Goal: Task Accomplishment & Management: Complete application form

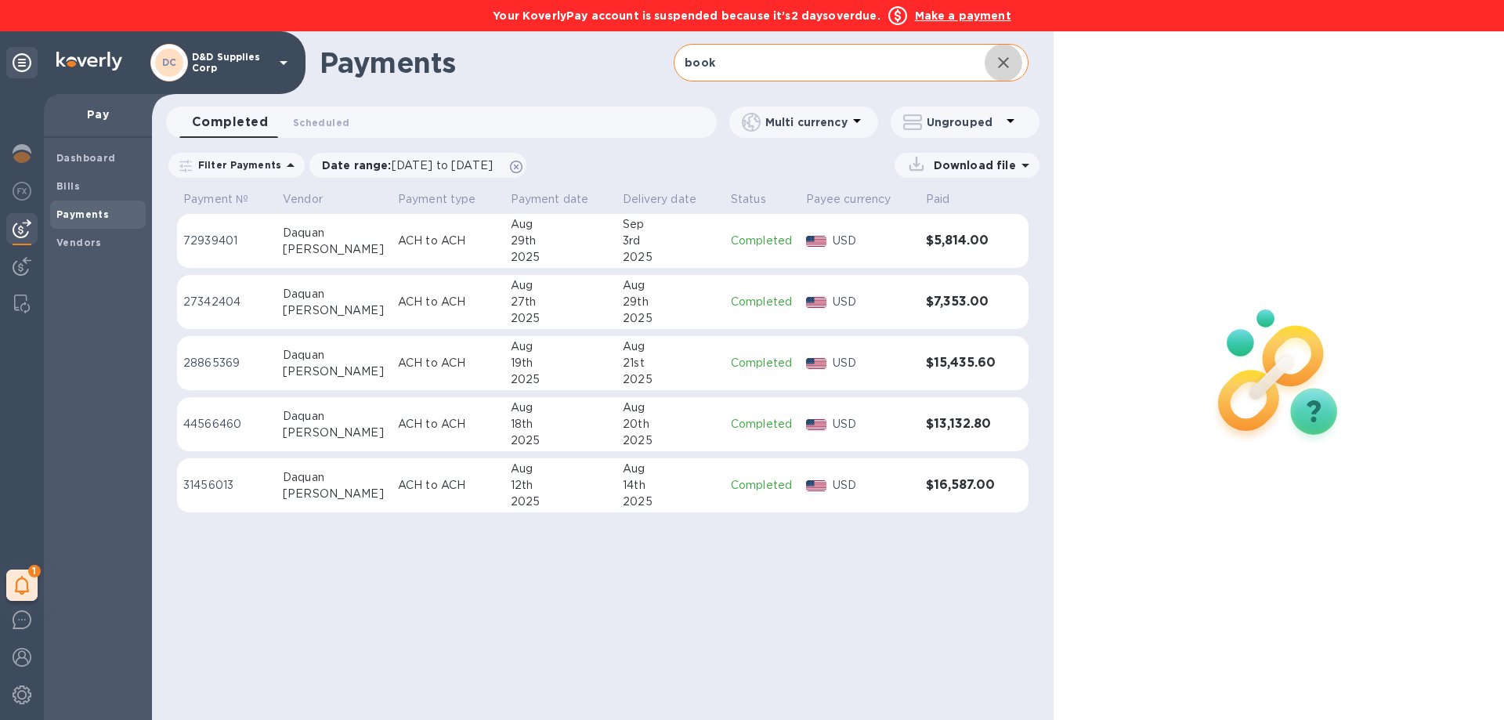
click at [1001, 67] on icon "button" at bounding box center [1003, 62] width 19 height 19
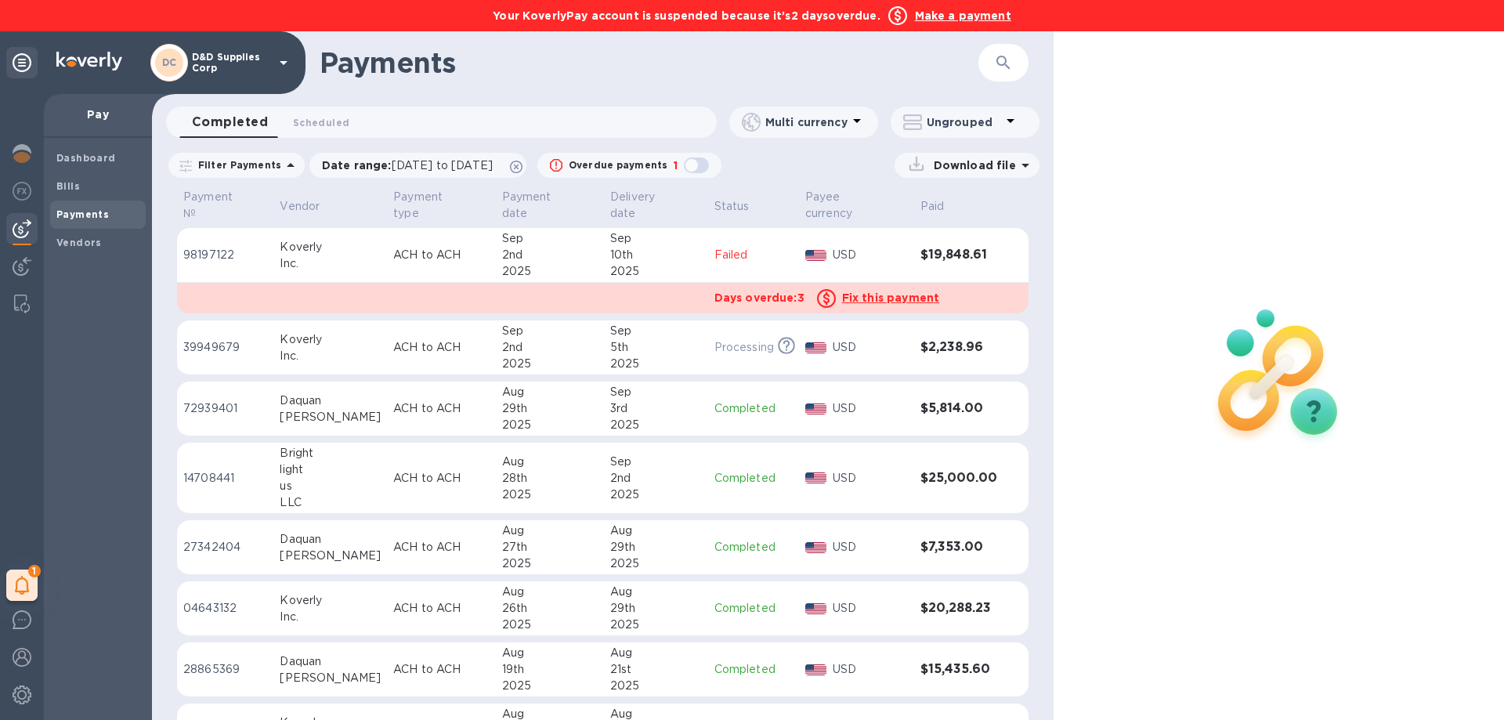
click at [881, 291] on u "Fix this payment" at bounding box center [890, 297] width 97 height 13
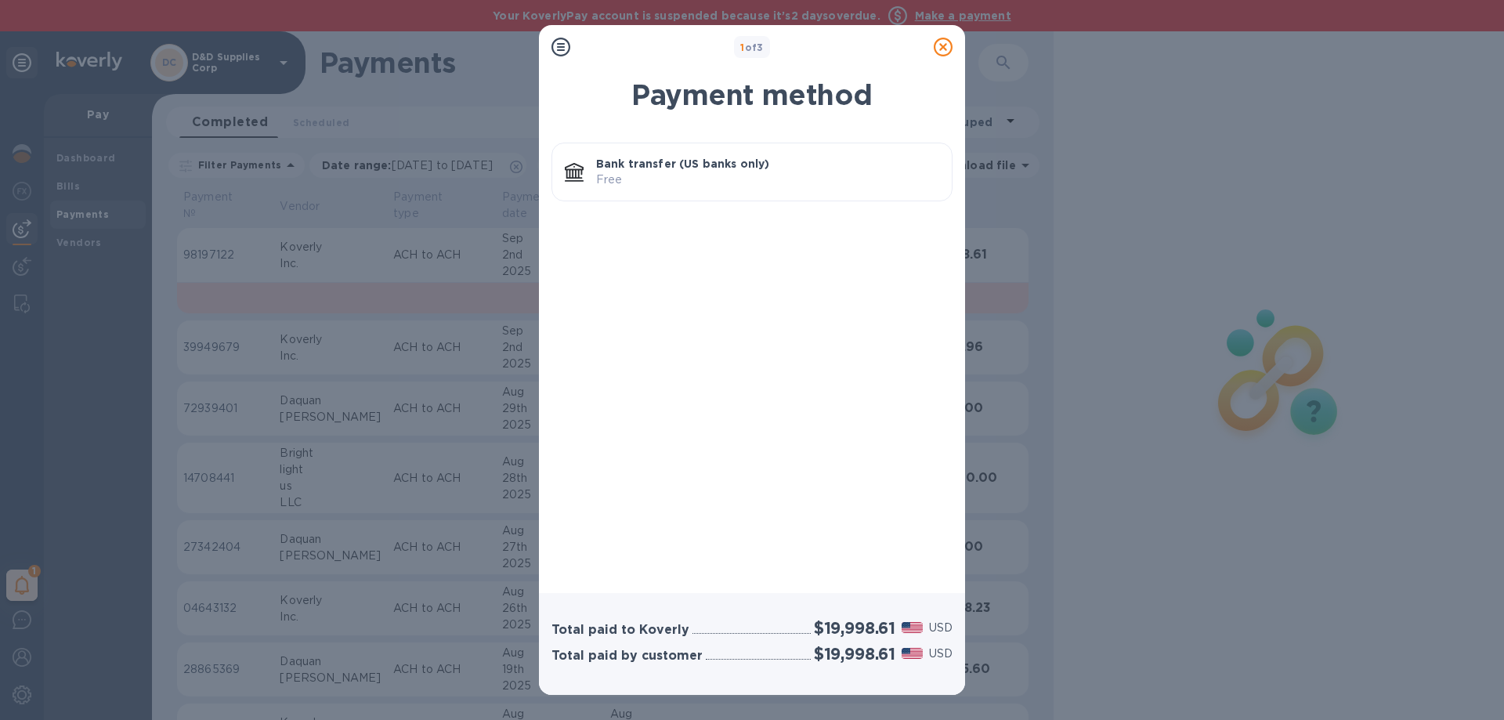
click at [718, 170] on p "Bank transfer (US banks only)" at bounding box center [767, 164] width 343 height 16
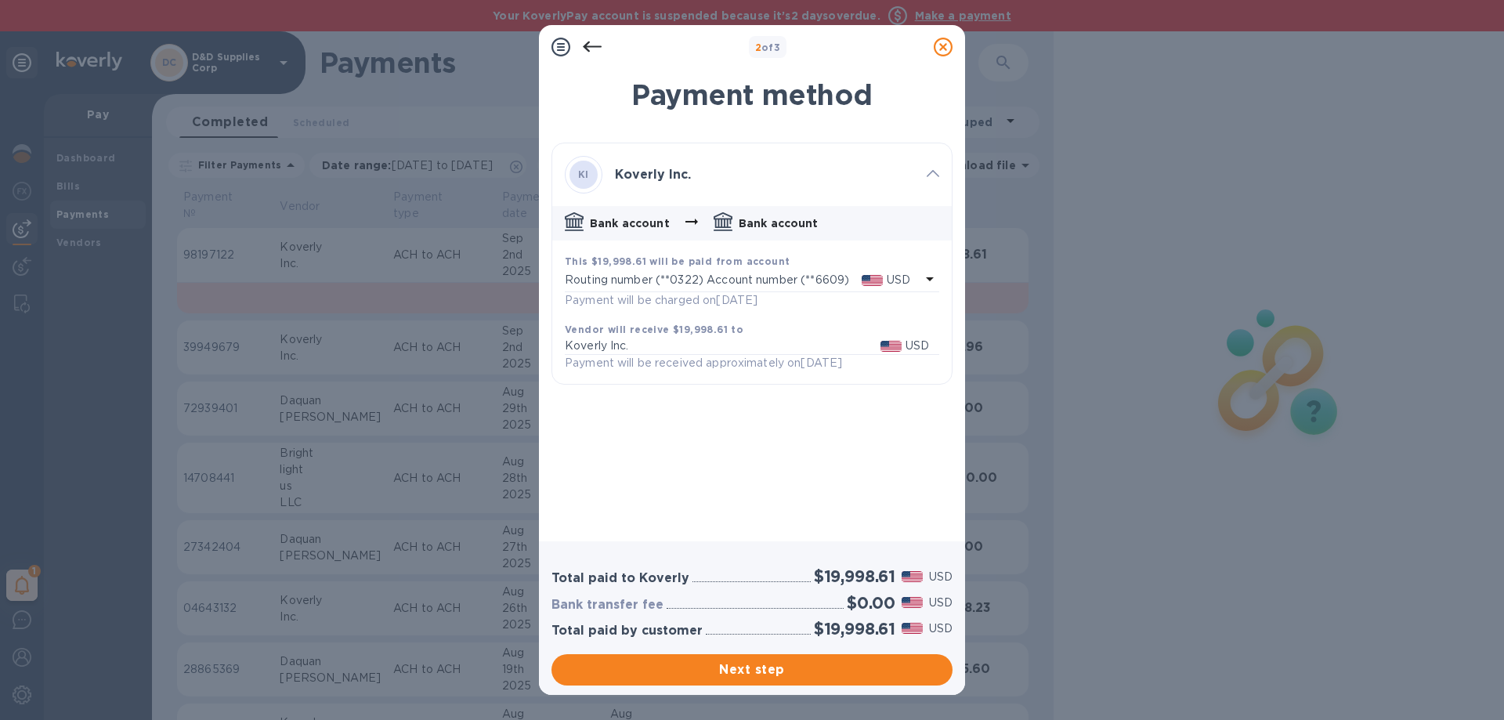
click at [758, 284] on p "Routing number (**0322) Account number (**6609)" at bounding box center [713, 280] width 297 height 16
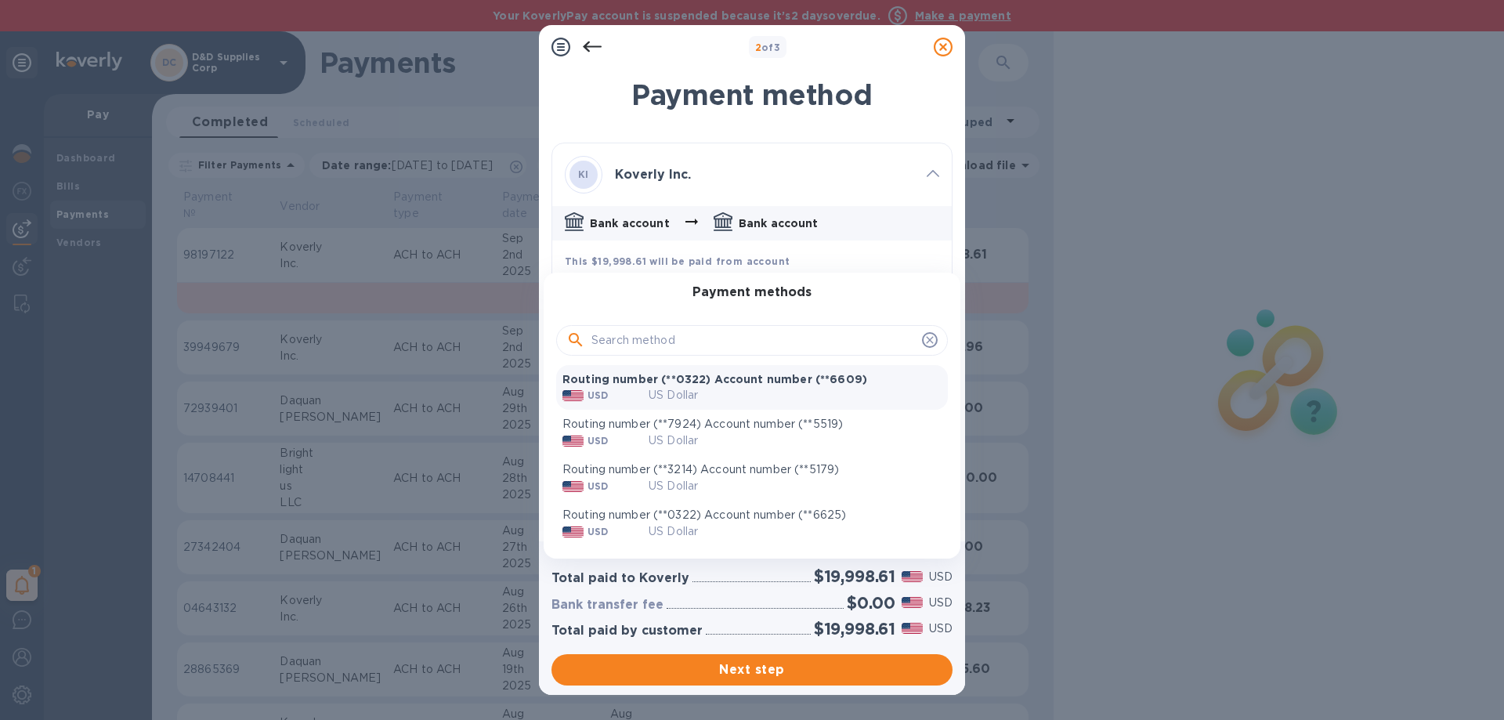
click at [775, 436] on div "USD US Dollar" at bounding box center [752, 441] width 379 height 16
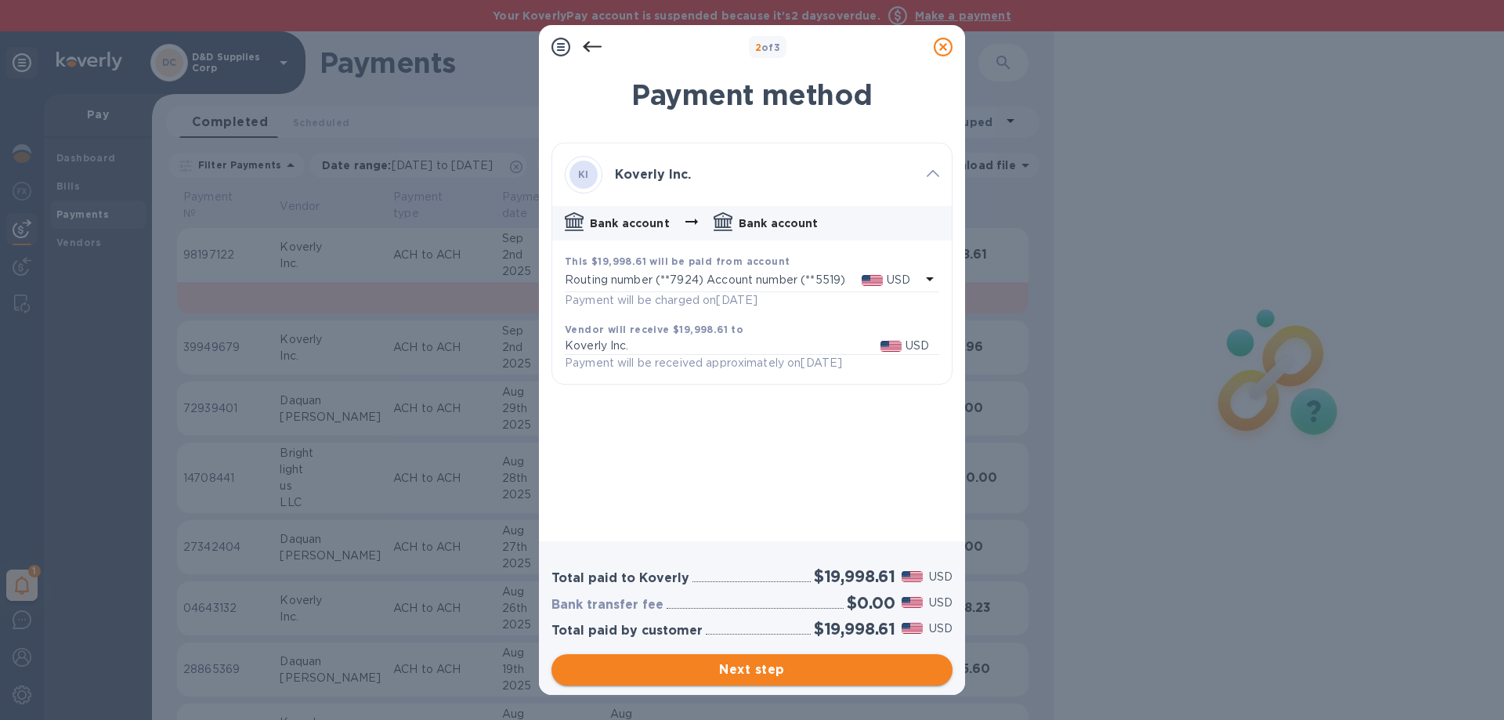
click at [755, 668] on span "Next step" at bounding box center [752, 670] width 376 height 19
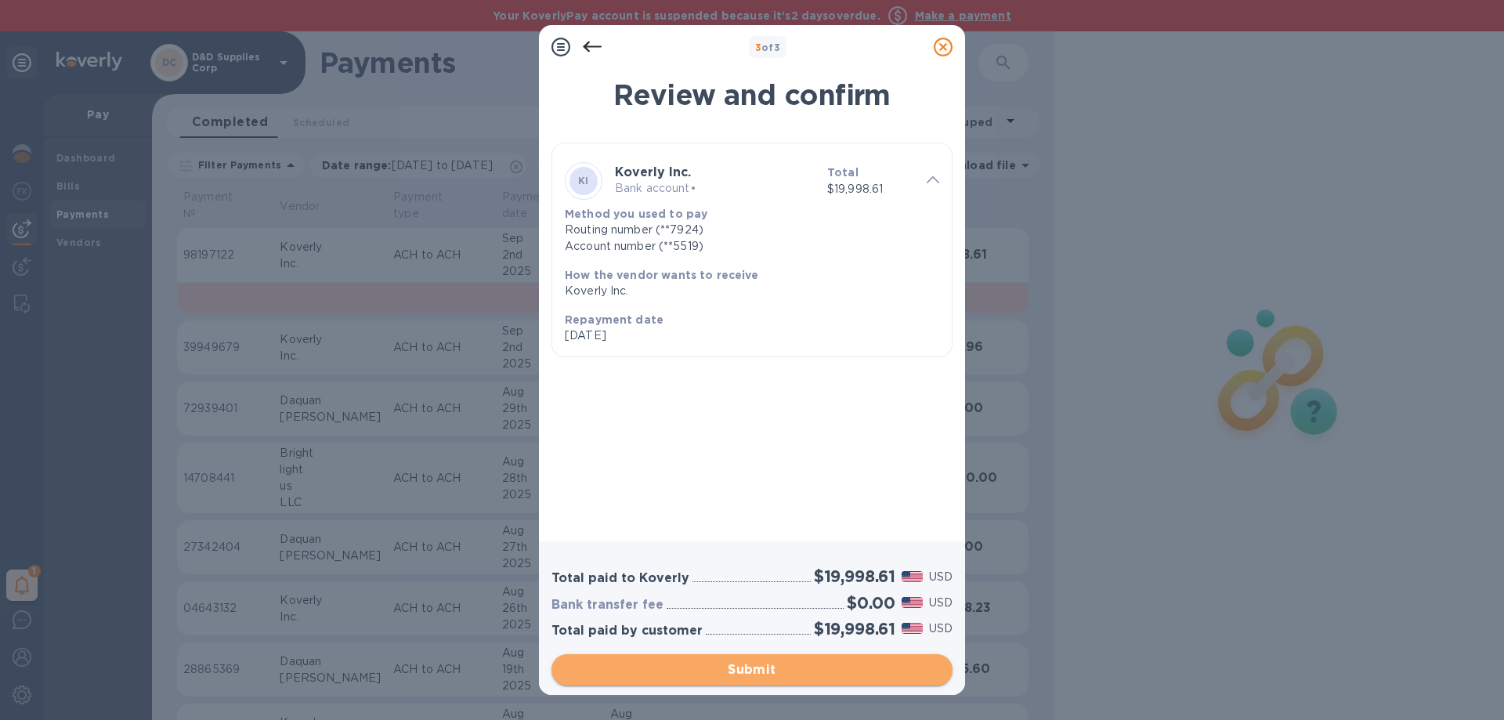
click at [755, 668] on span "Submit" at bounding box center [752, 670] width 376 height 19
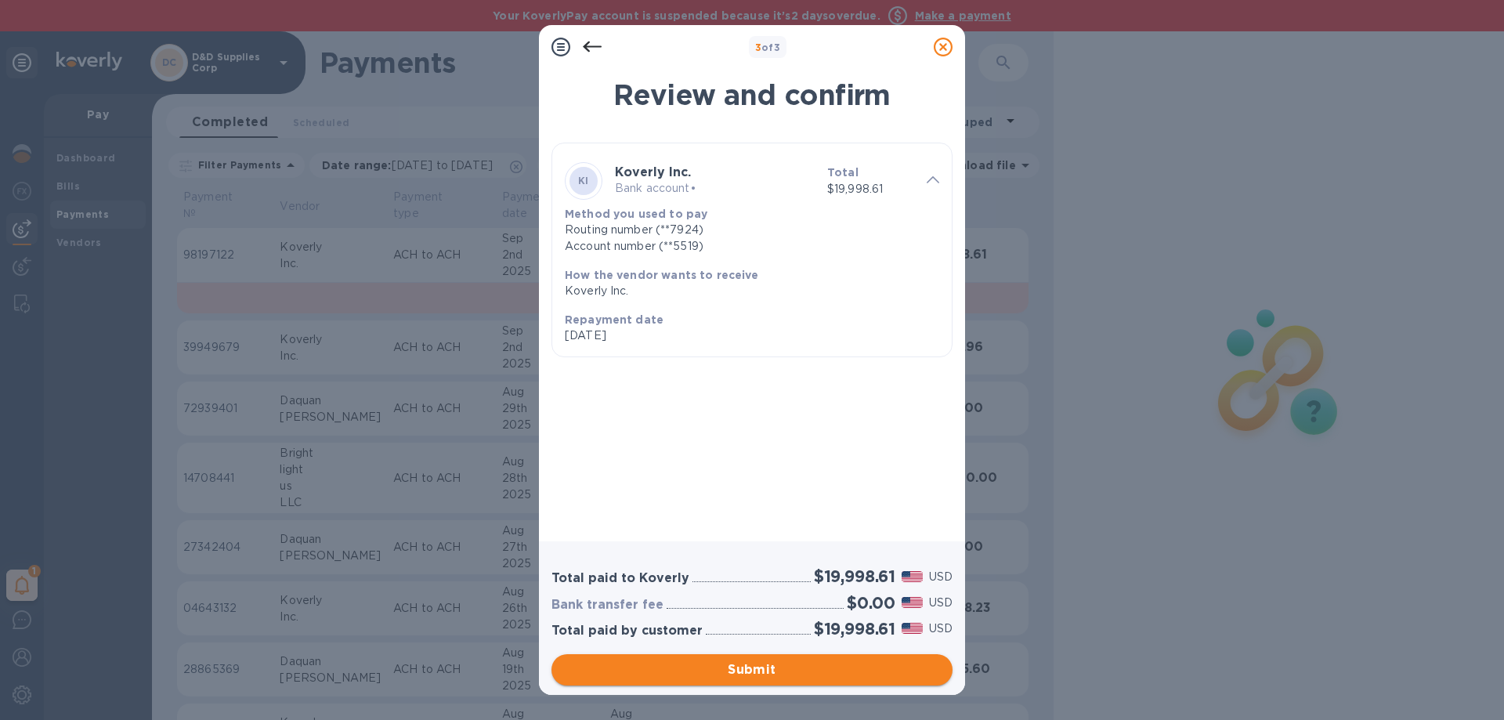
click at [748, 672] on span "Submit" at bounding box center [752, 670] width 376 height 19
click at [585, 46] on icon at bounding box center [592, 47] width 19 height 11
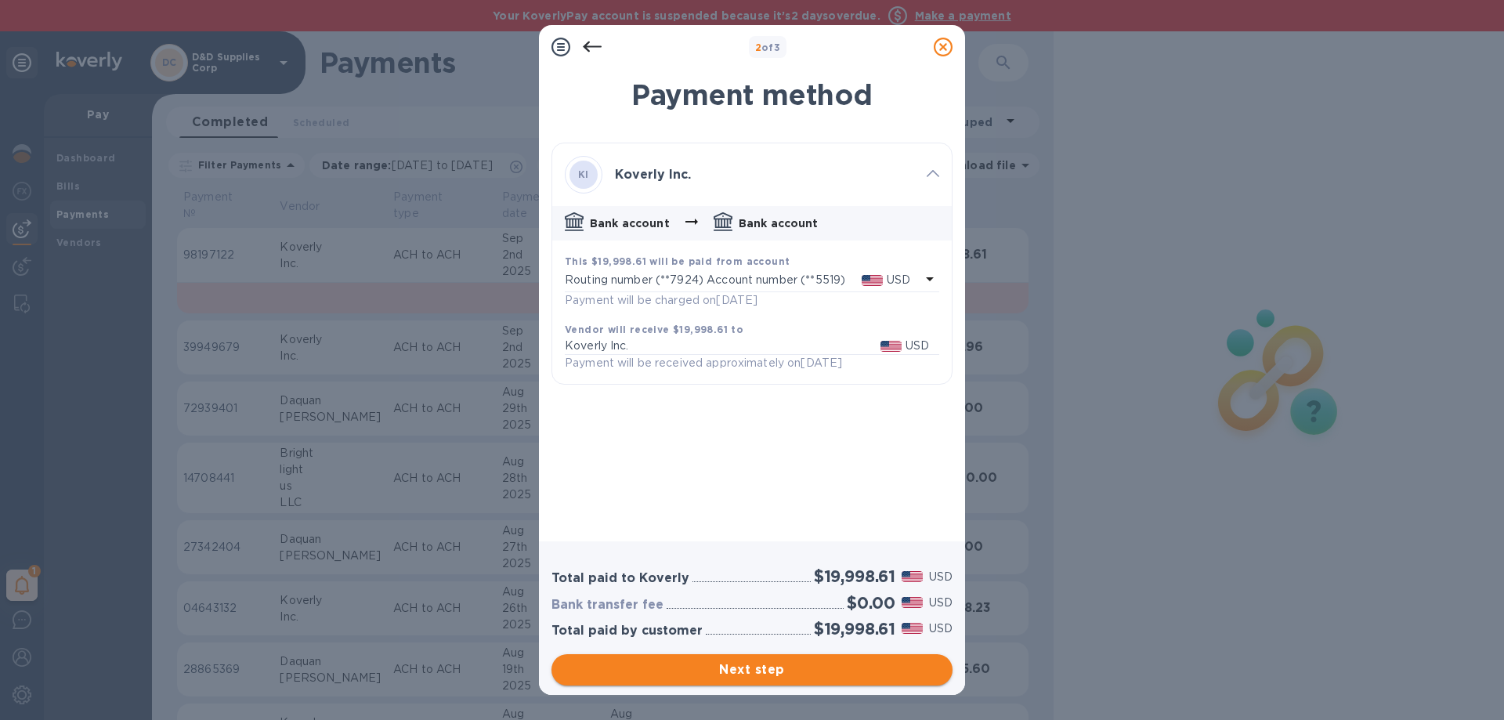
click at [737, 675] on span "Next step" at bounding box center [752, 670] width 376 height 19
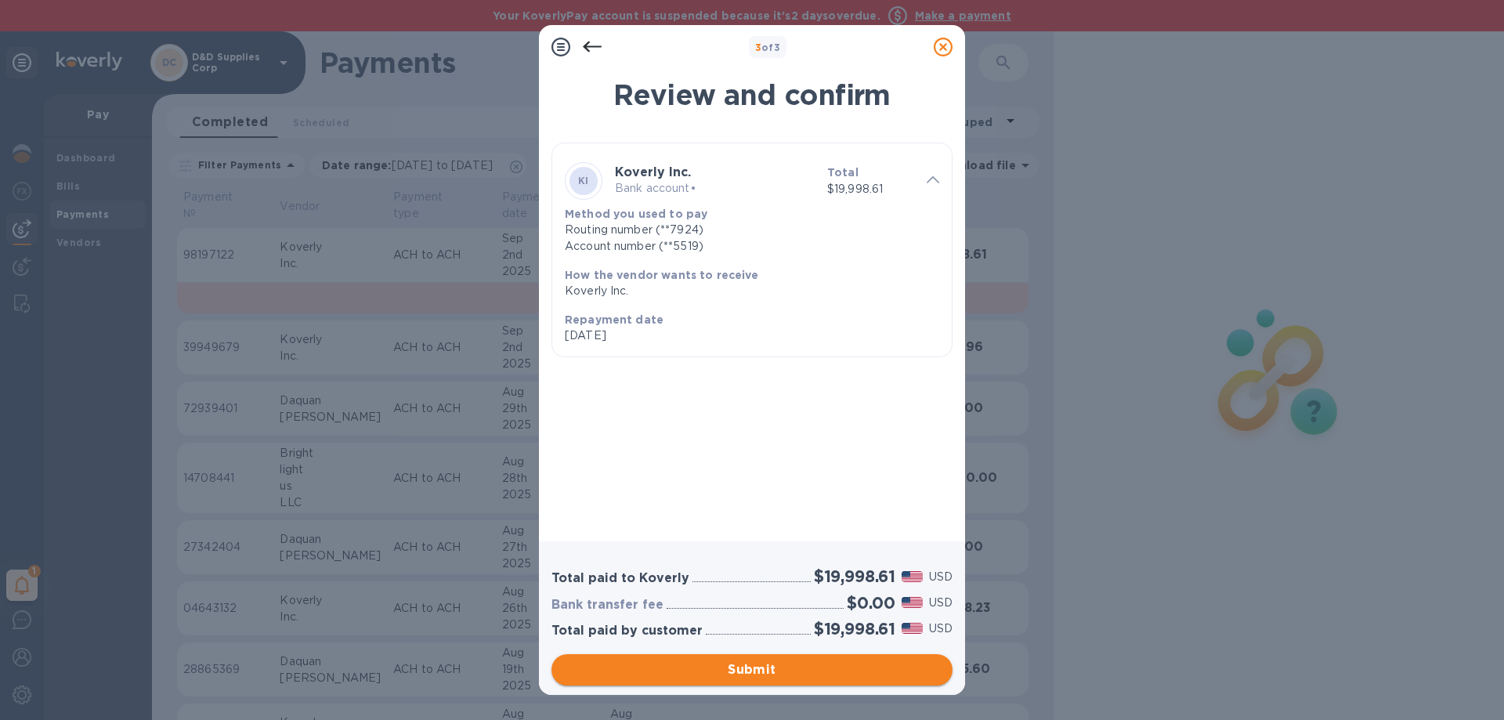
click at [739, 674] on span "Submit" at bounding box center [752, 670] width 376 height 19
click at [741, 672] on span "Submit" at bounding box center [752, 670] width 376 height 19
click at [946, 46] on icon at bounding box center [943, 47] width 19 height 19
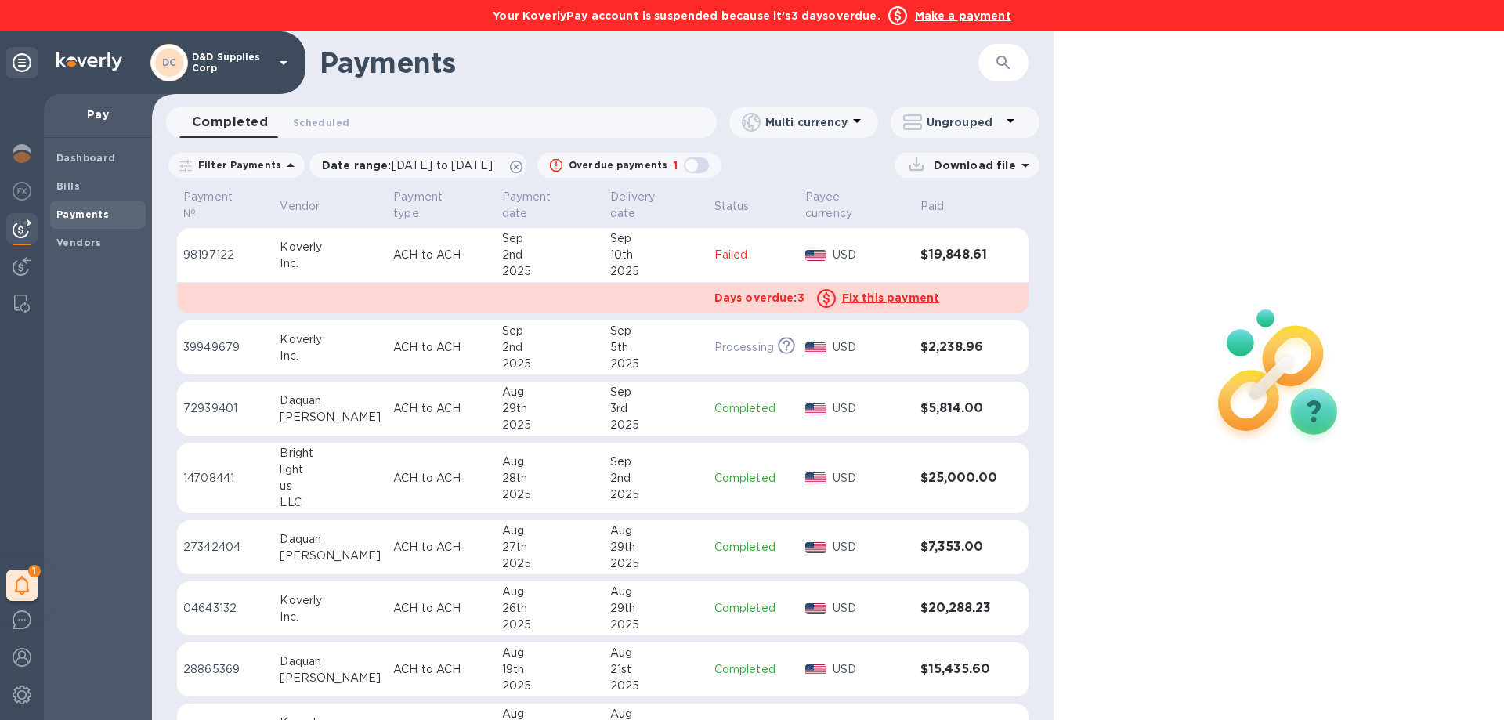
click at [887, 291] on u "Fix this payment" at bounding box center [890, 297] width 97 height 13
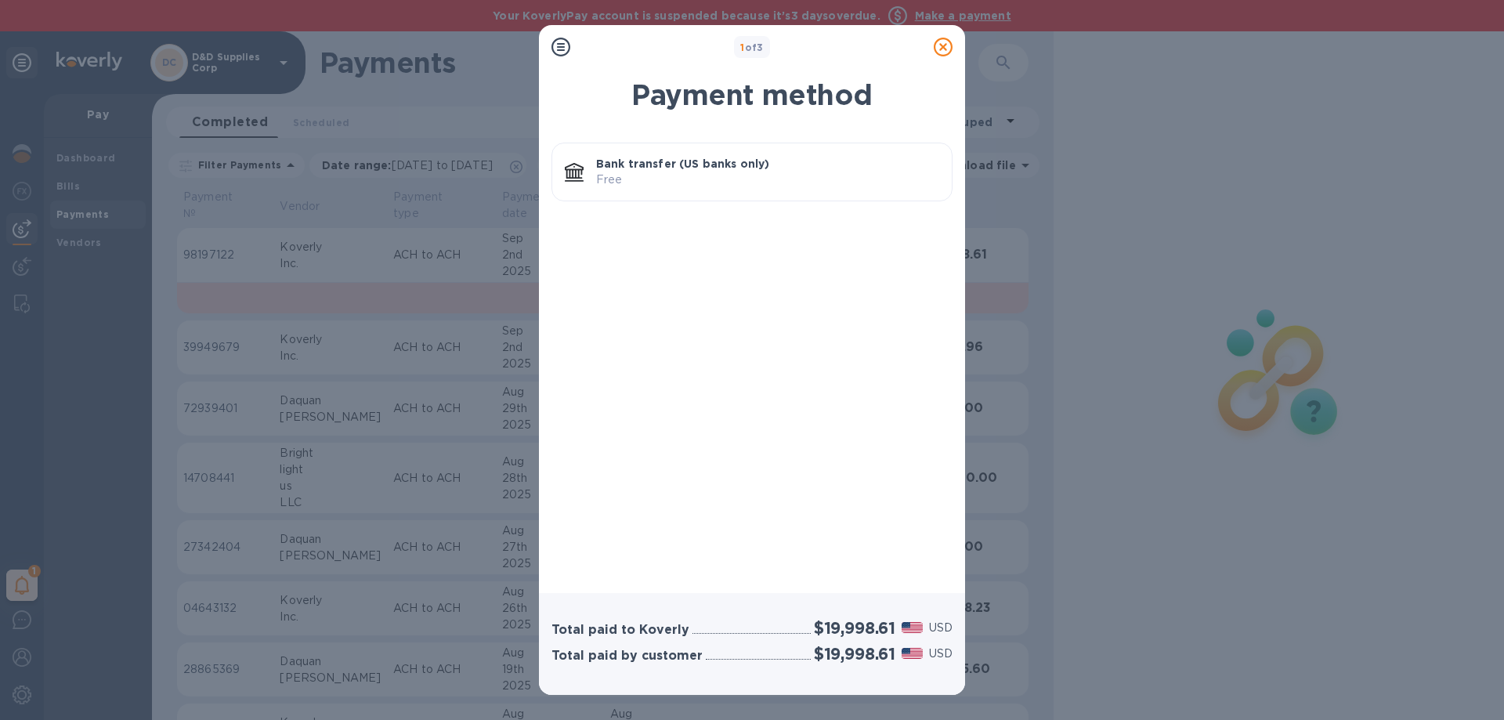
click at [938, 43] on icon at bounding box center [943, 47] width 19 height 19
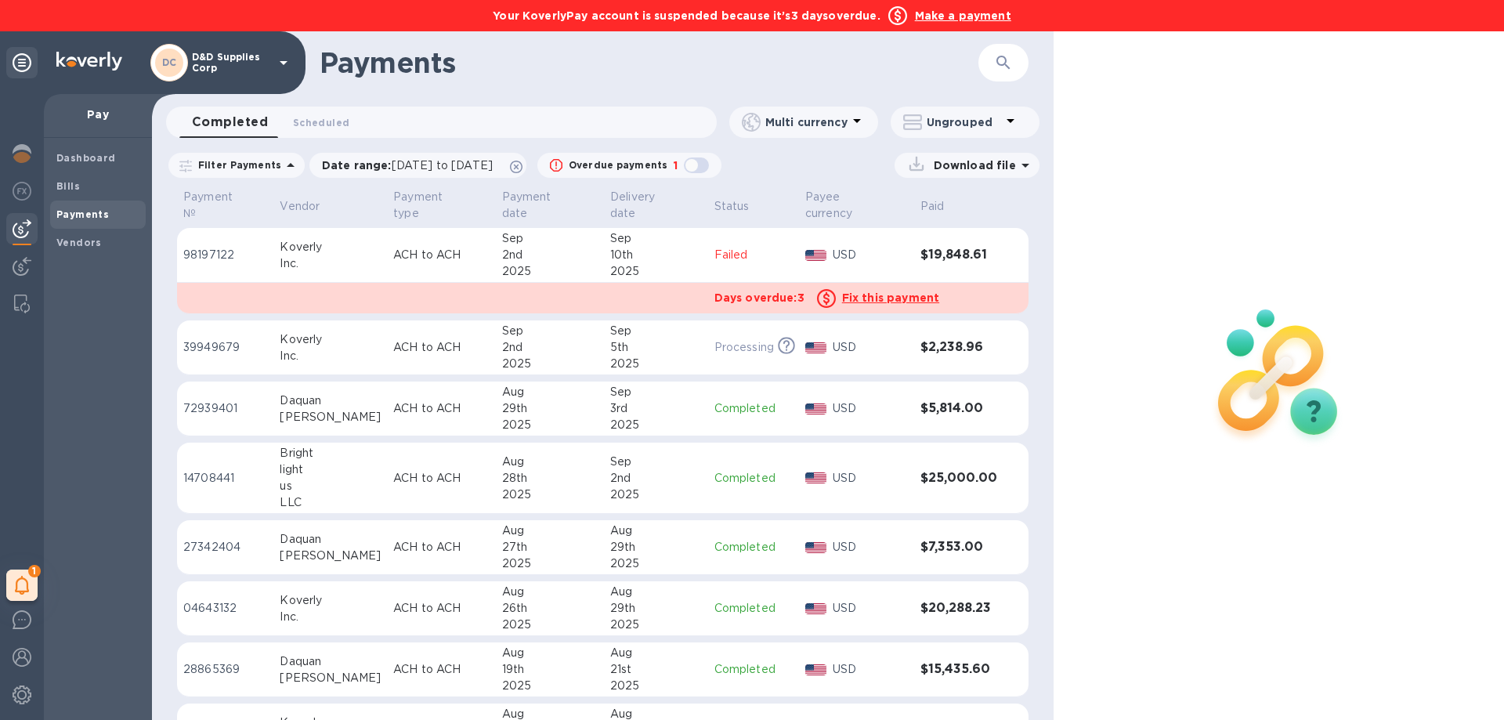
click at [849, 291] on u "Fix this payment" at bounding box center [890, 297] width 97 height 13
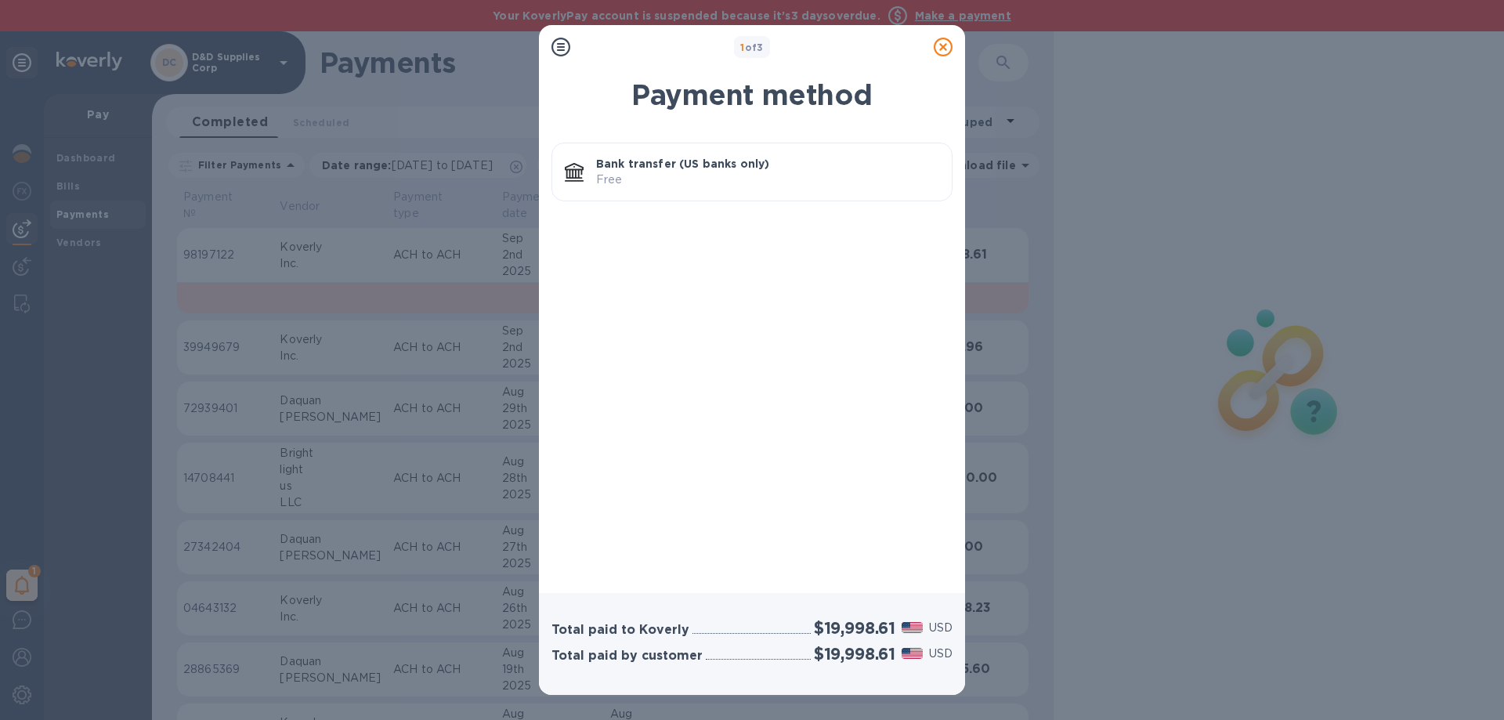
click at [792, 177] on p "Free" at bounding box center [767, 180] width 343 height 16
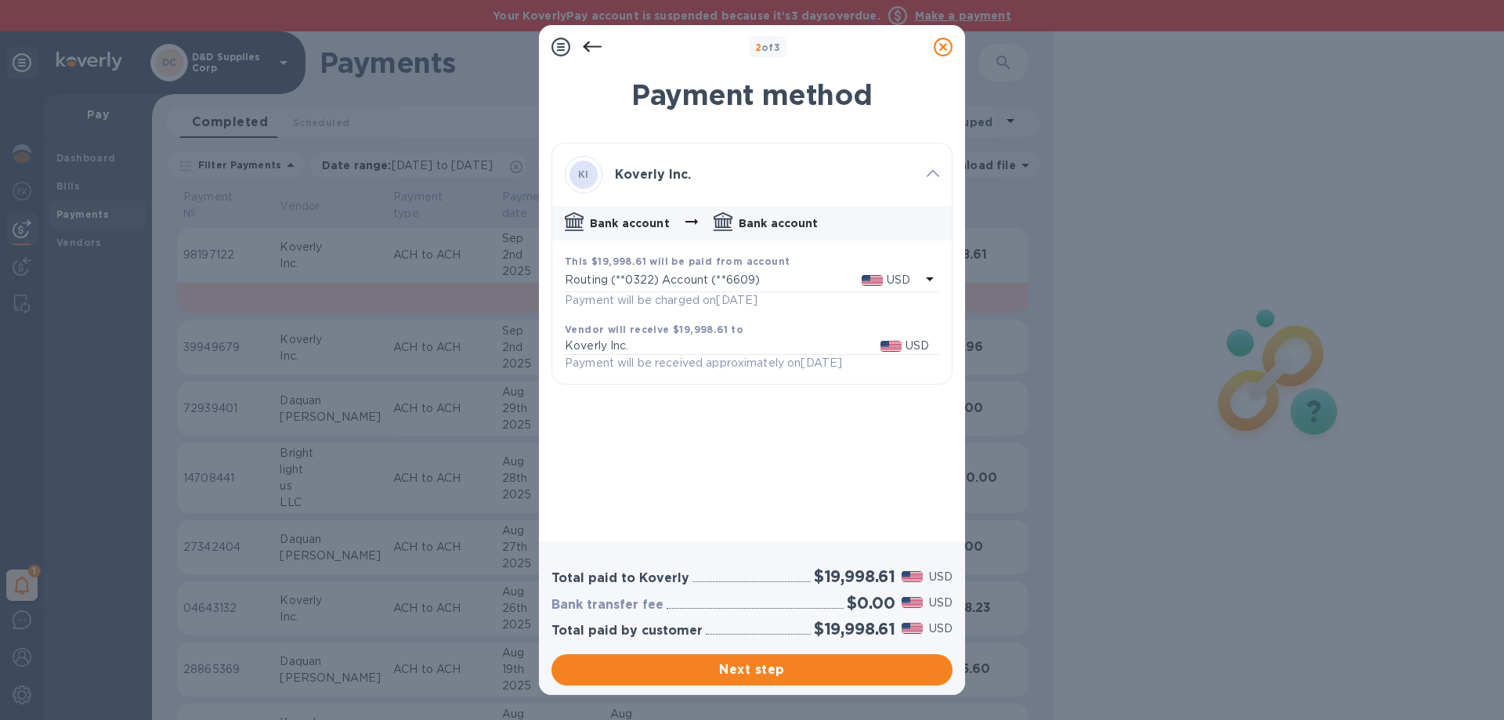
click at [804, 278] on p "Routing (**0322) Account (**6609)" at bounding box center [713, 280] width 297 height 16
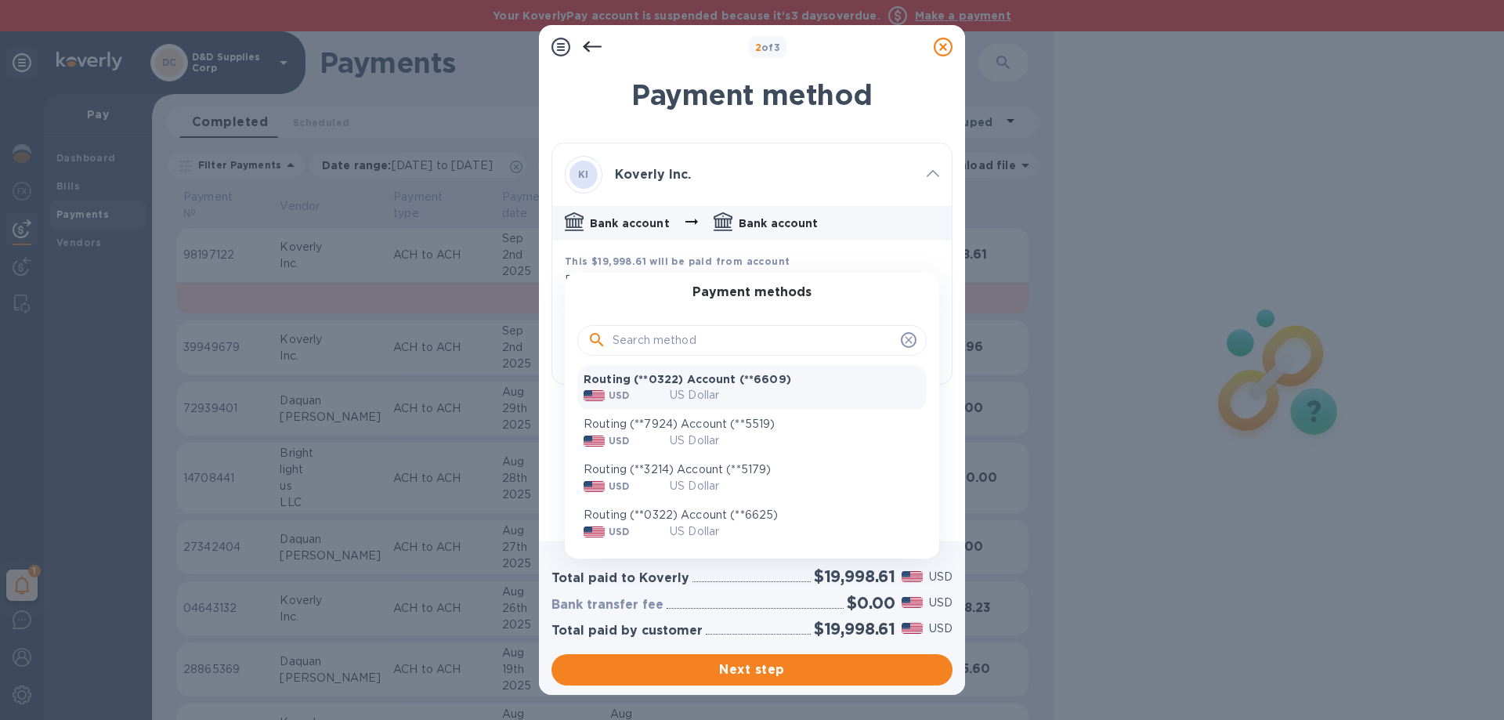
click at [763, 426] on p "Routing (**7924) Account (**5519)" at bounding box center [752, 424] width 337 height 16
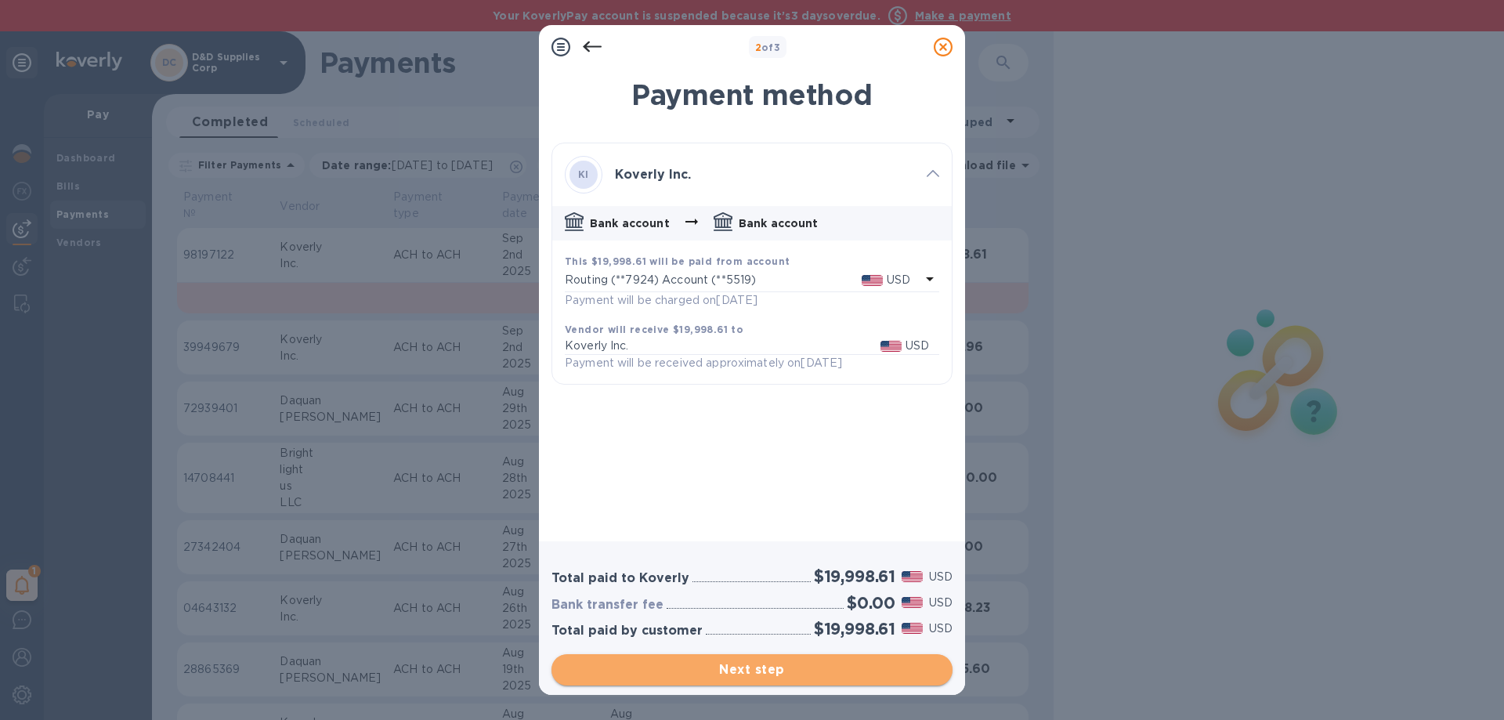
click at [740, 669] on span "Next step" at bounding box center [752, 670] width 376 height 19
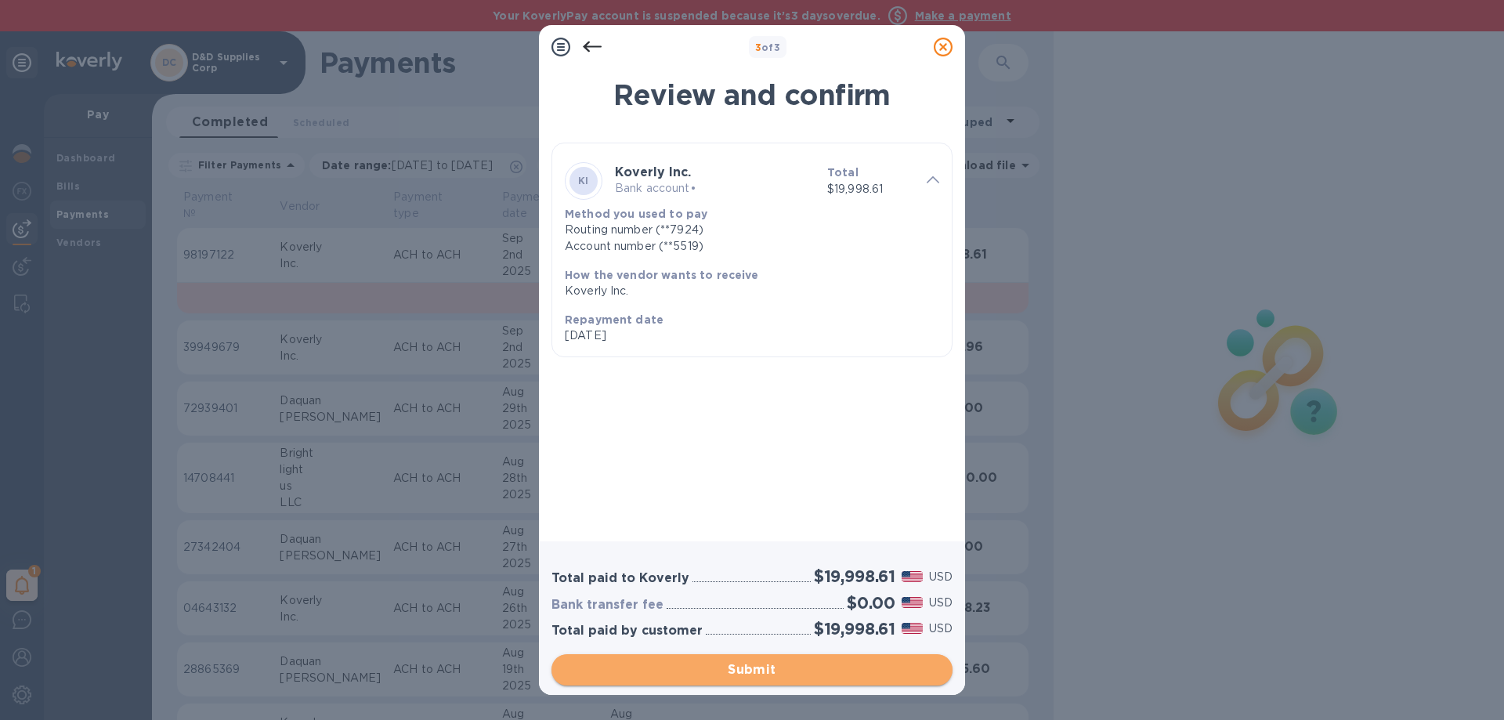
click at [740, 669] on span "Submit" at bounding box center [752, 670] width 376 height 19
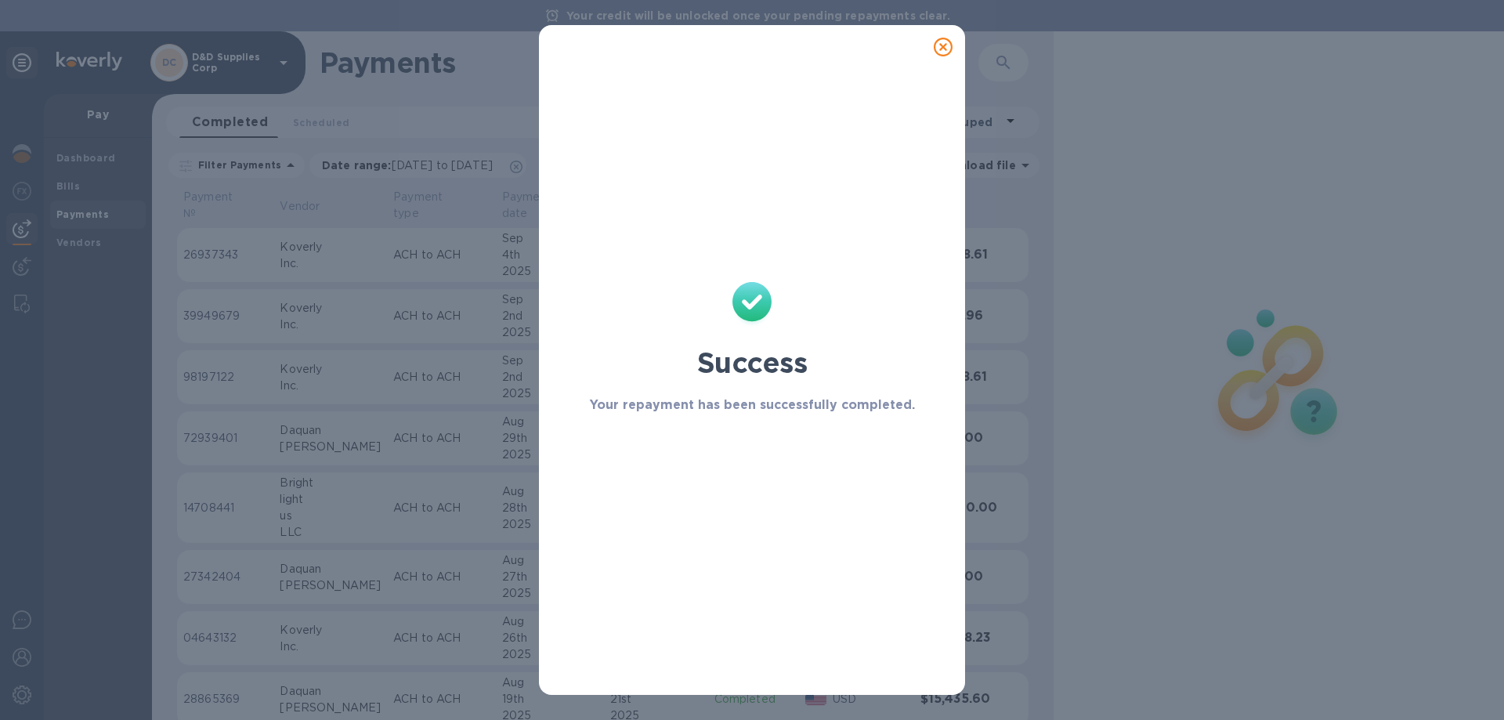
click at [940, 50] on icon at bounding box center [943, 47] width 19 height 19
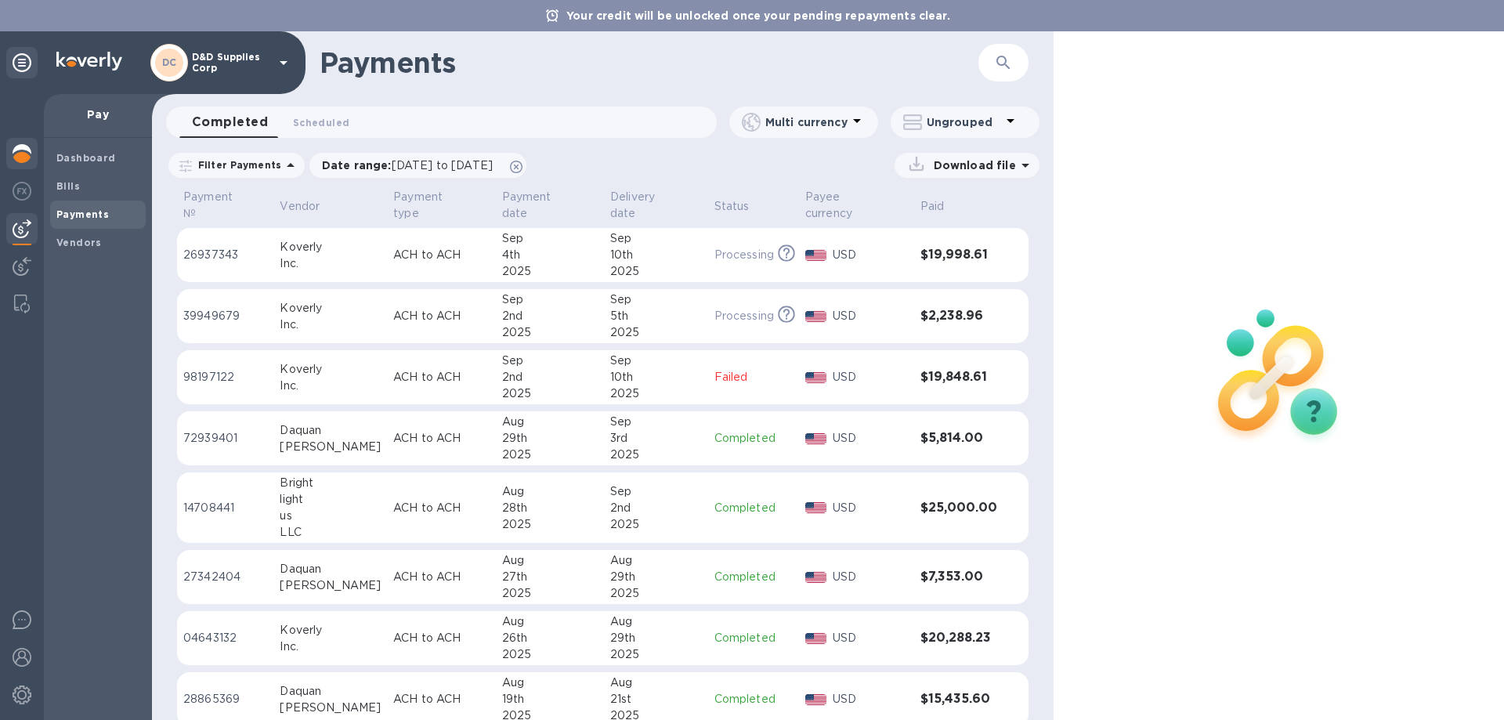
click at [14, 154] on img at bounding box center [22, 153] width 19 height 19
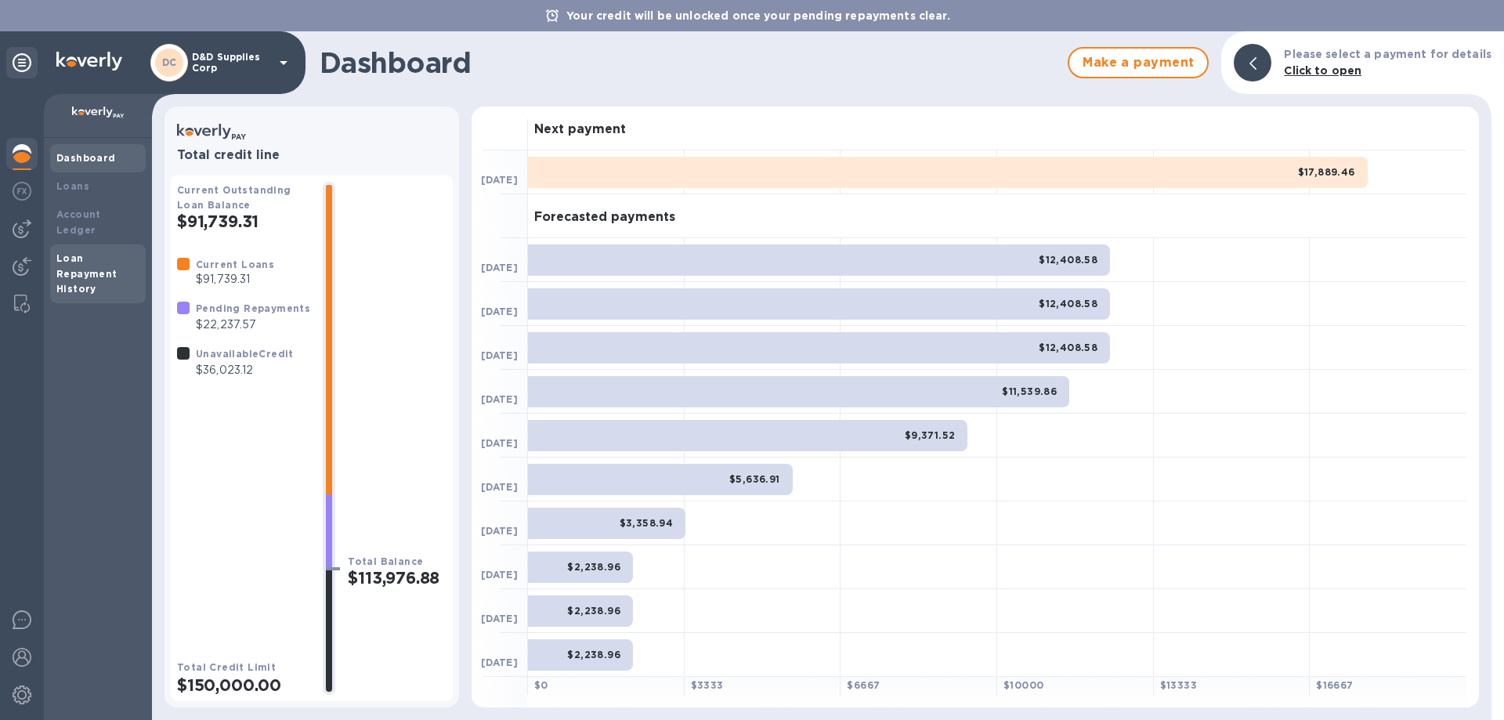
click at [95, 262] on b "Loan Repayment History" at bounding box center [86, 273] width 61 height 43
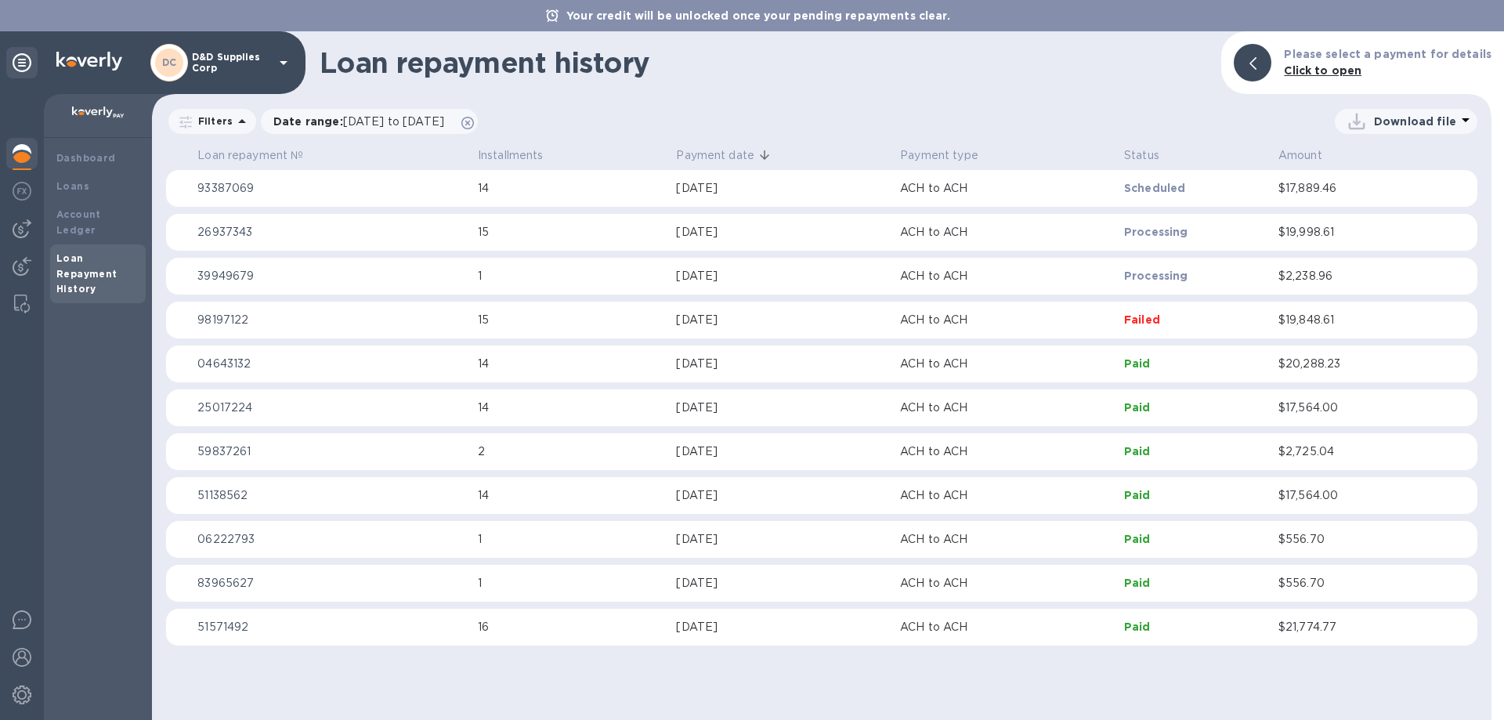
click at [773, 190] on div "Sep 9, 2025" at bounding box center [782, 188] width 212 height 16
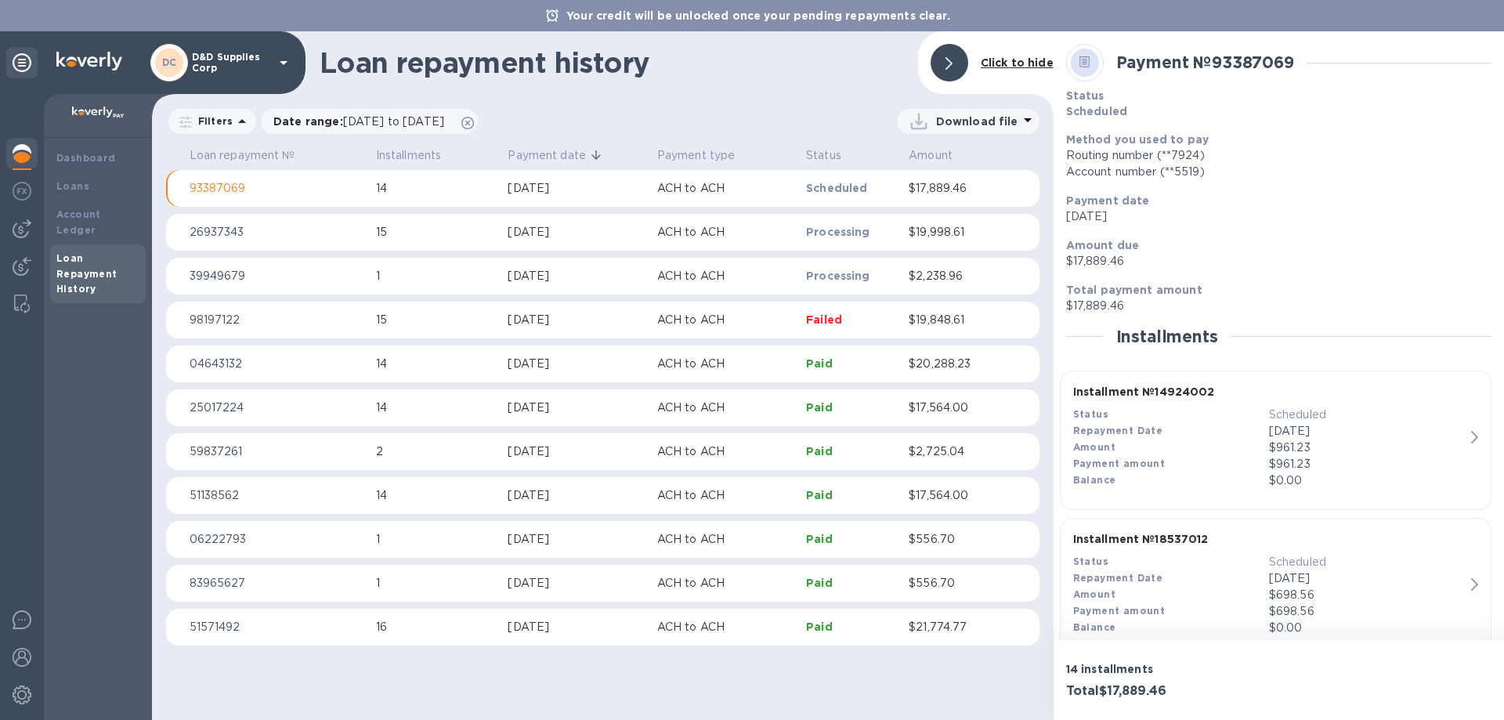
click at [244, 63] on p "D&D Supplies Corp" at bounding box center [231, 63] width 78 height 22
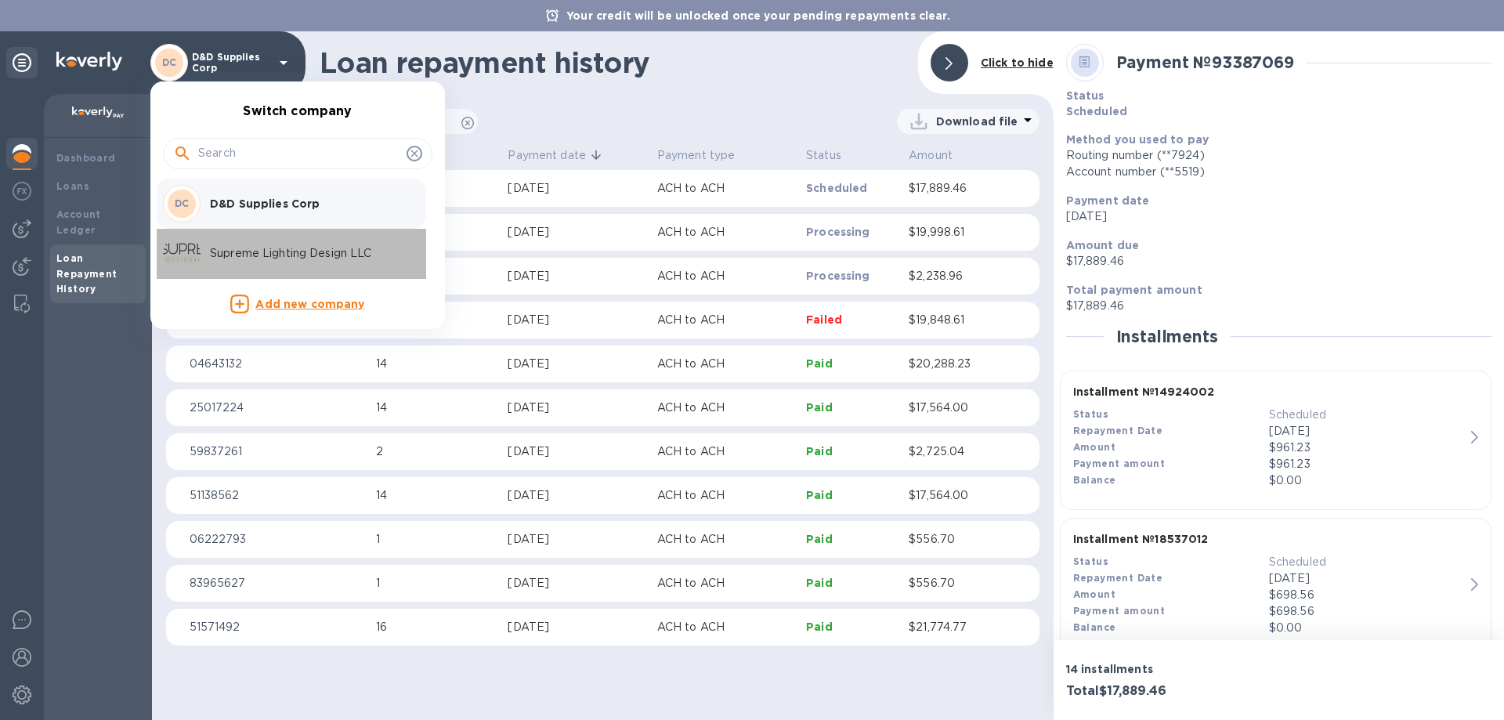
click at [229, 252] on p "Supreme Lighting Design LLC" at bounding box center [308, 253] width 197 height 16
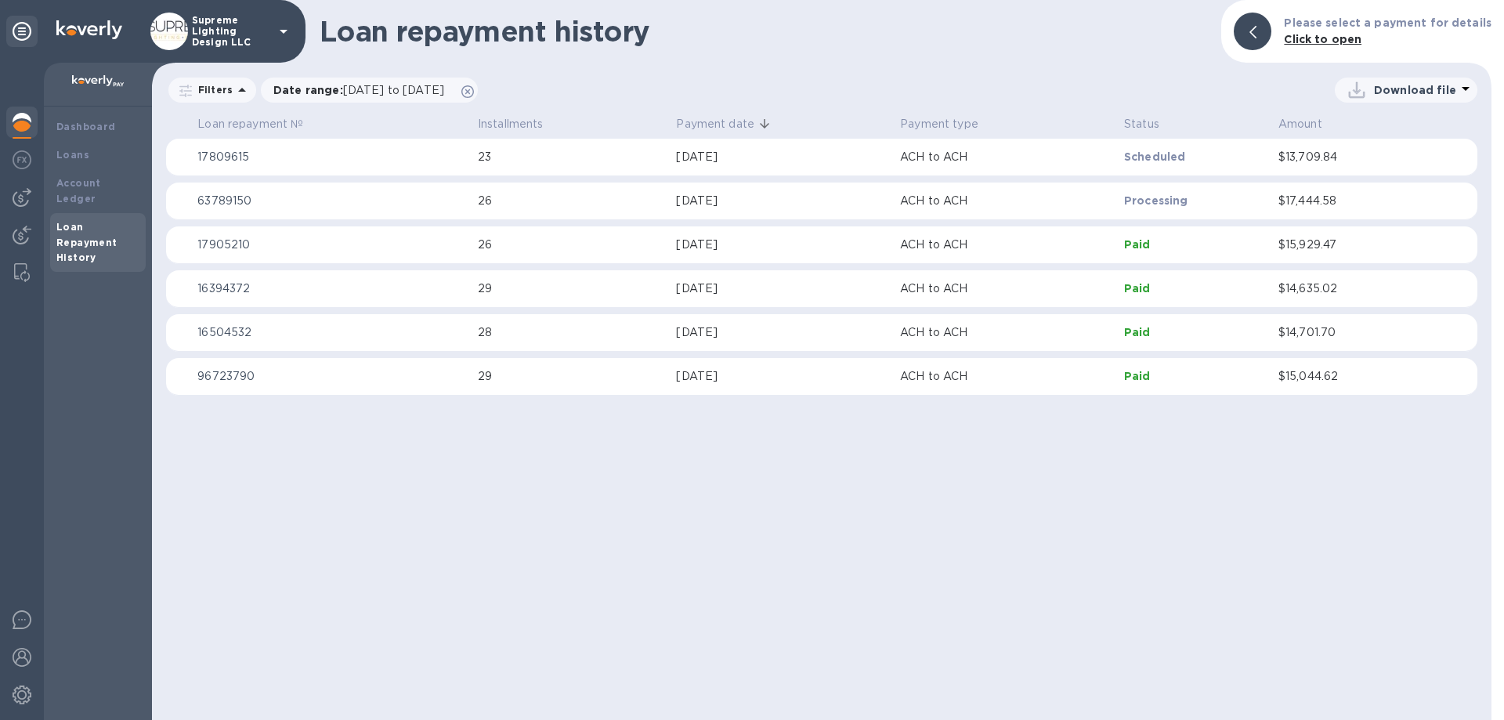
click at [21, 125] on img at bounding box center [22, 122] width 19 height 19
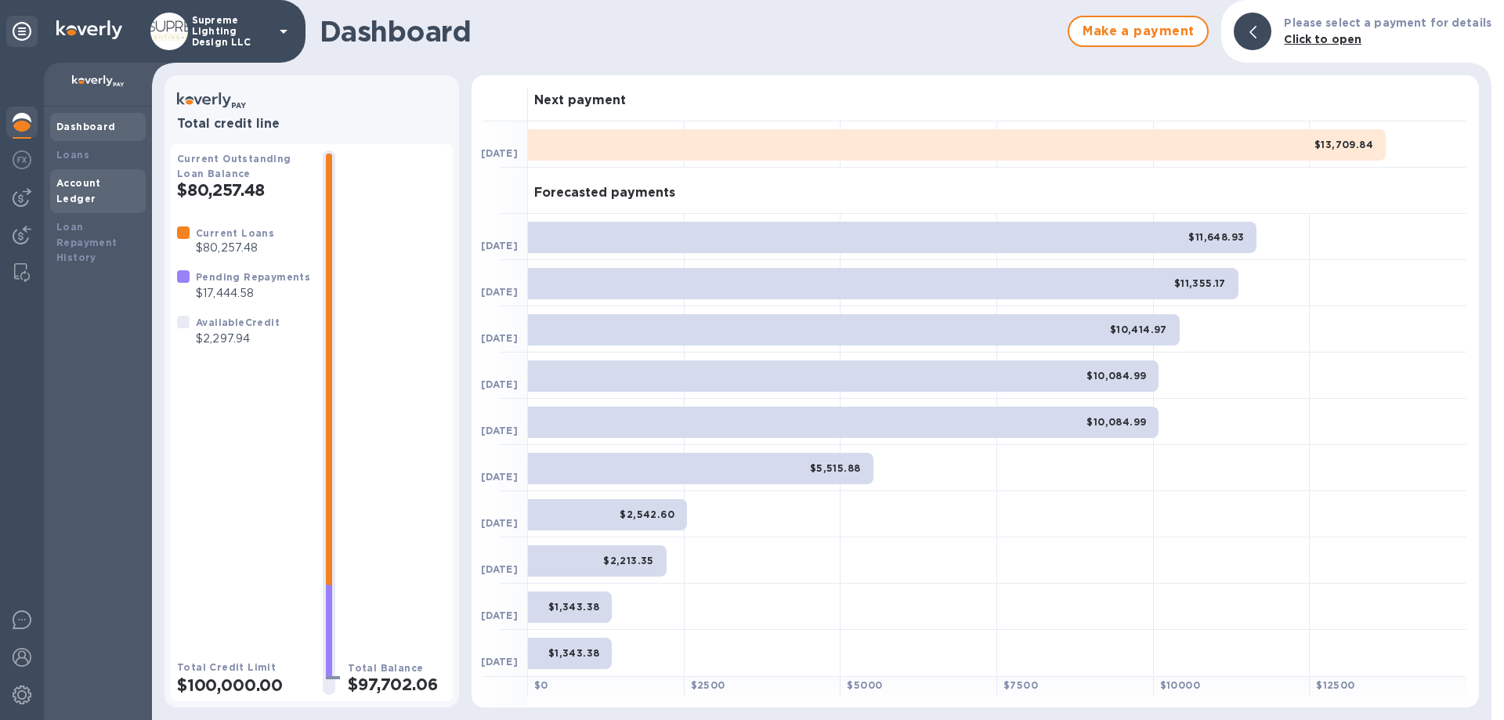
click at [81, 185] on b "Account Ledger" at bounding box center [78, 190] width 45 height 27
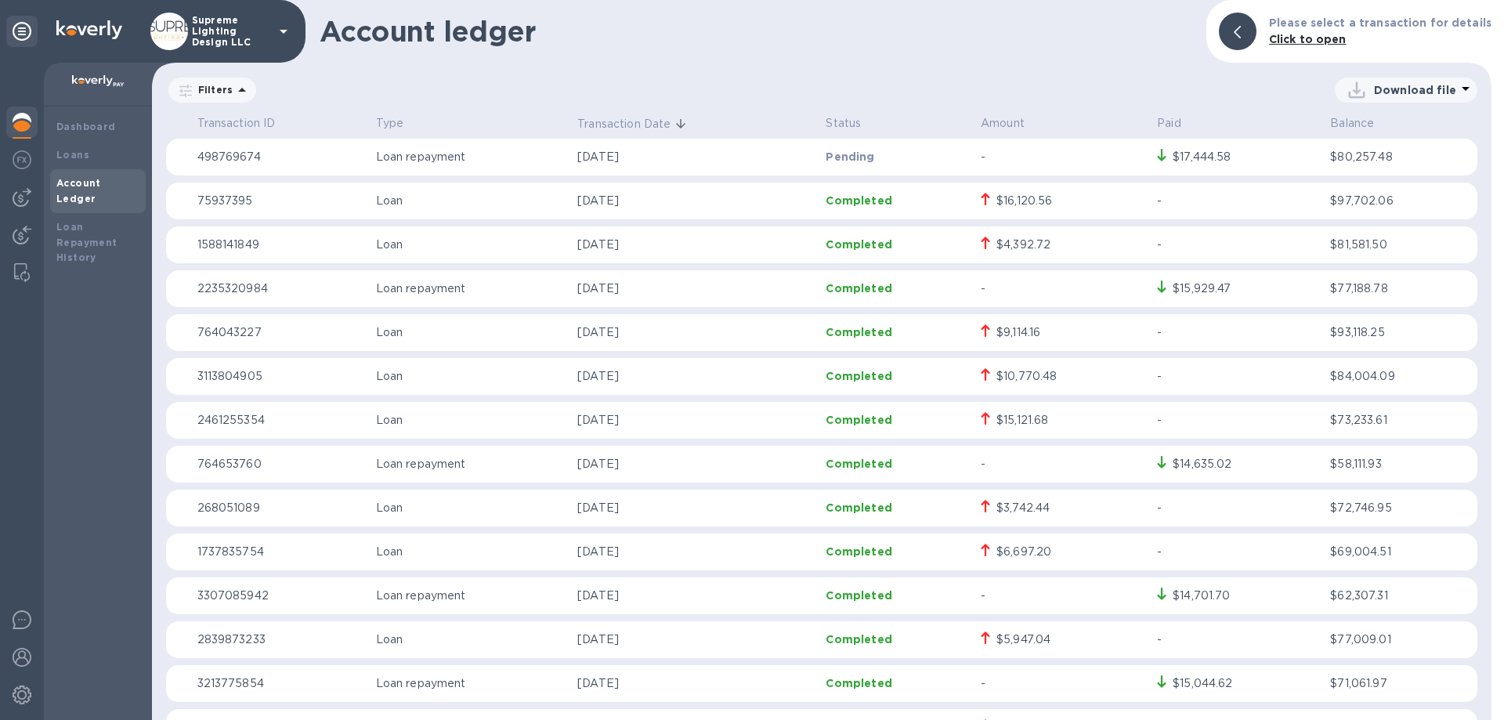
click at [703, 155] on p "Sep 1, 2025" at bounding box center [695, 157] width 236 height 16
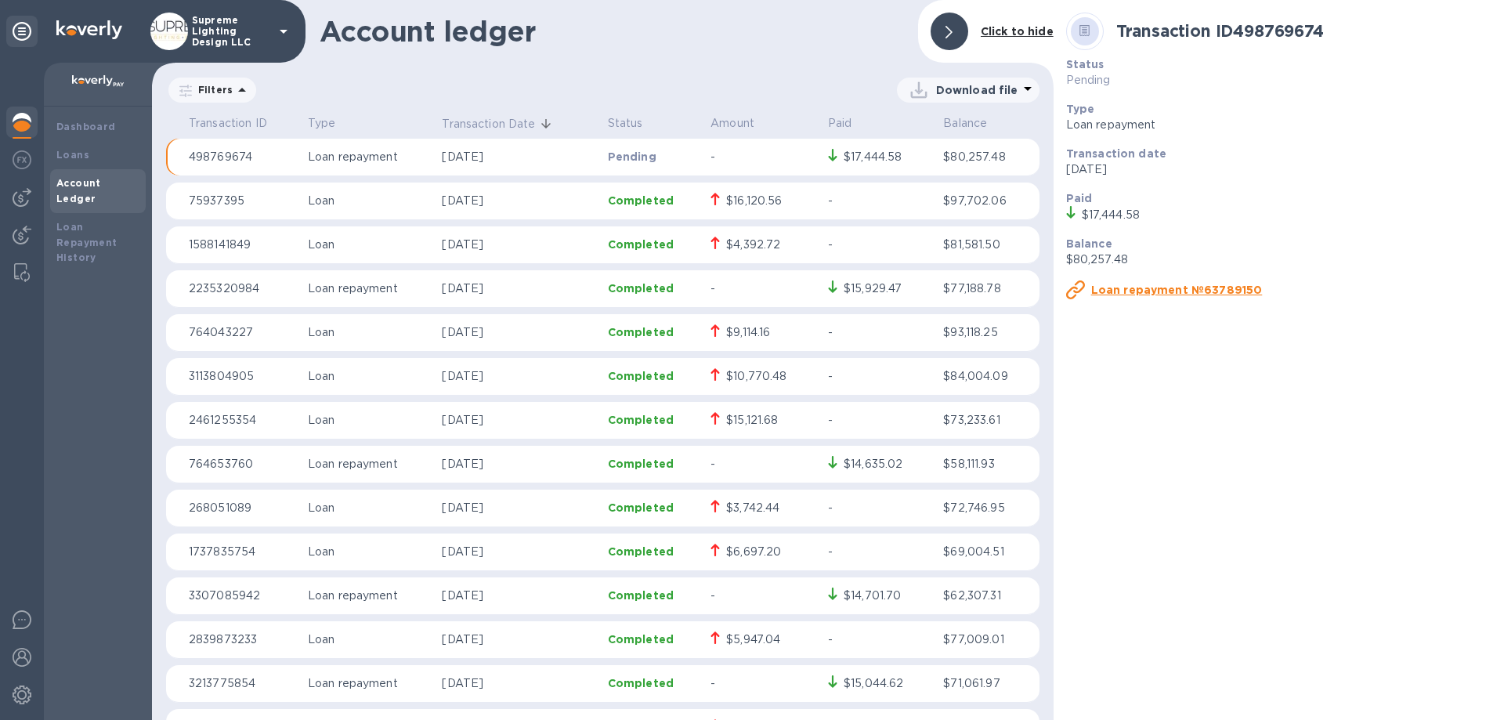
click at [704, 155] on td "-" at bounding box center [763, 158] width 118 height 38
click at [77, 129] on b "Dashboard" at bounding box center [86, 127] width 60 height 12
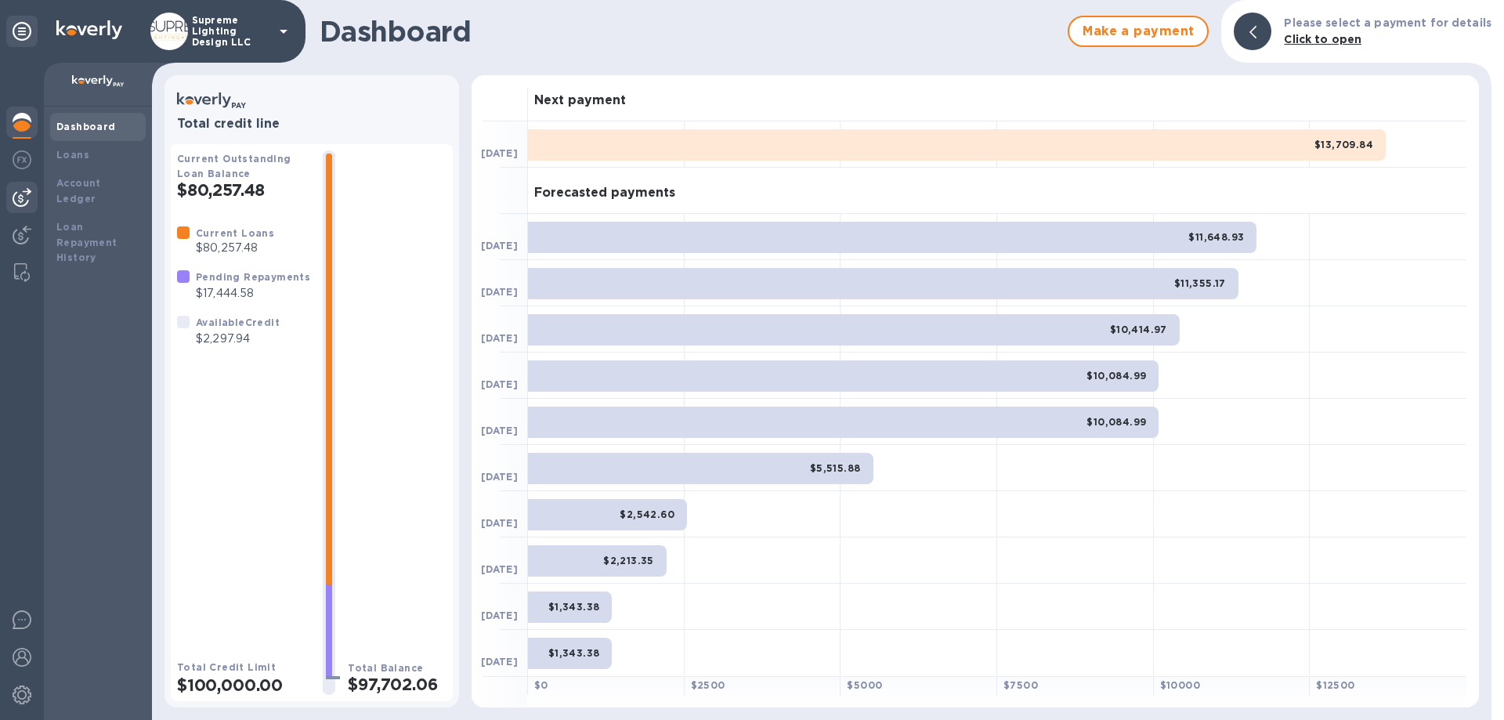
click at [23, 197] on img at bounding box center [22, 197] width 19 height 19
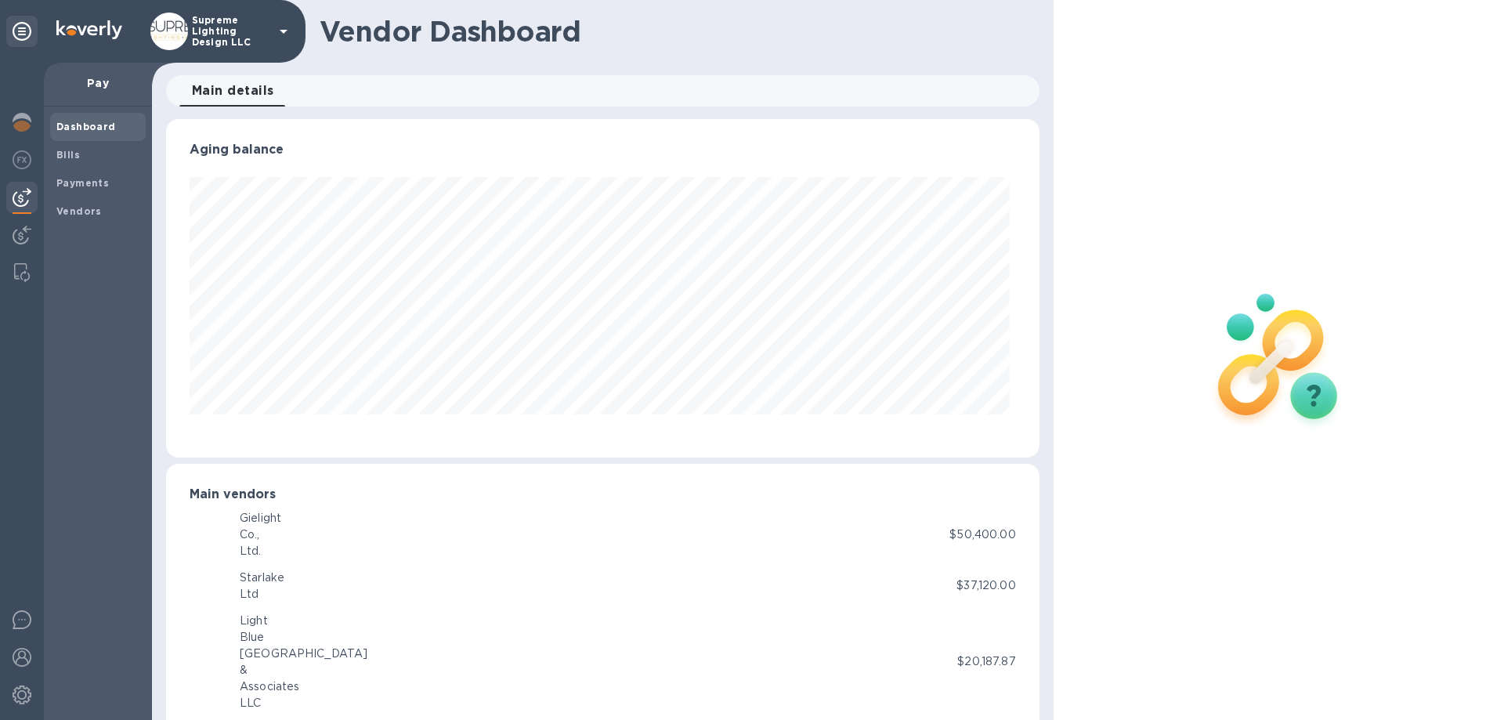
scroll to position [338, 867]
click at [74, 147] on span "Bills" at bounding box center [68, 155] width 24 height 16
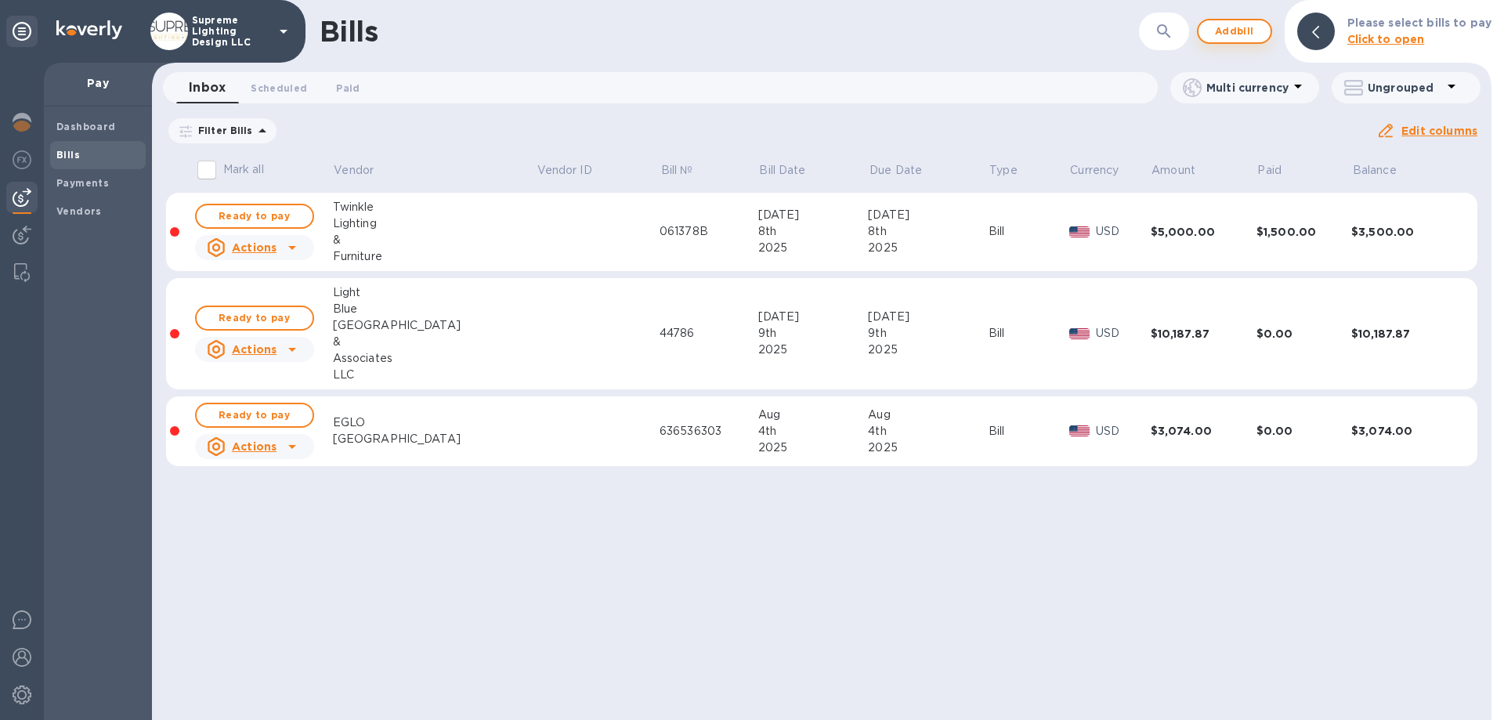
click at [1247, 30] on span "Add bill" at bounding box center [1234, 31] width 47 height 19
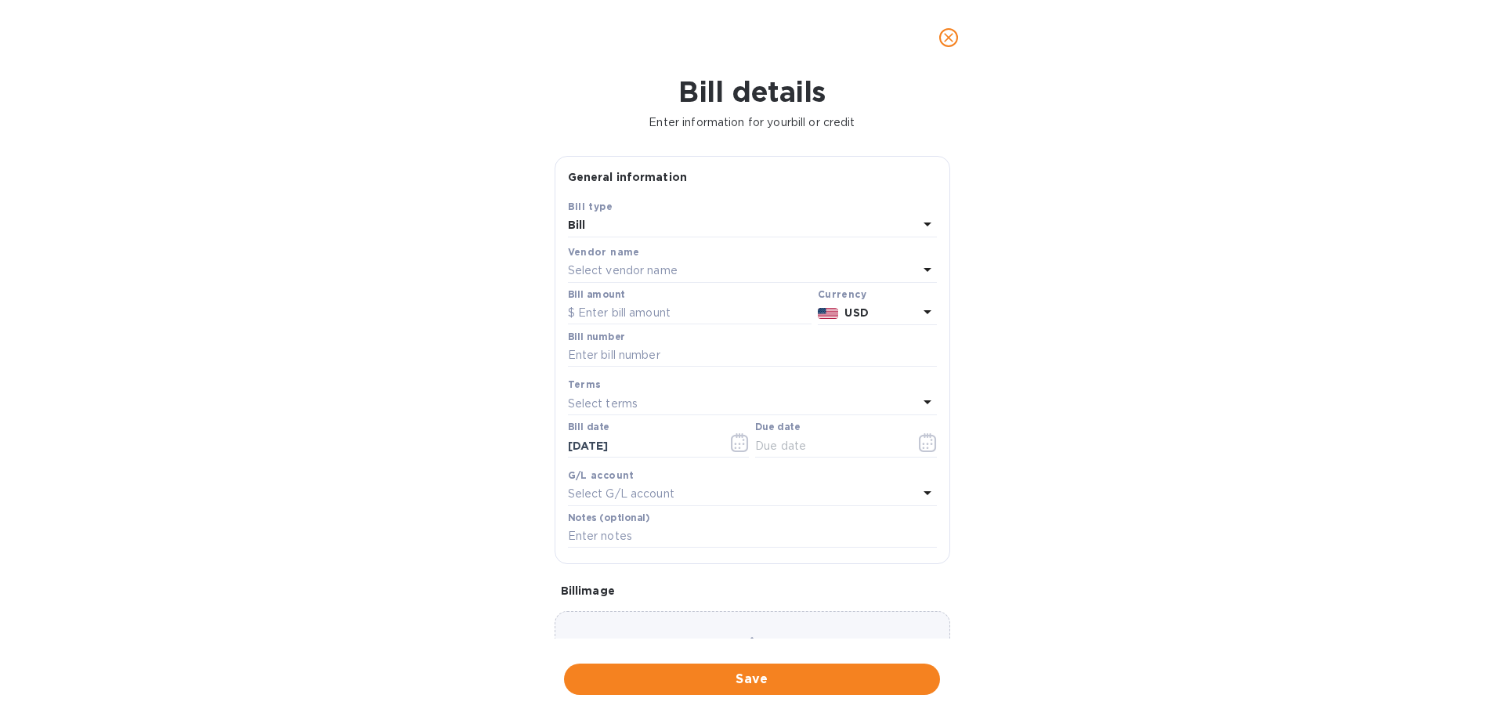
click at [603, 266] on p "Select vendor name" at bounding box center [623, 270] width 110 height 16
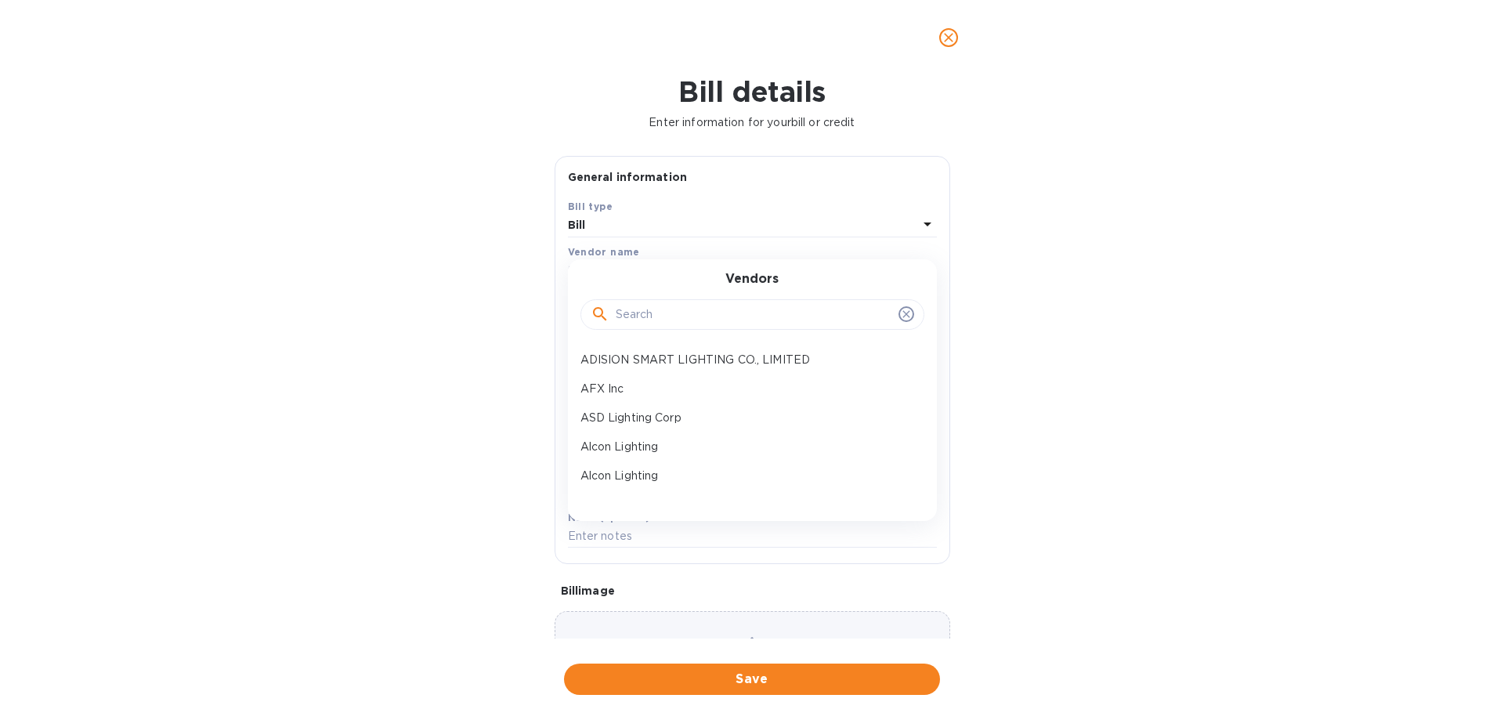
click at [656, 318] on input "text" at bounding box center [754, 315] width 277 height 24
type input "mi"
click at [635, 389] on p "[PERSON_NAME] Electrician" at bounding box center [746, 389] width 331 height 16
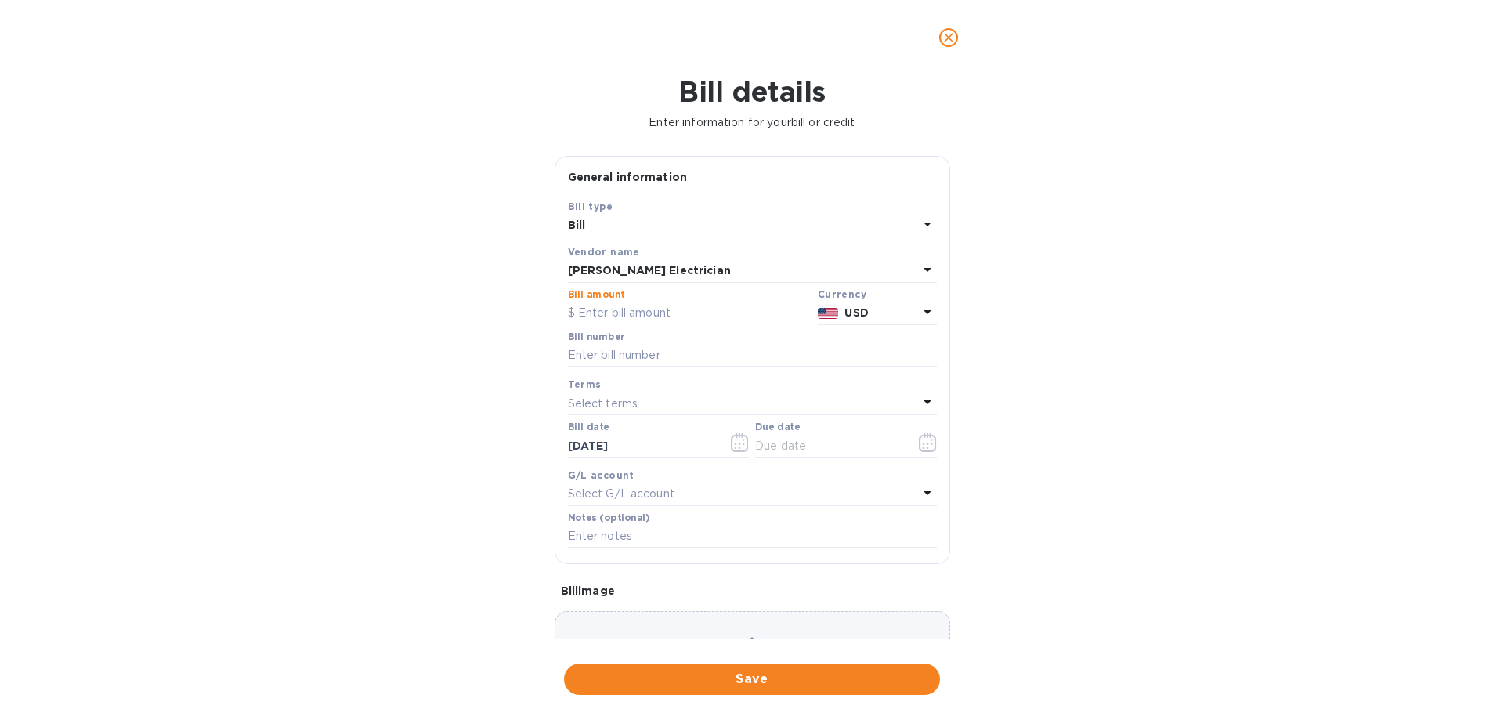
click at [646, 311] on input "text" at bounding box center [690, 314] width 244 height 24
click at [633, 309] on input "text" at bounding box center [690, 314] width 244 height 24
type input "6,648.39"
type input "2338"
click at [930, 443] on icon "button" at bounding box center [931, 444] width 2 height 2
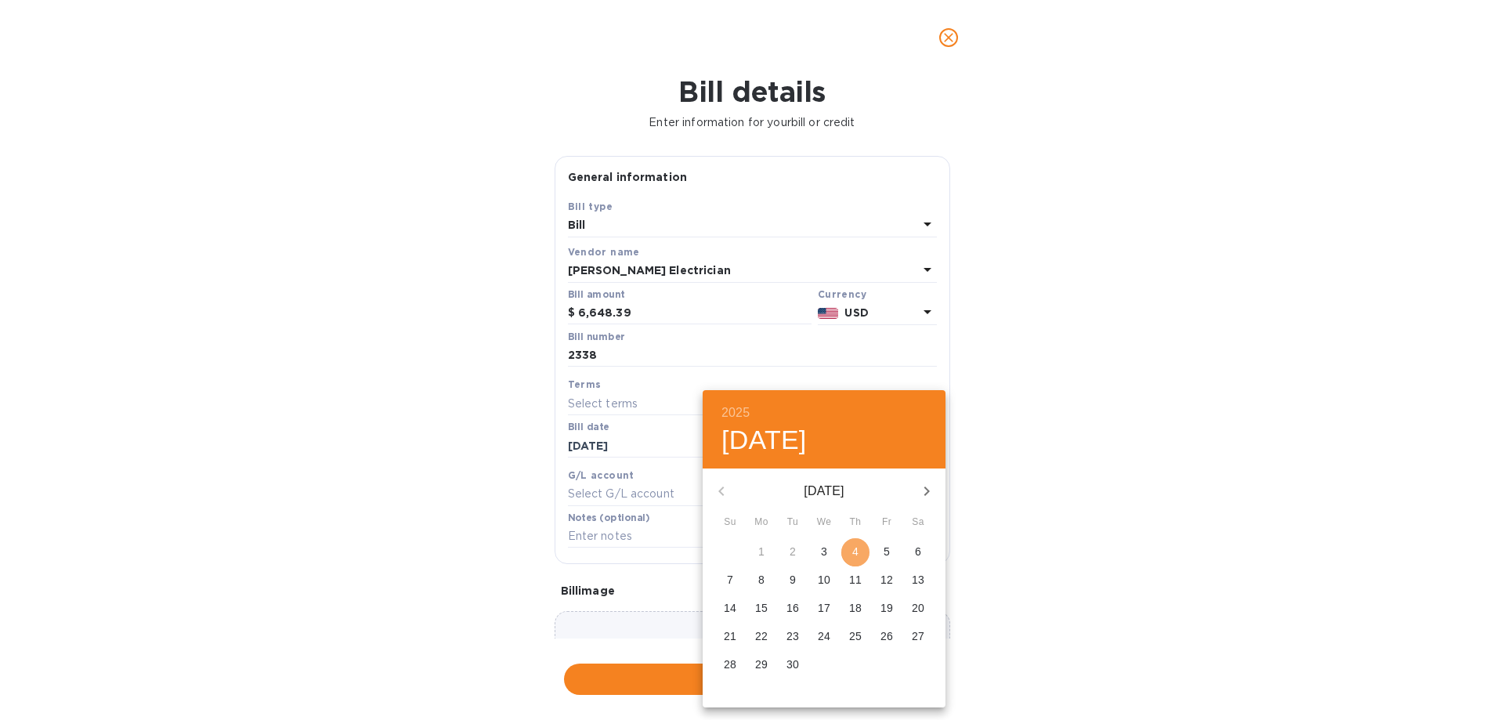
click at [856, 552] on p "4" at bounding box center [856, 552] width 6 height 16
type input "[DATE]"
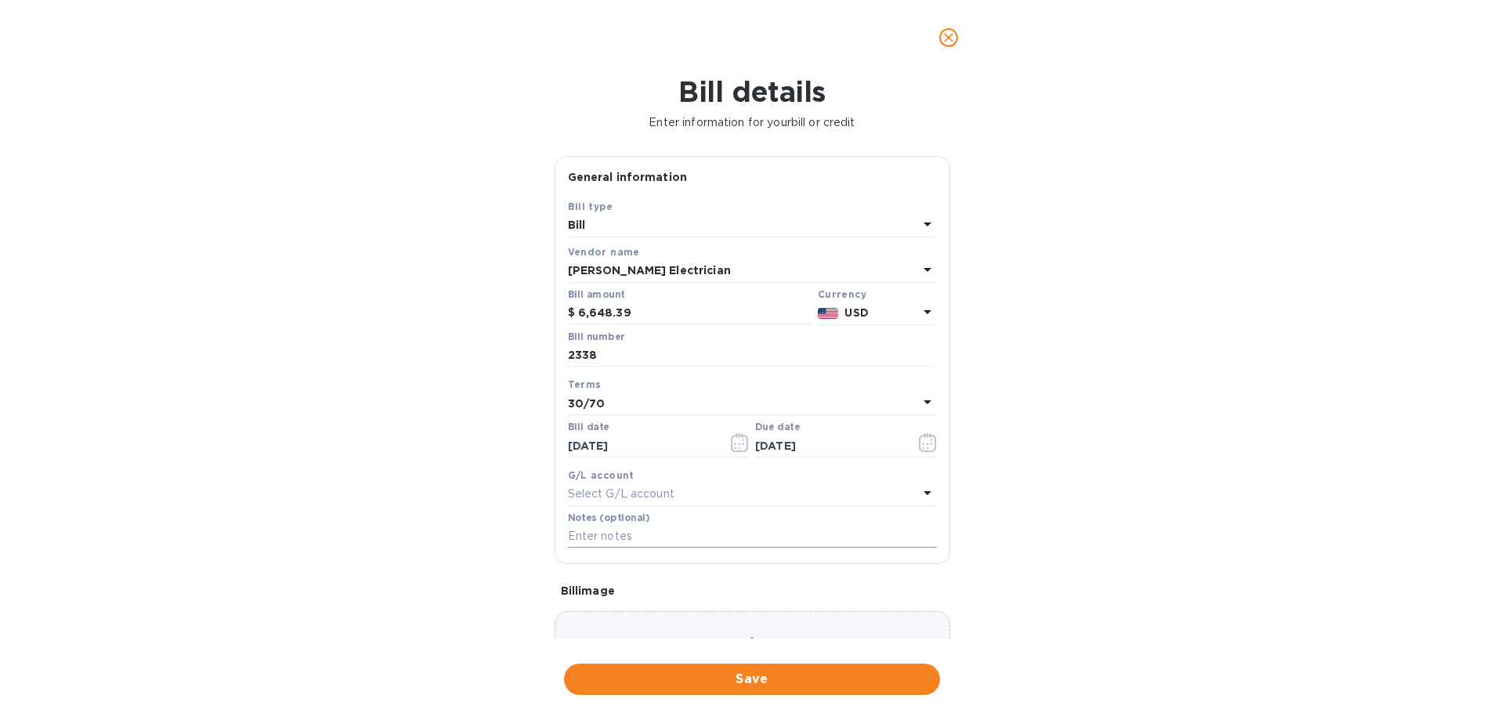
click at [617, 541] on input "text" at bounding box center [752, 537] width 369 height 24
type input "Royal Property"
click at [751, 675] on span "Save" at bounding box center [752, 679] width 351 height 19
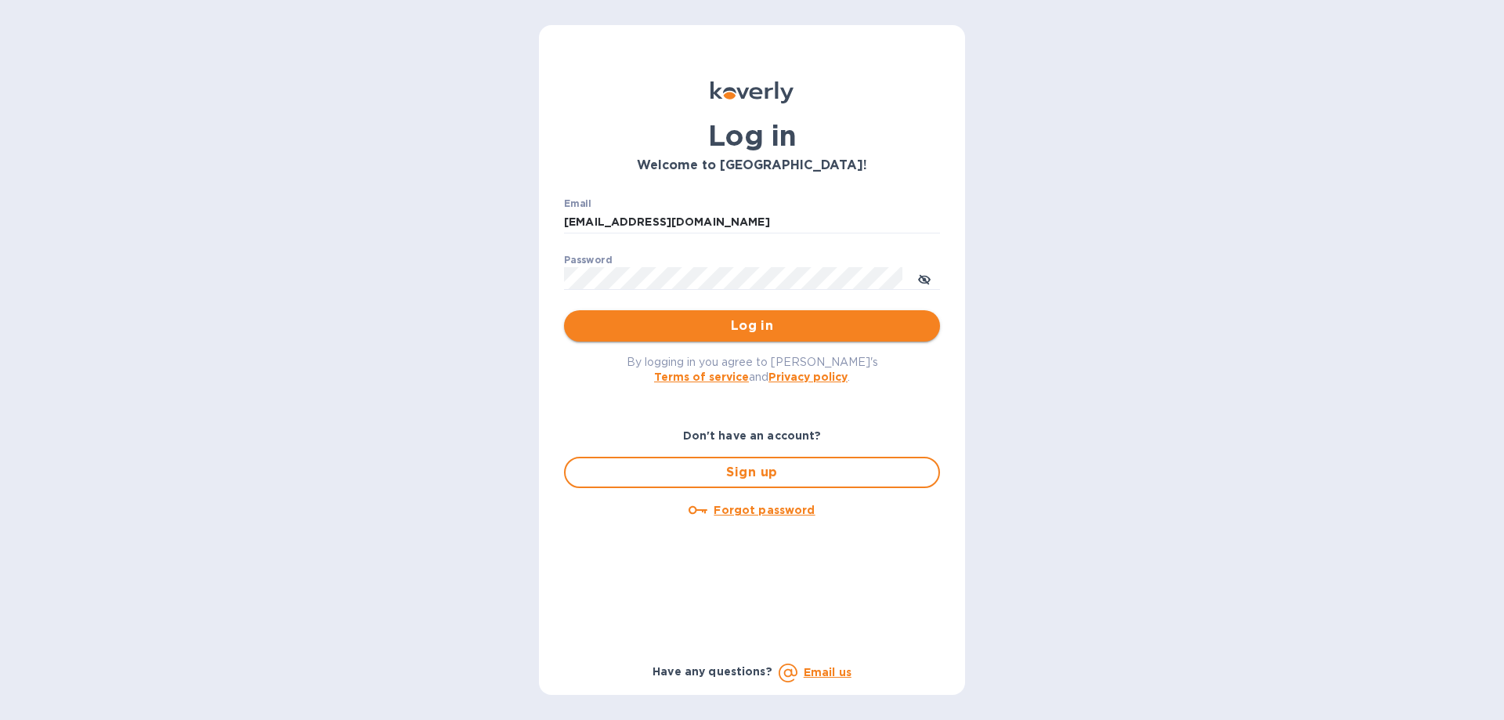
click at [674, 327] on span "Log in" at bounding box center [752, 326] width 351 height 19
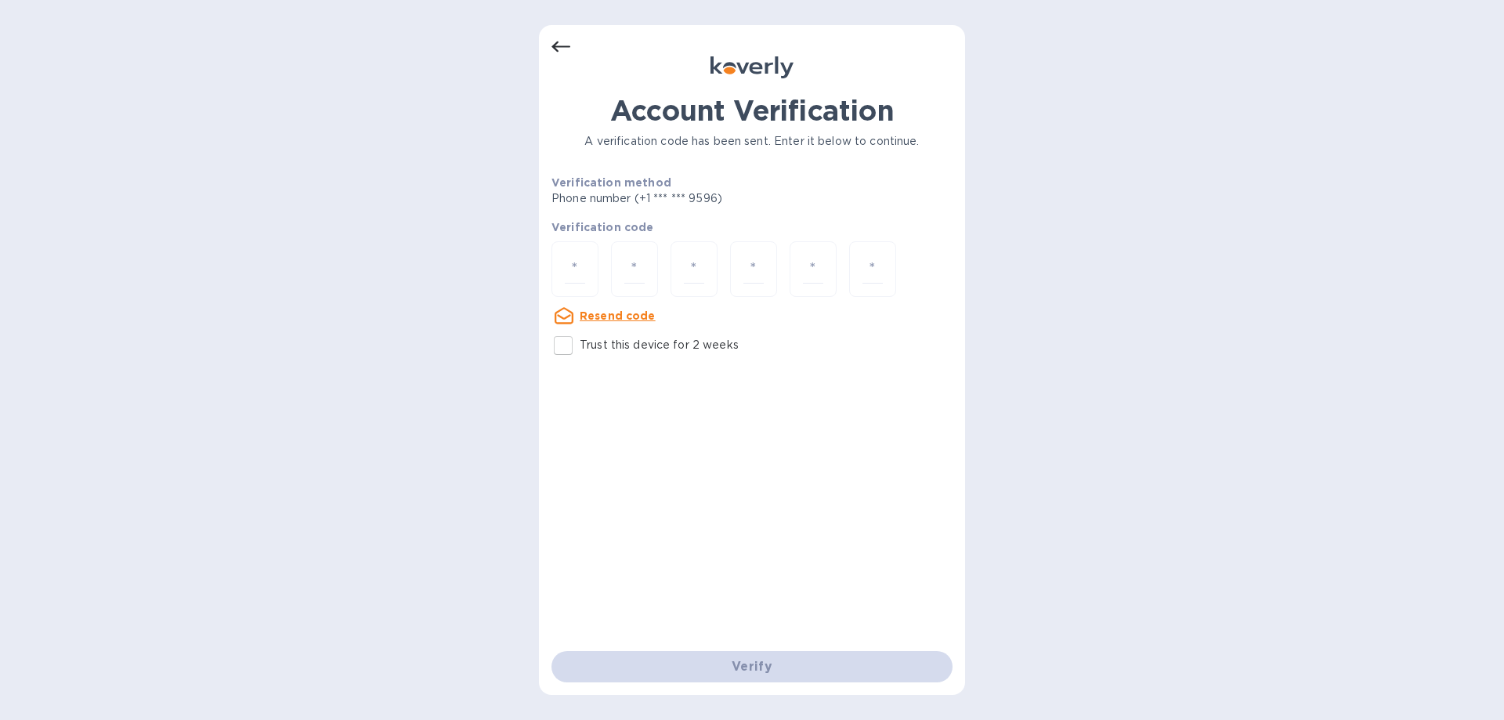
click at [561, 346] on input "Trust this device for 2 weeks" at bounding box center [563, 345] width 33 height 33
checkbox input "true"
click at [585, 254] on div at bounding box center [575, 269] width 47 height 56
click at [583, 255] on div at bounding box center [575, 269] width 47 height 56
type input "1"
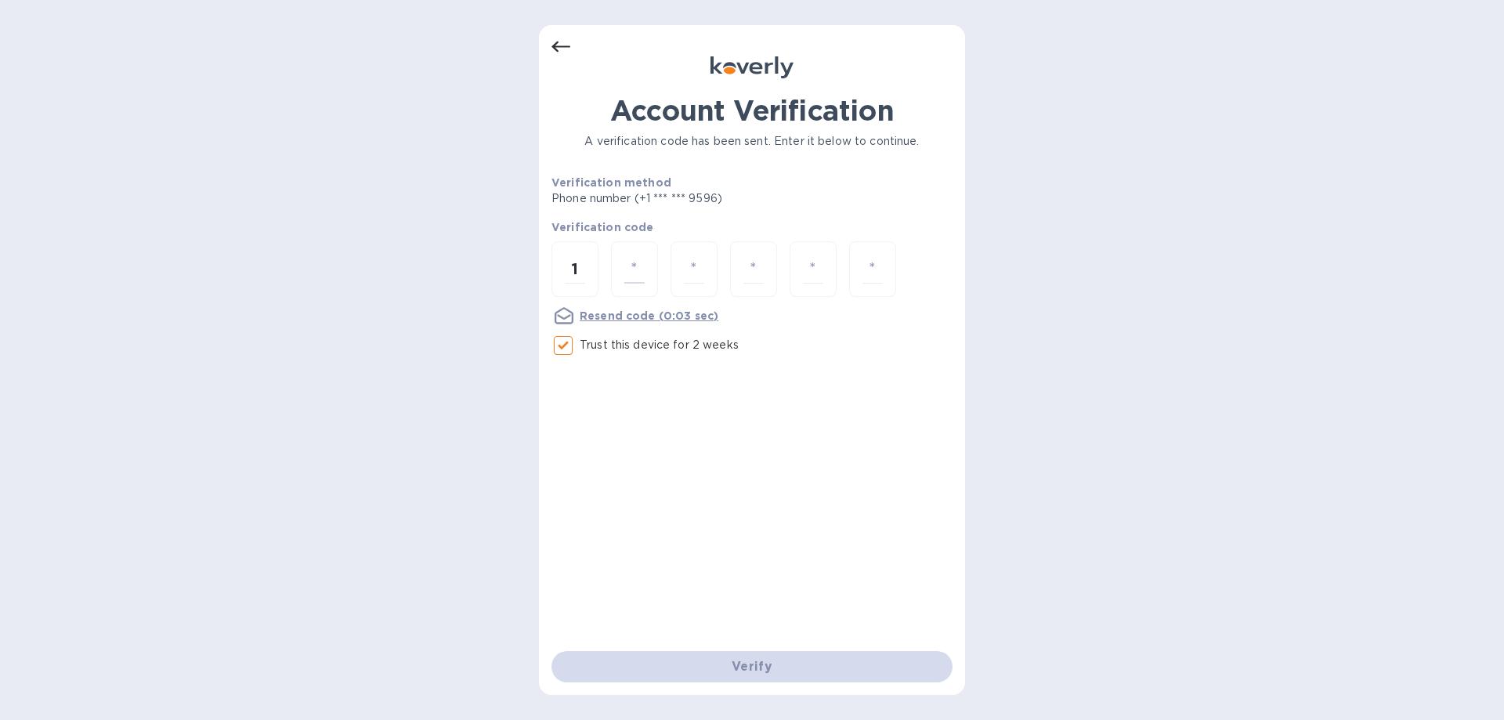
type input "0"
type input "1"
type input "3"
type input "5"
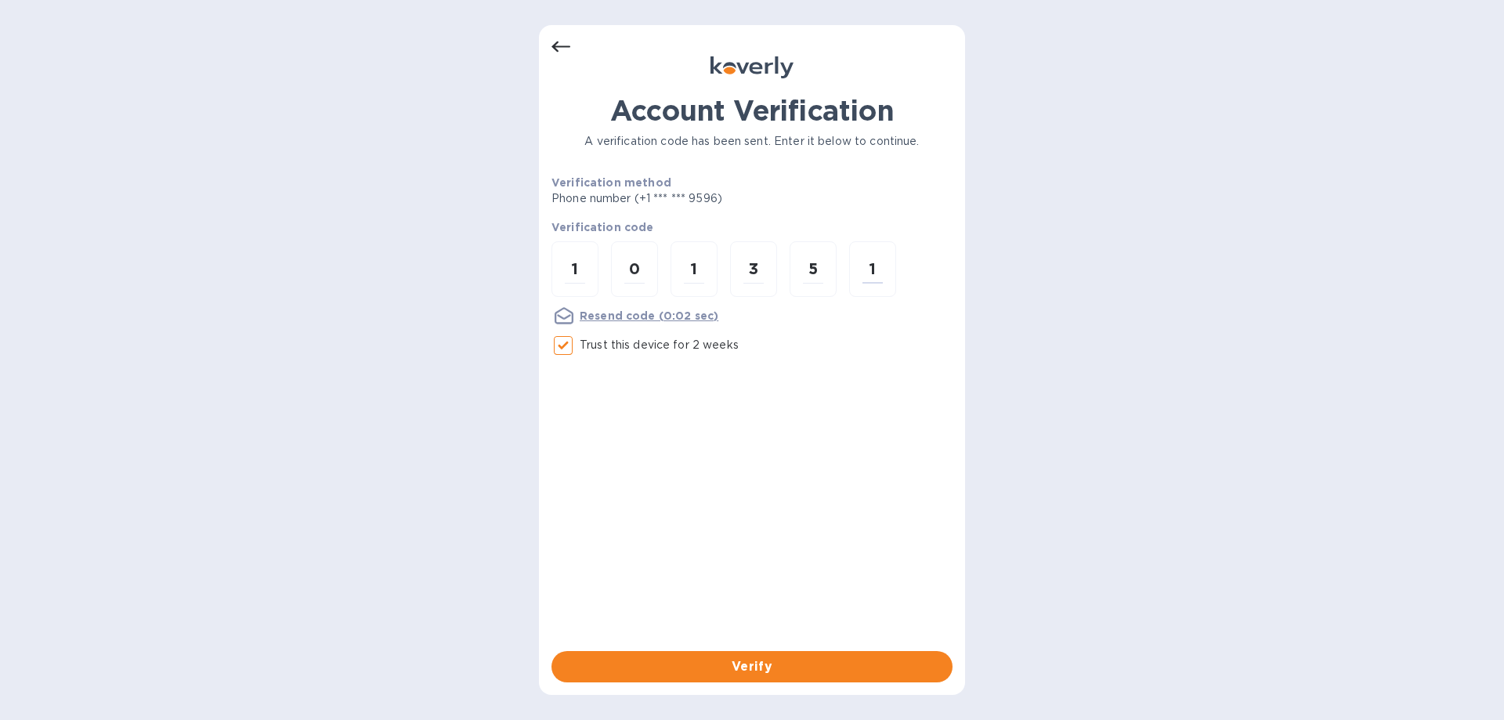
type input "1"
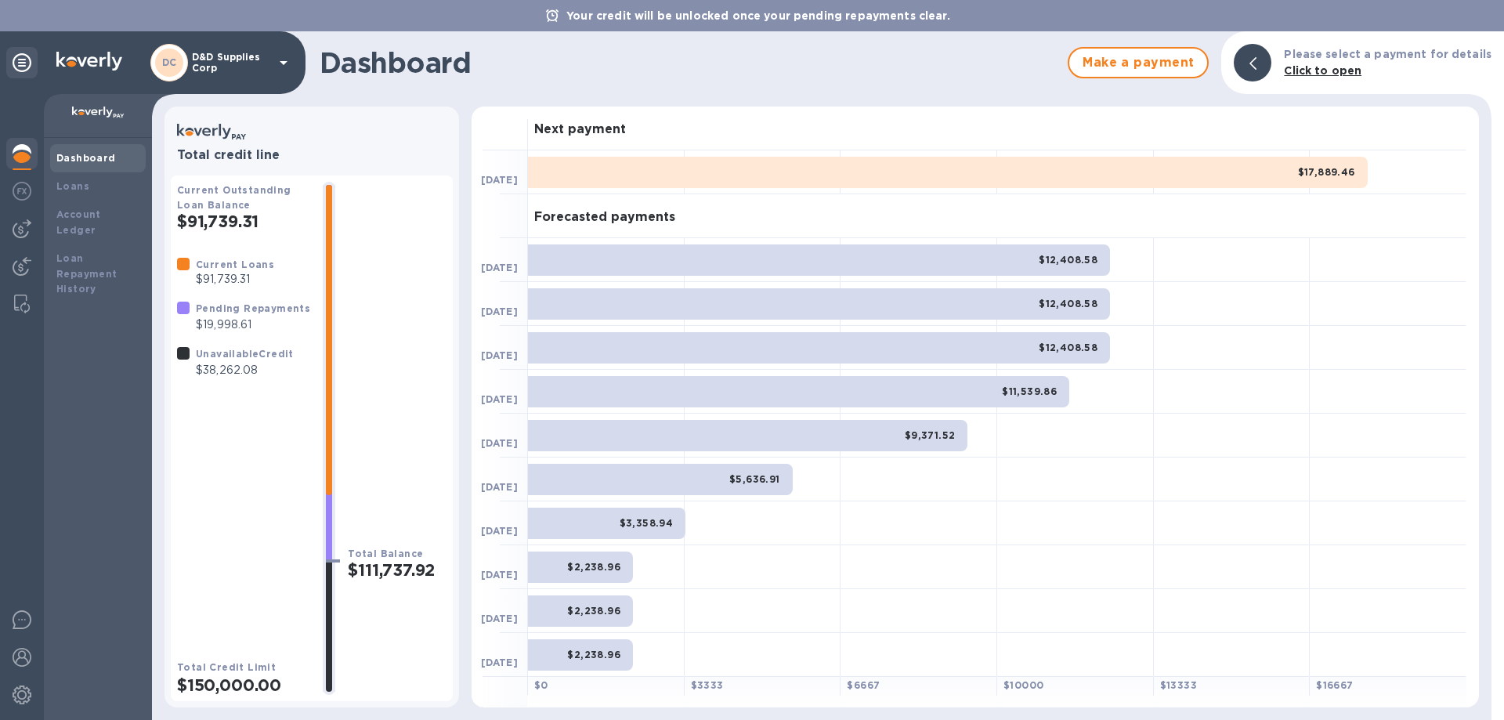
click at [258, 64] on p "D&D Supplies Corp" at bounding box center [231, 63] width 78 height 22
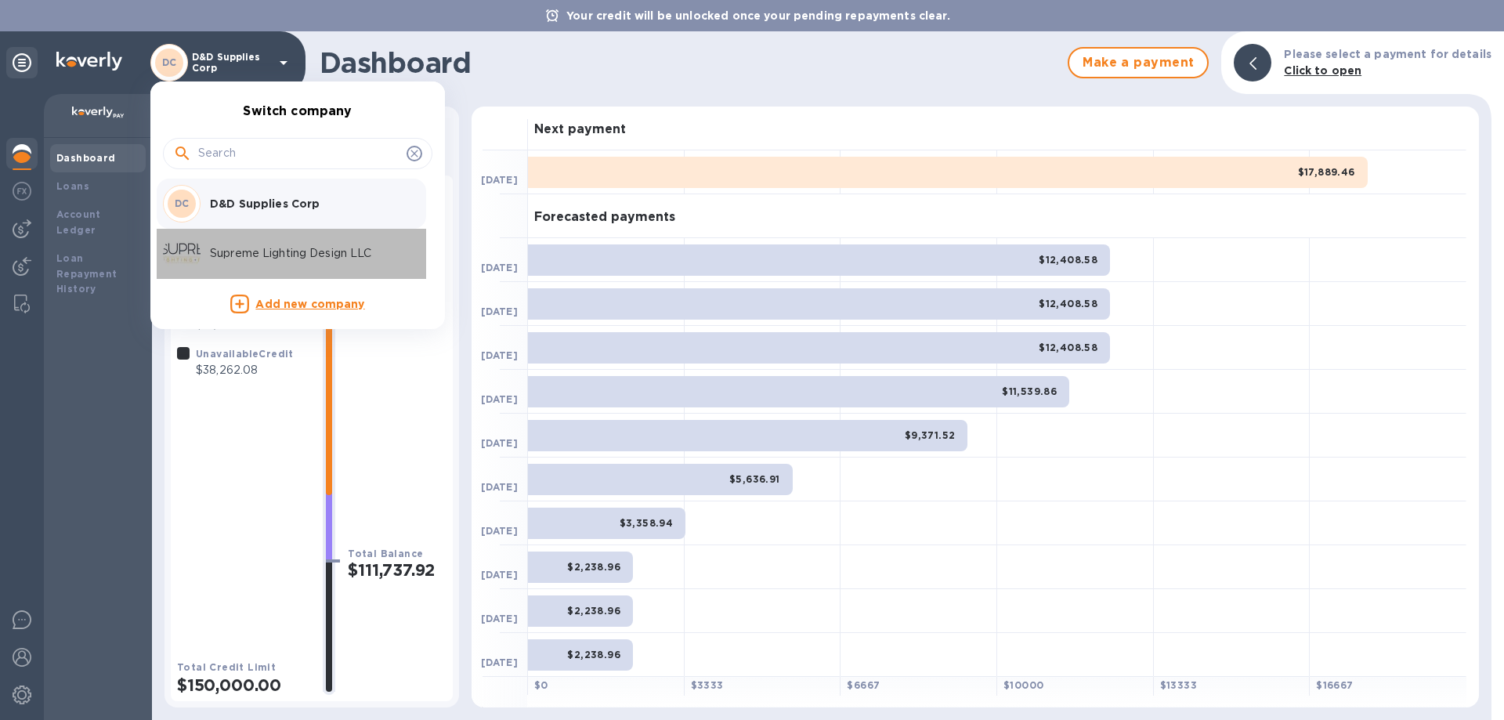
click at [255, 253] on p "Supreme Lighting Design LLC" at bounding box center [308, 253] width 197 height 16
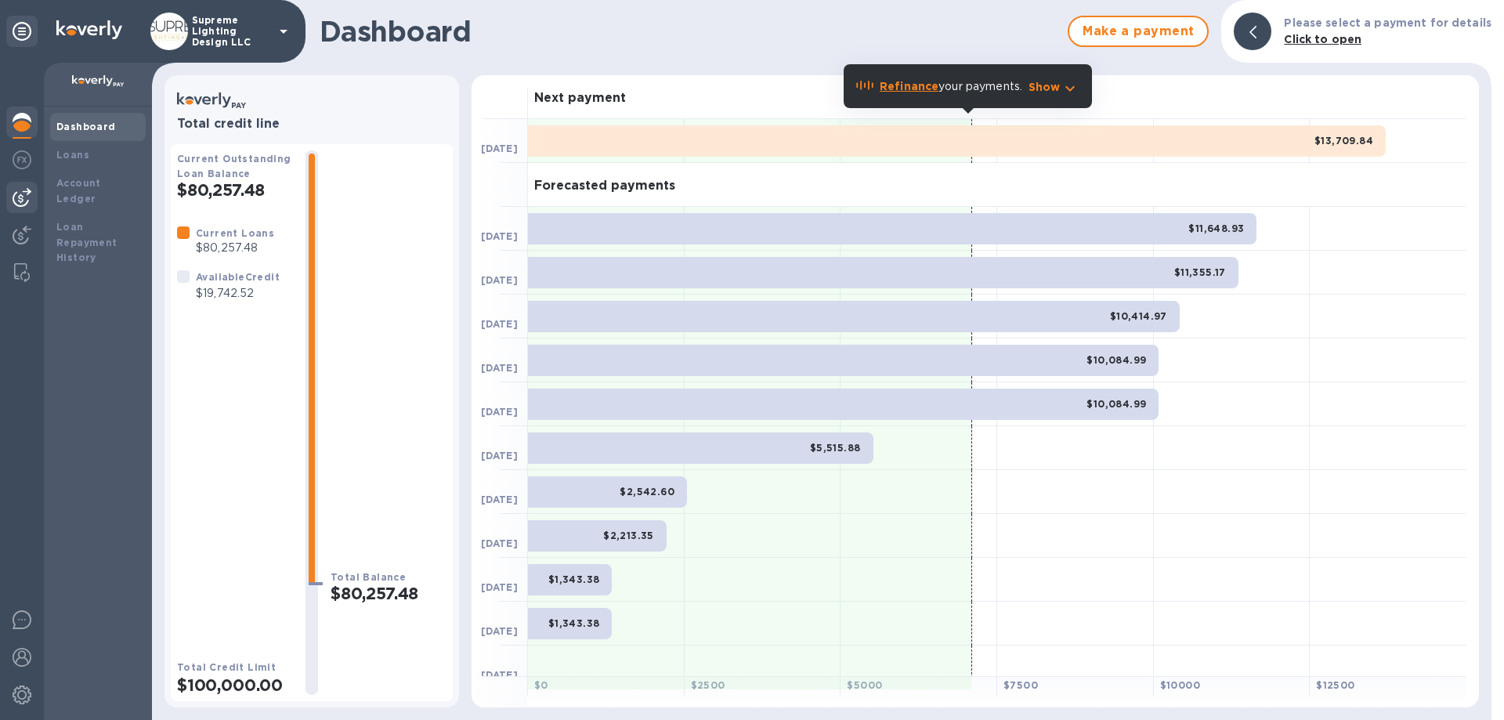
click at [18, 197] on img at bounding box center [22, 197] width 19 height 19
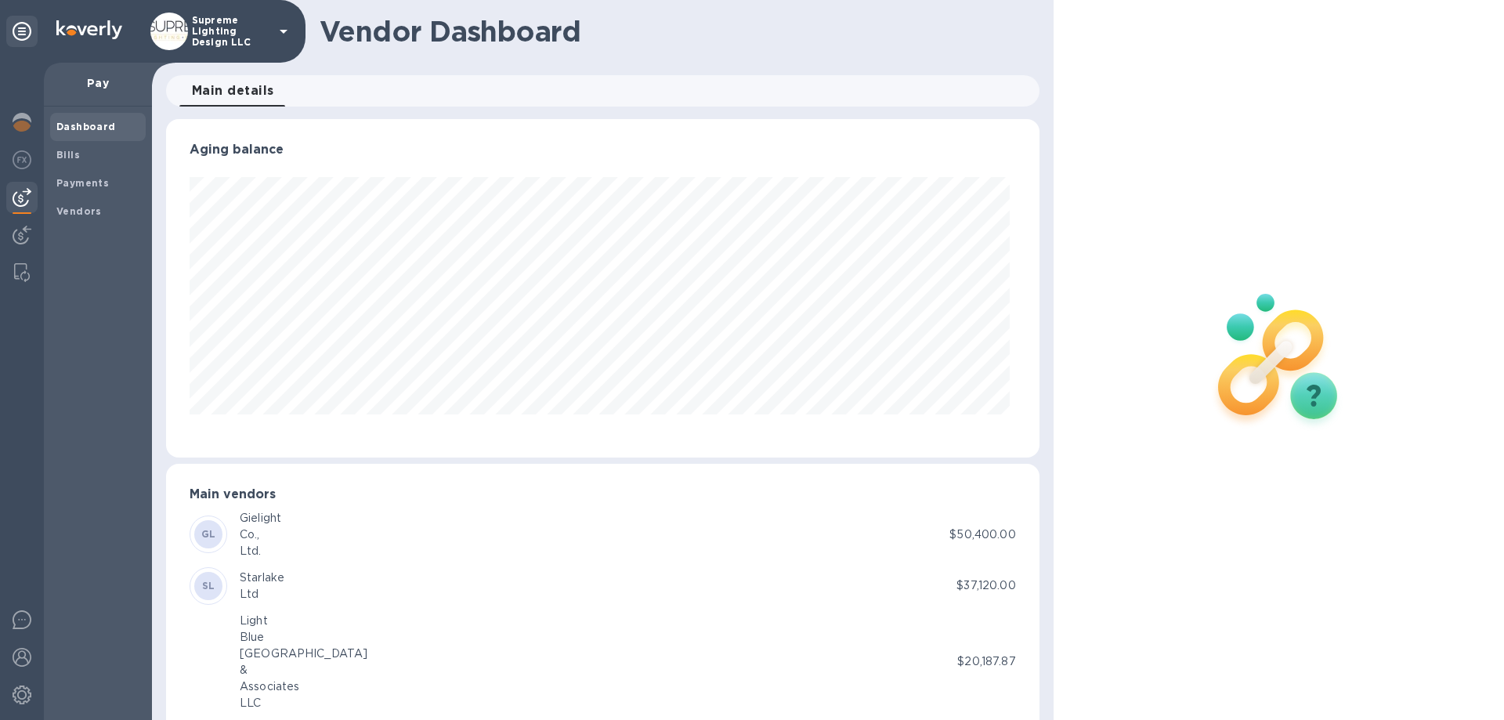
scroll to position [338, 867]
click at [82, 154] on span "Bills" at bounding box center [97, 155] width 83 height 16
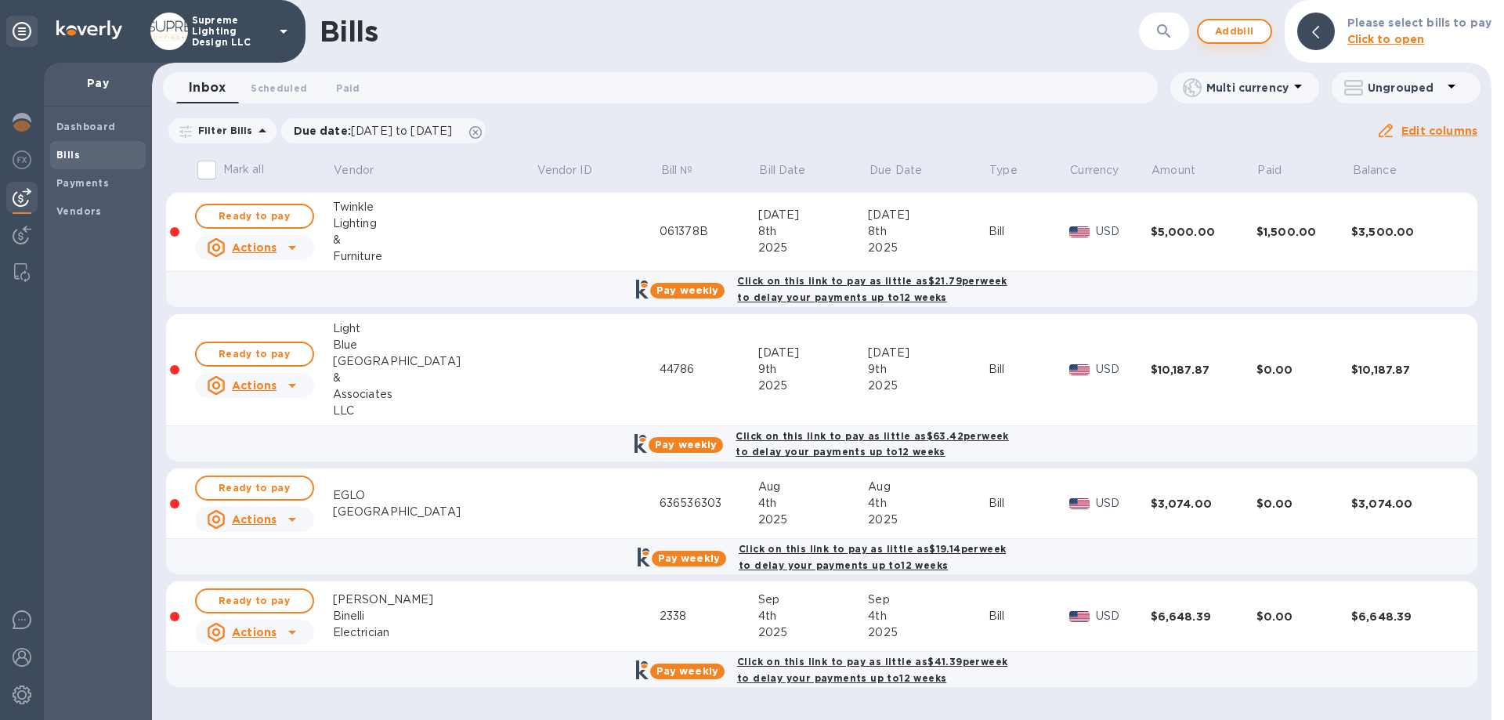
click at [1245, 22] on span "Add bill" at bounding box center [1234, 31] width 47 height 19
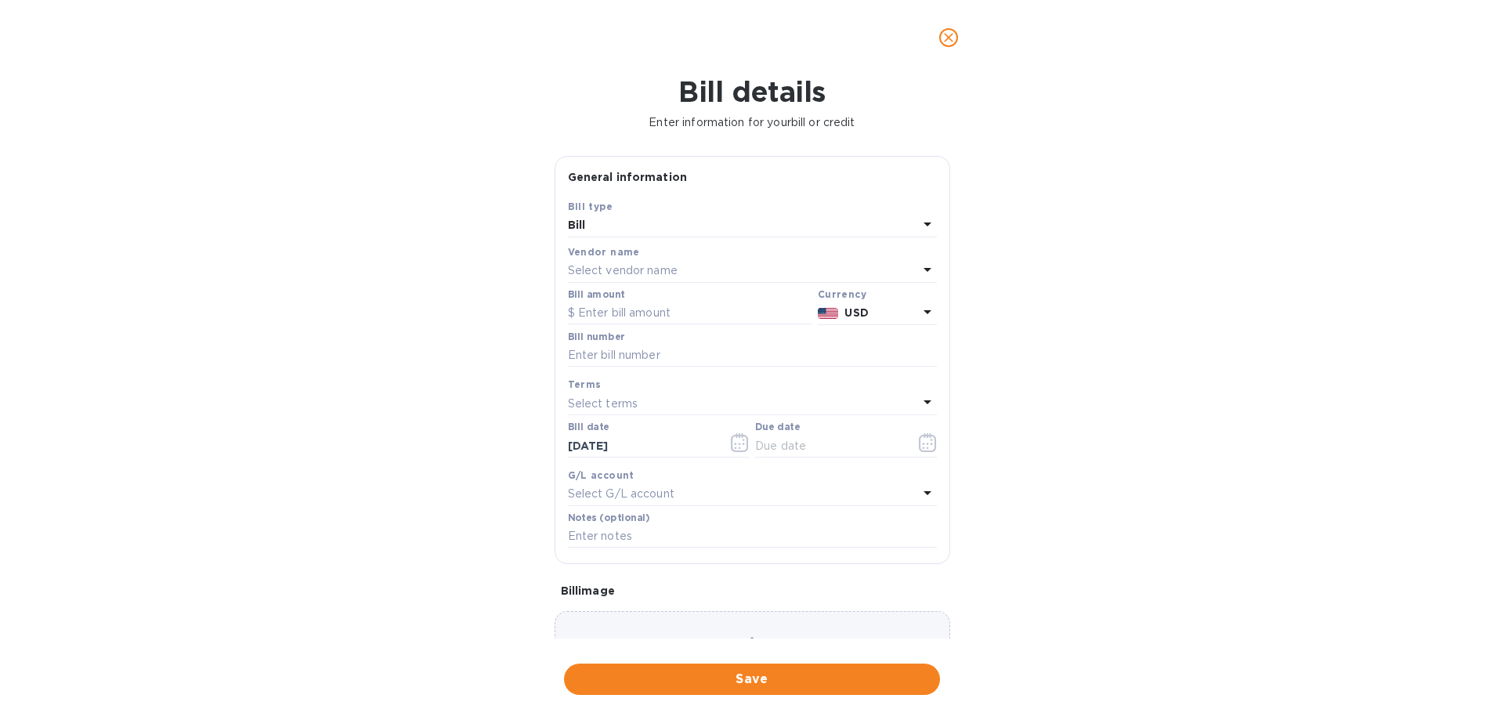
click at [623, 268] on p "Select vendor name" at bounding box center [623, 270] width 110 height 16
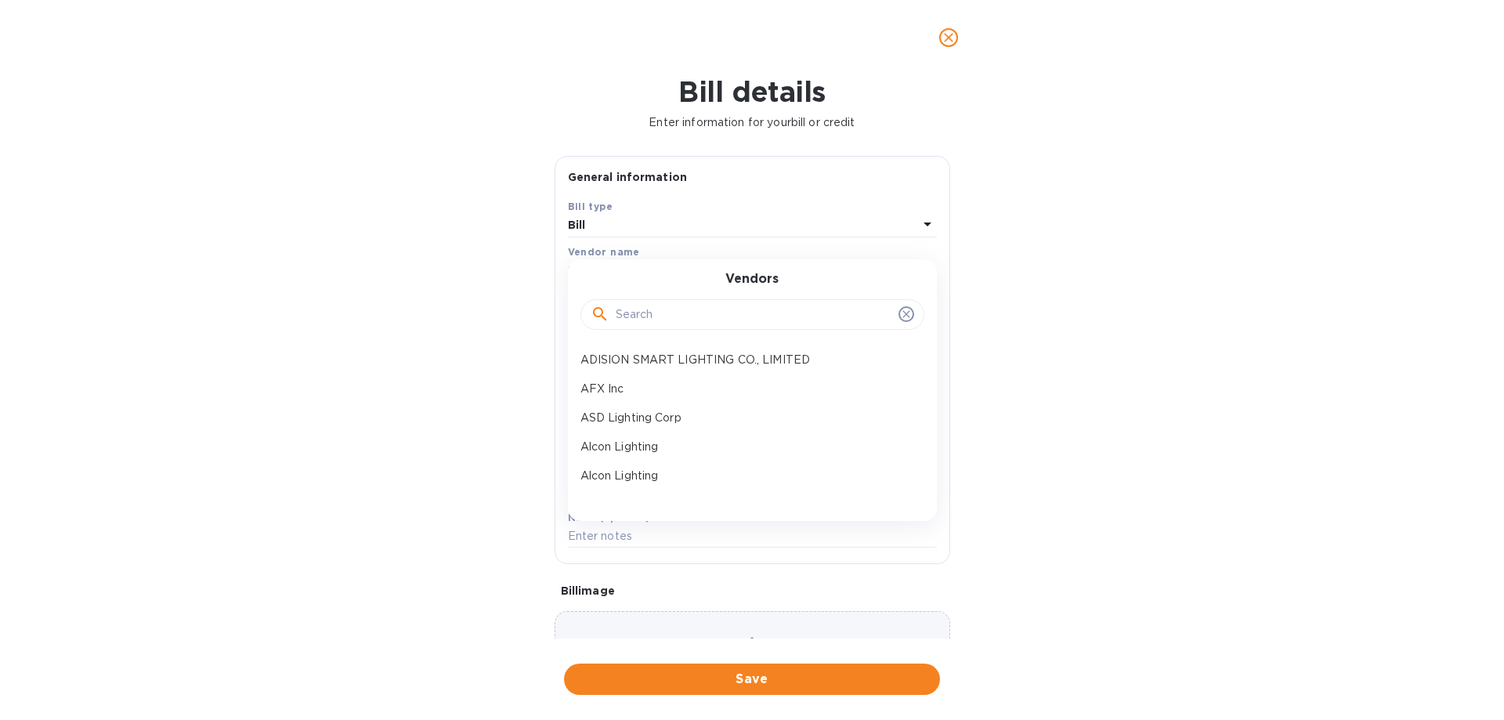
drag, startPoint x: 649, startPoint y: 329, endPoint x: 652, endPoint y: 310, distance: 19.8
click at [650, 329] on div at bounding box center [753, 314] width 344 height 31
click at [653, 393] on p "AFX Inc" at bounding box center [746, 389] width 331 height 16
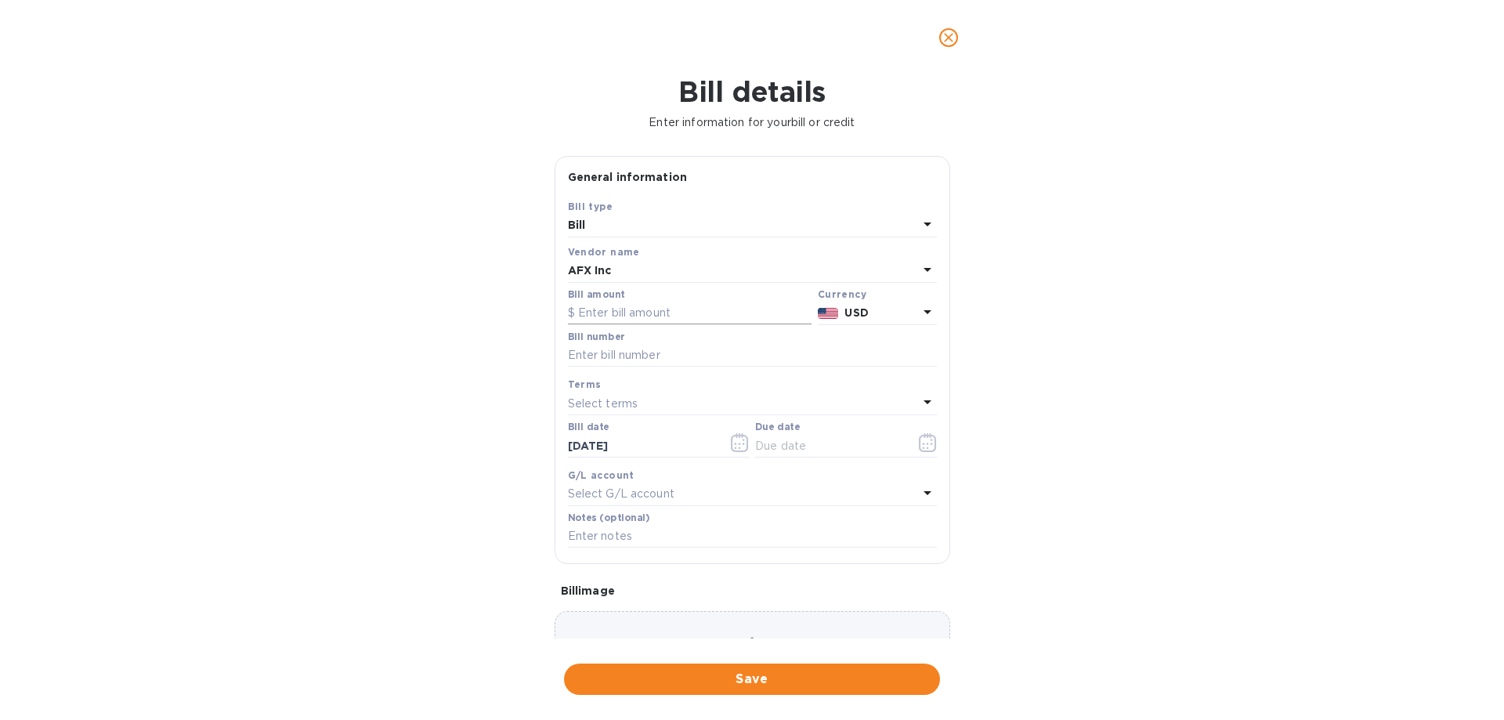
click at [643, 306] on input "text" at bounding box center [690, 314] width 244 height 24
click at [650, 310] on input "text" at bounding box center [690, 314] width 244 height 24
type input "1,080"
type input "11442638"
click at [910, 445] on button "button" at bounding box center [928, 443] width 37 height 38
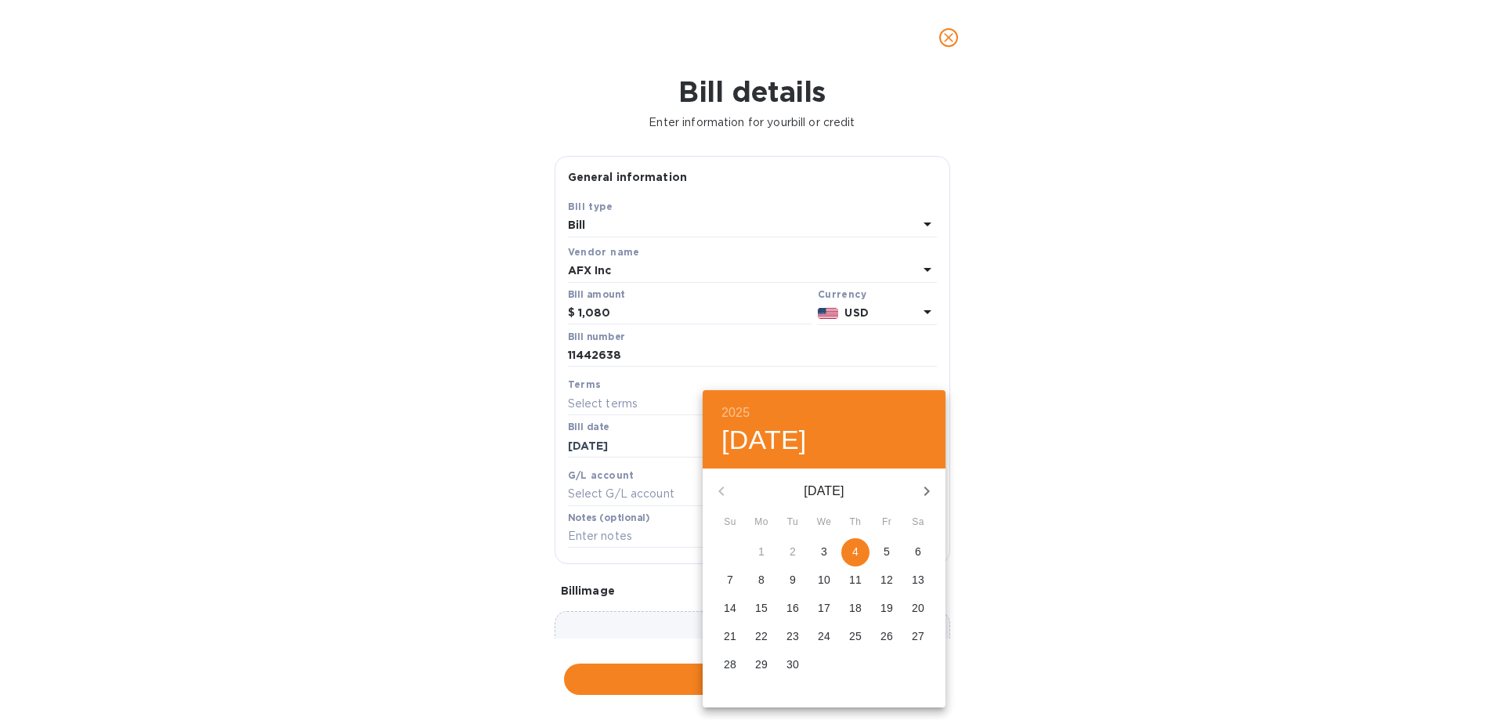
click at [856, 559] on p "4" at bounding box center [856, 552] width 6 height 16
type input "[DATE]"
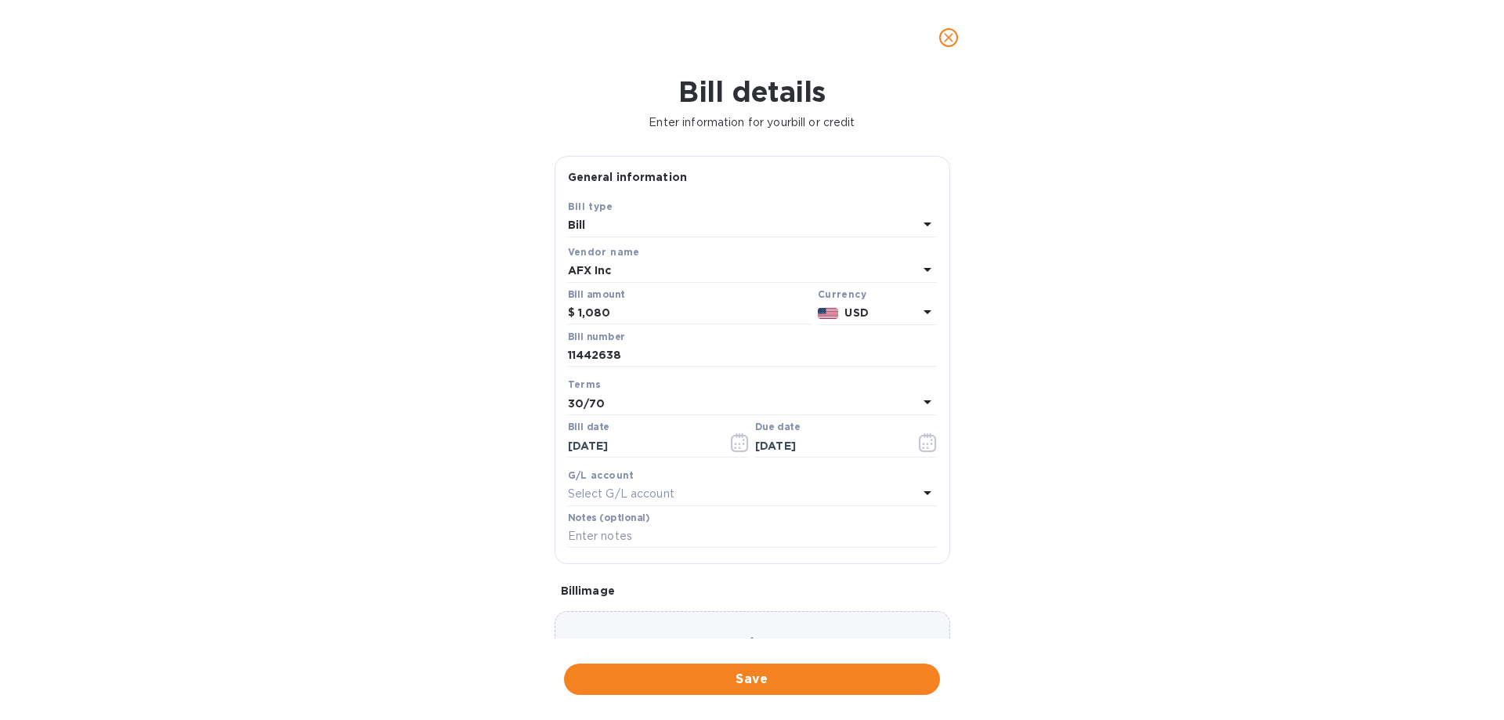
click at [689, 682] on span "Save" at bounding box center [752, 679] width 351 height 19
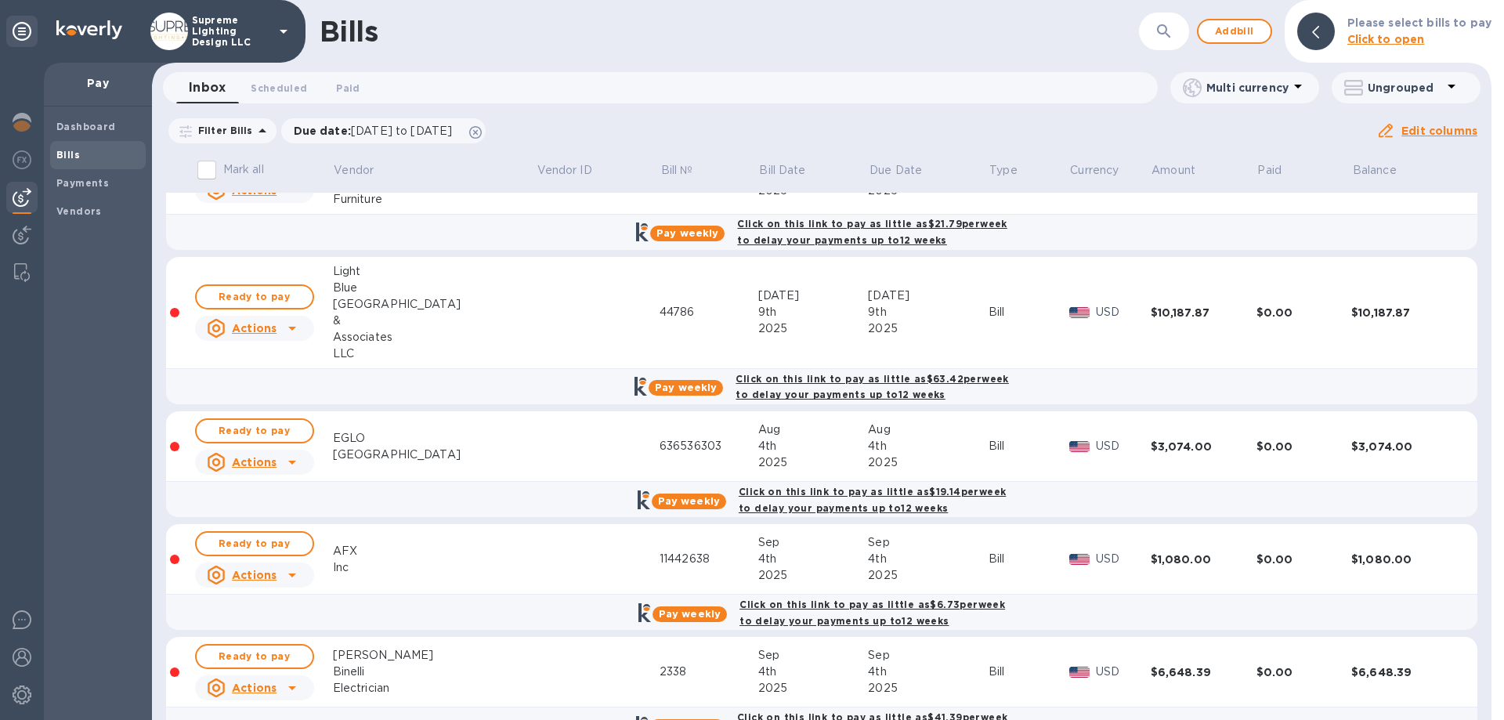
scroll to position [102, 0]
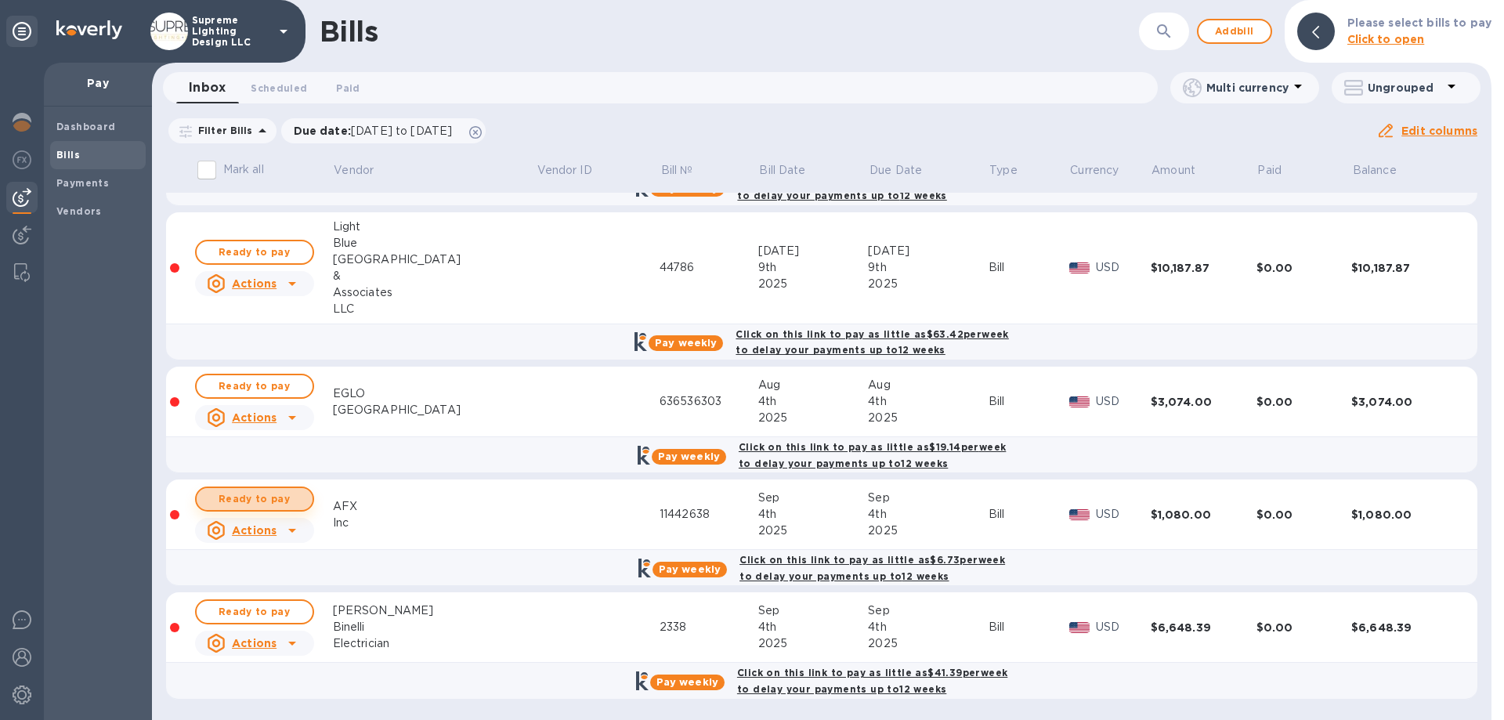
click at [271, 503] on span "Ready to pay" at bounding box center [254, 499] width 91 height 19
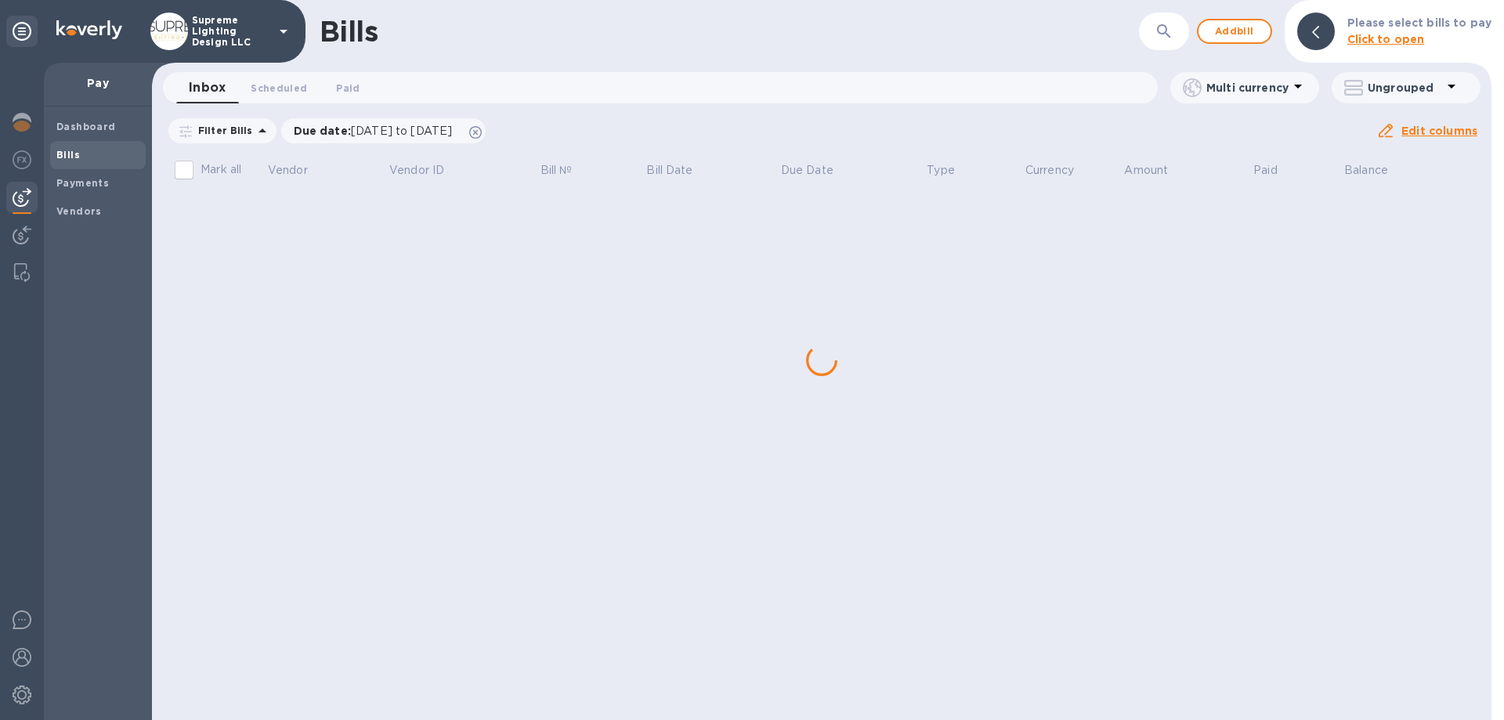
scroll to position [0, 0]
click at [276, 501] on div "Bills ​ Add bill Please select bills to pay Click to open Inbox 0 Scheduled 0 P…" at bounding box center [822, 360] width 1340 height 720
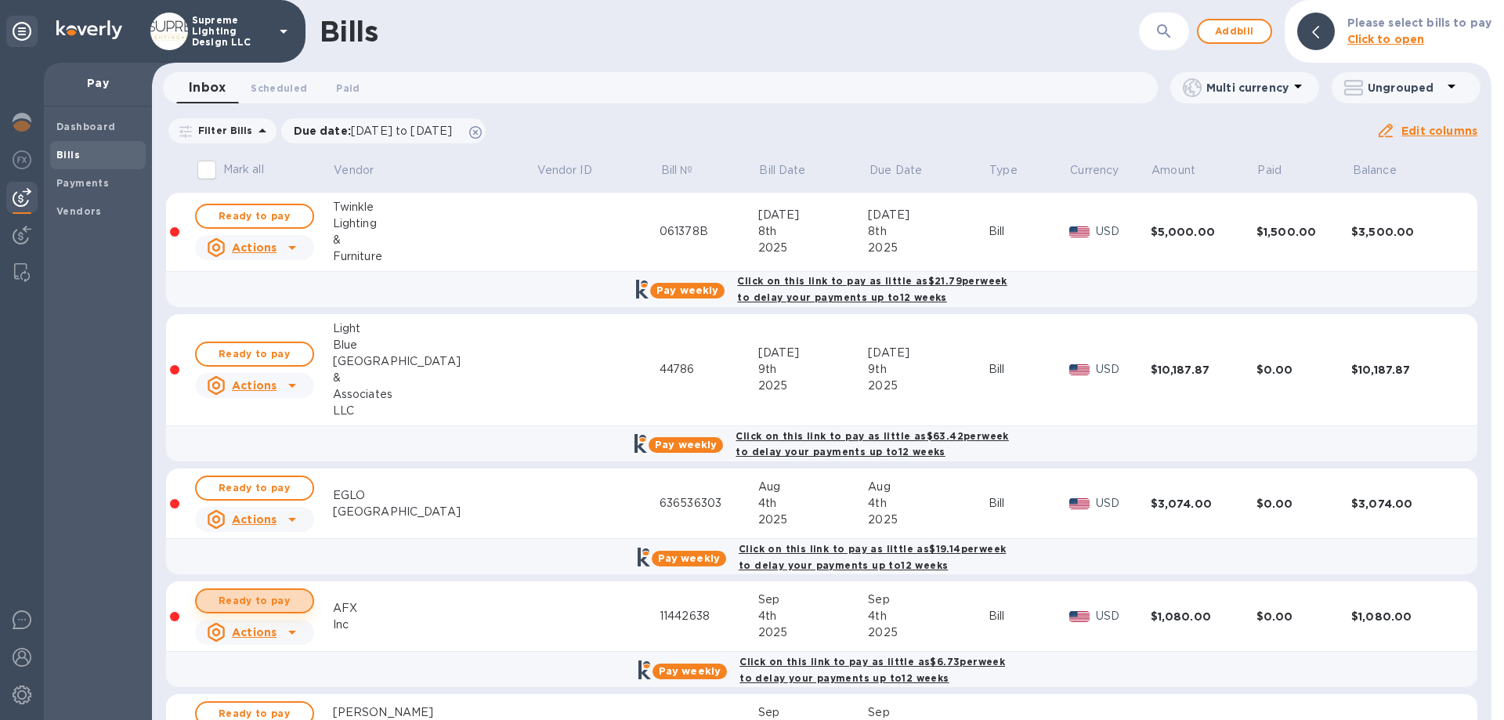
click at [291, 594] on span "Ready to pay" at bounding box center [254, 601] width 91 height 19
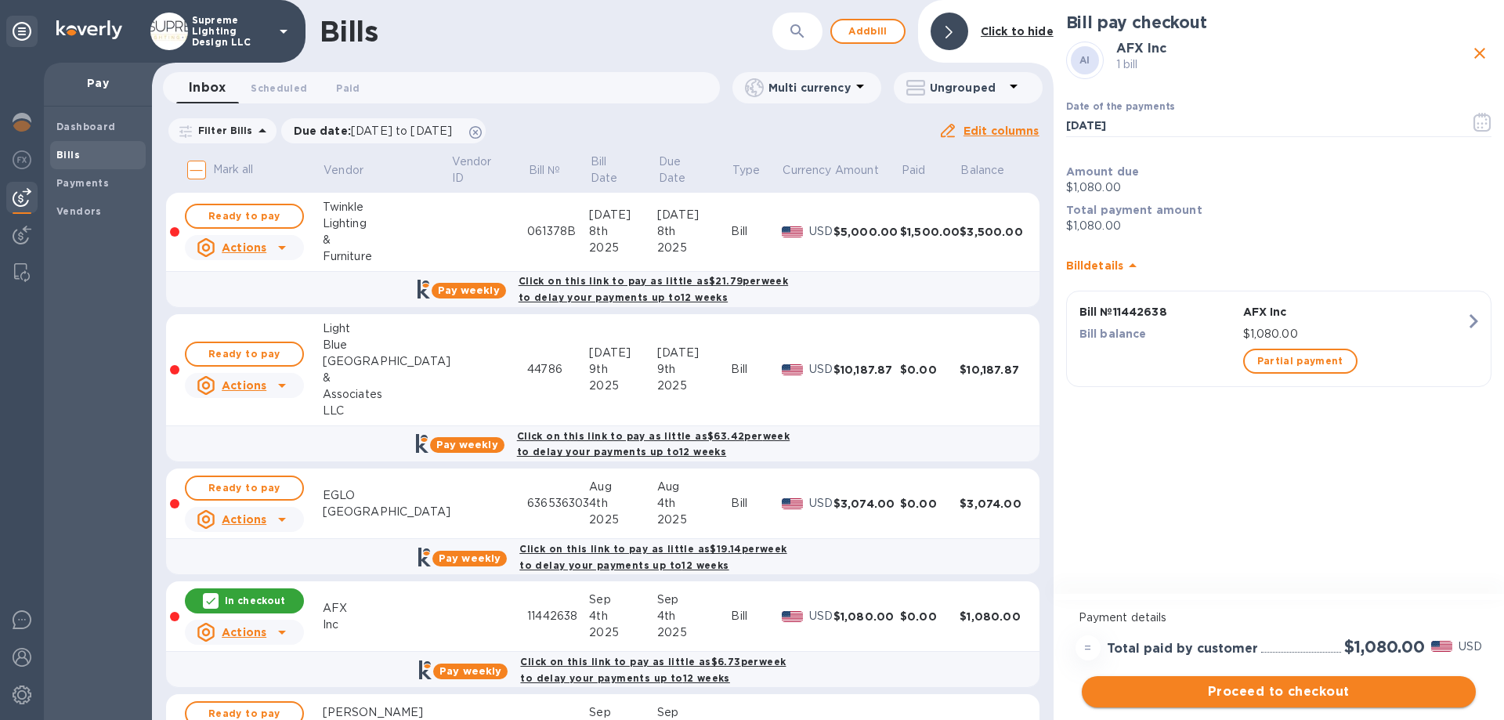
click at [1301, 693] on span "Proceed to checkout" at bounding box center [1279, 691] width 369 height 19
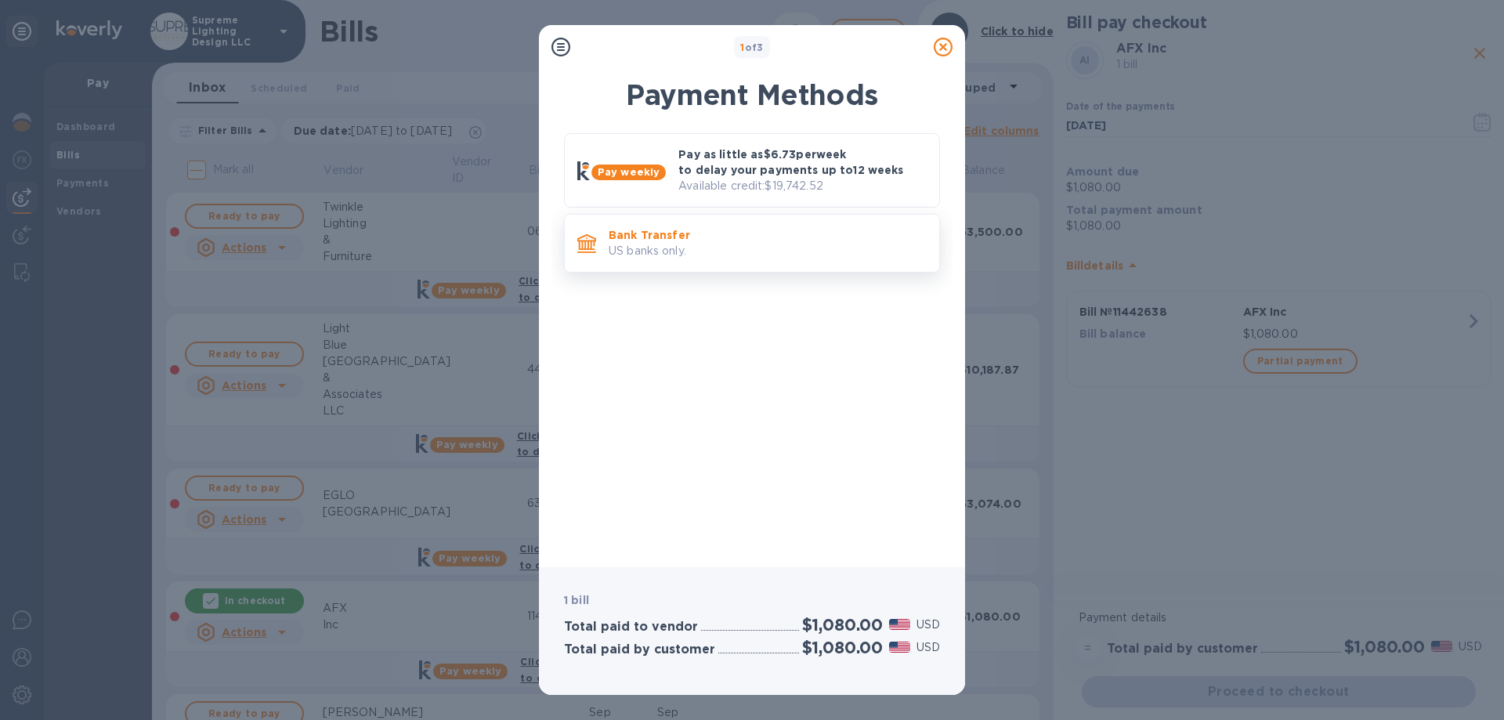
click at [704, 242] on p "Bank Transfer" at bounding box center [768, 235] width 318 height 16
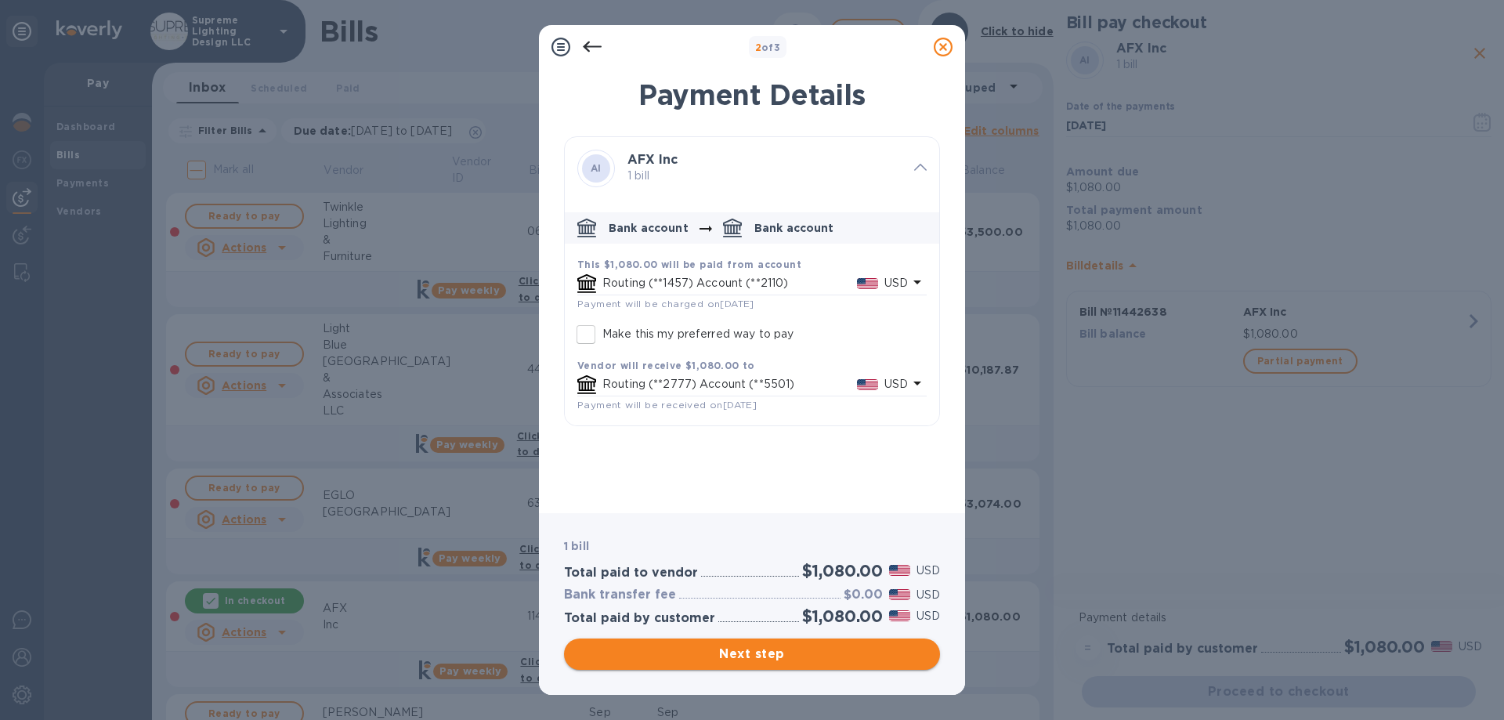
click at [740, 651] on span "Next step" at bounding box center [752, 654] width 351 height 19
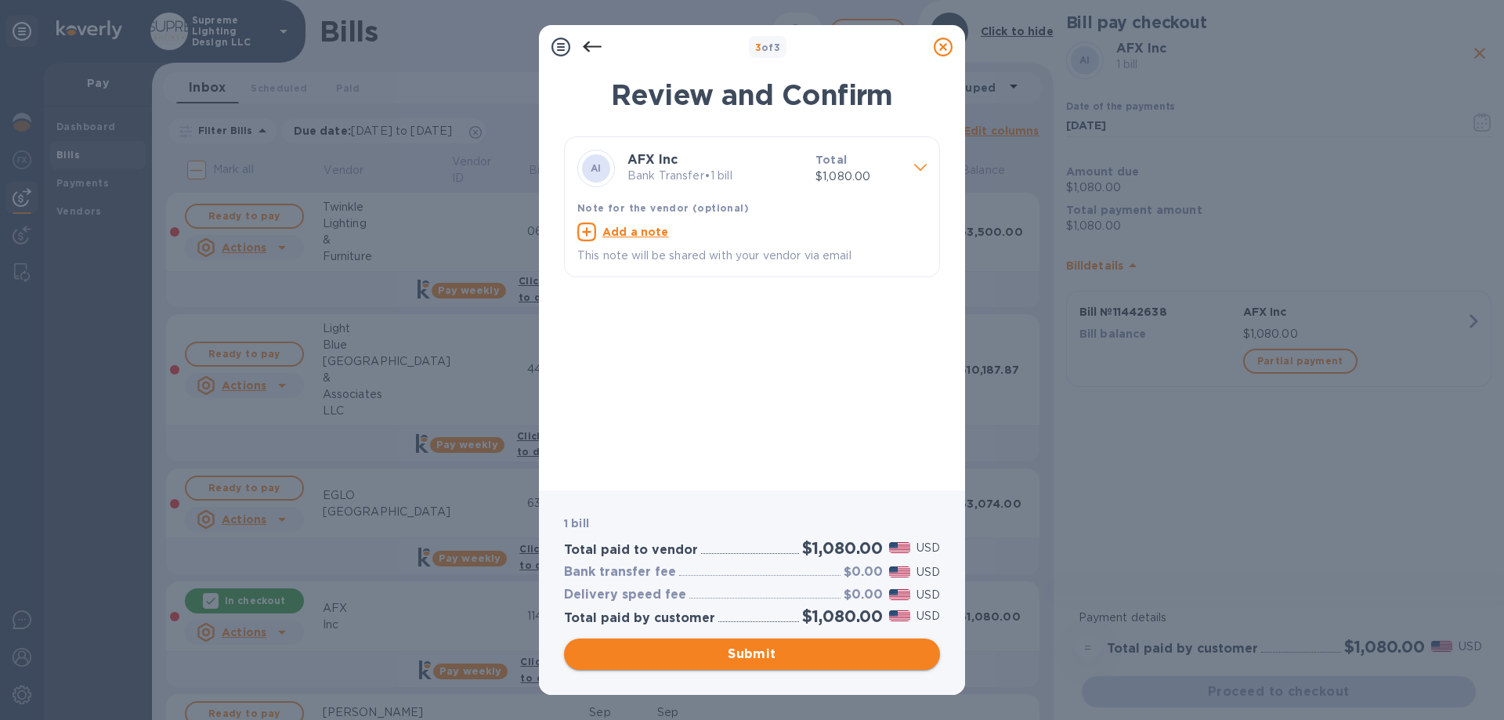
click at [751, 651] on span "Submit" at bounding box center [752, 654] width 351 height 19
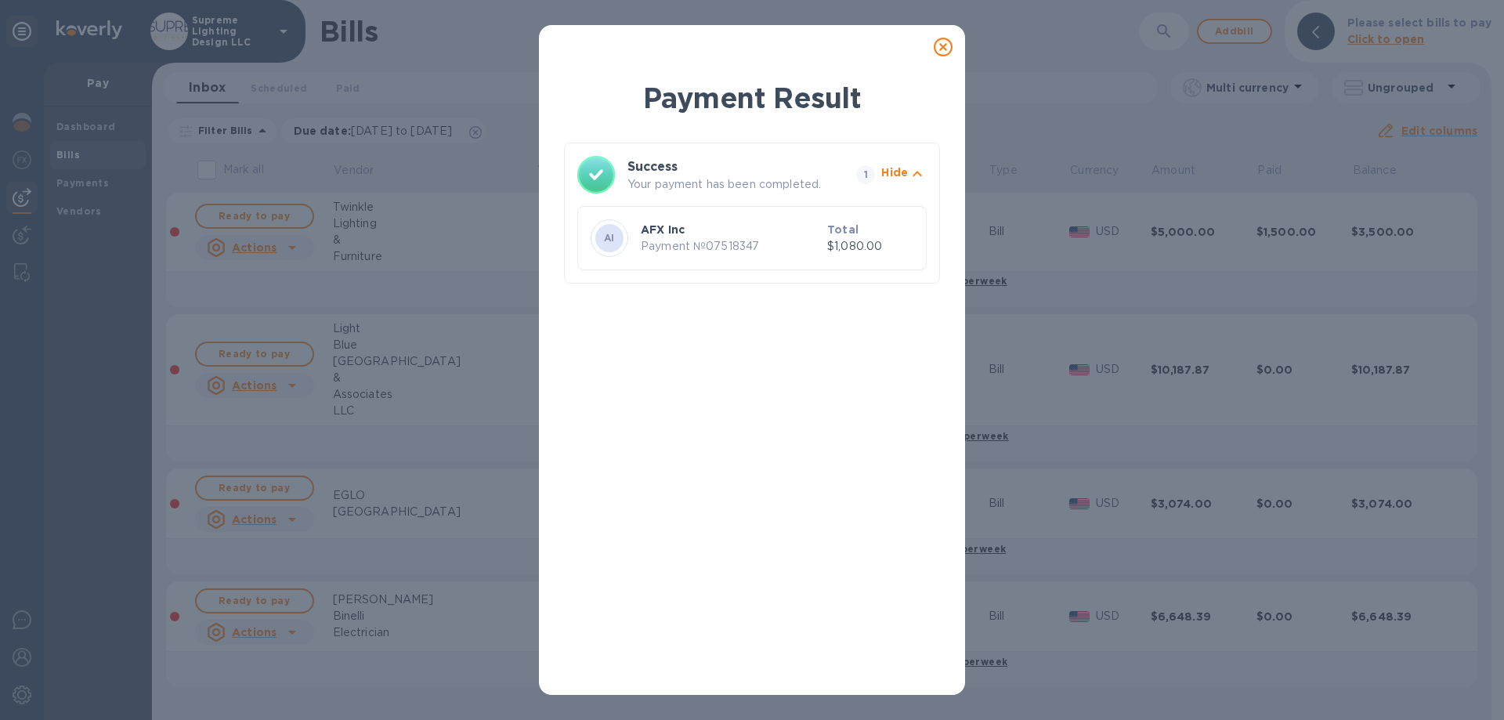
click at [945, 45] on icon at bounding box center [943, 47] width 19 height 19
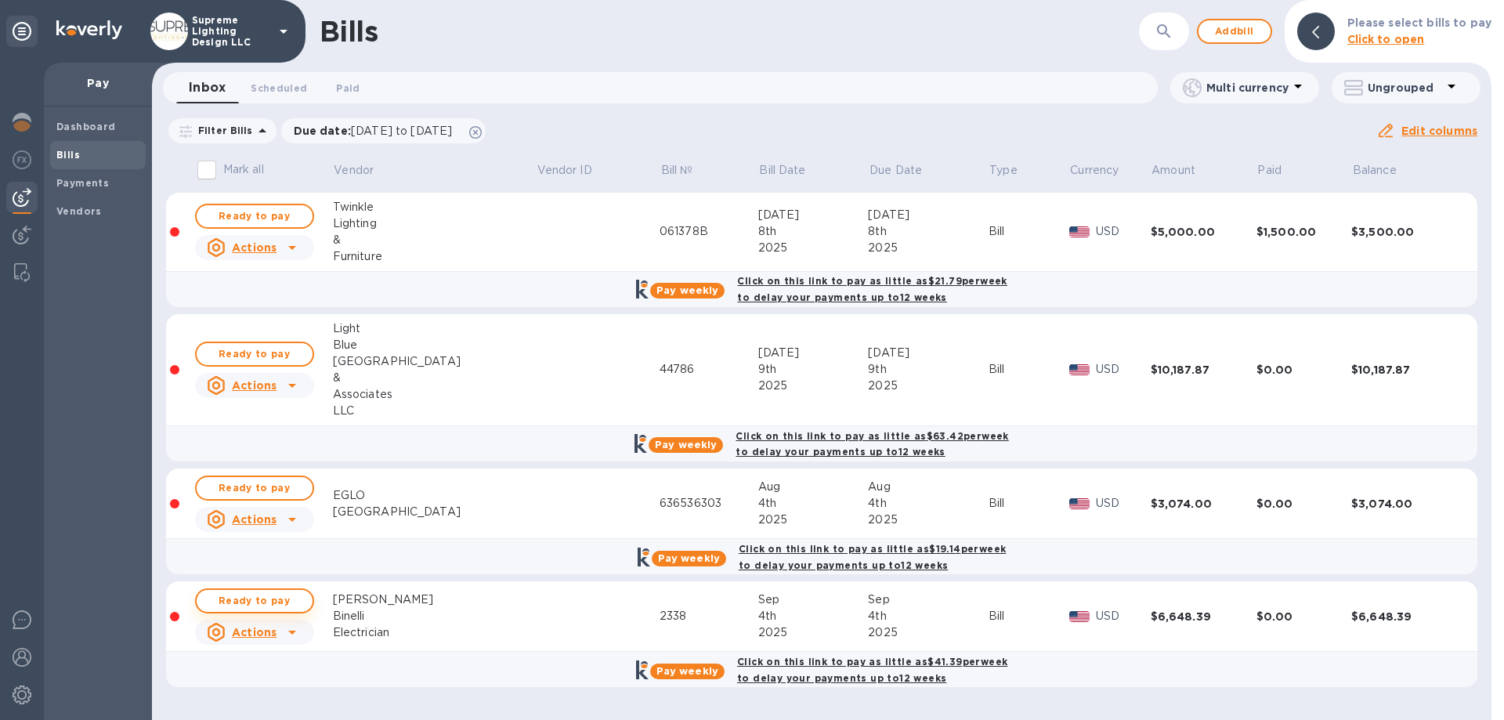
click at [259, 605] on span "Ready to pay" at bounding box center [254, 601] width 91 height 19
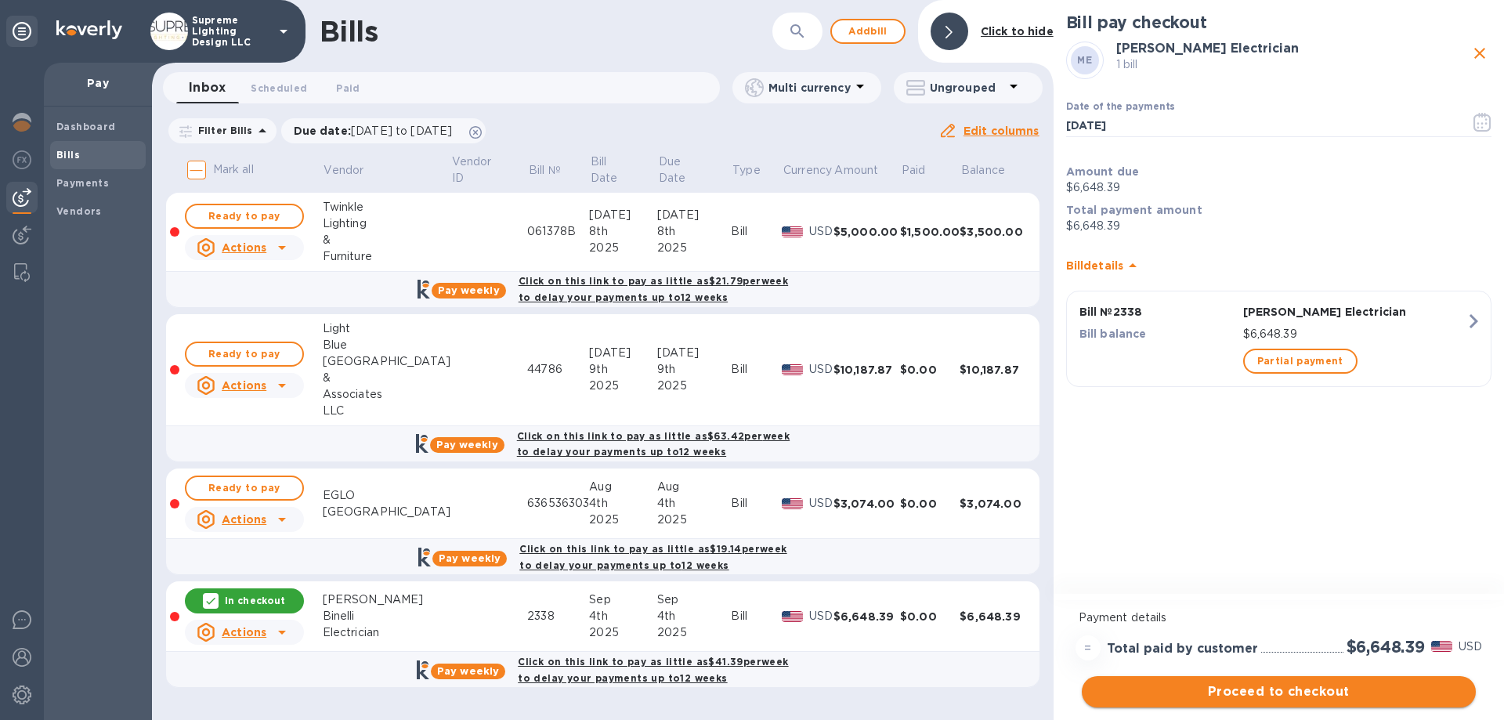
click at [1323, 689] on span "Proceed to checkout" at bounding box center [1279, 691] width 369 height 19
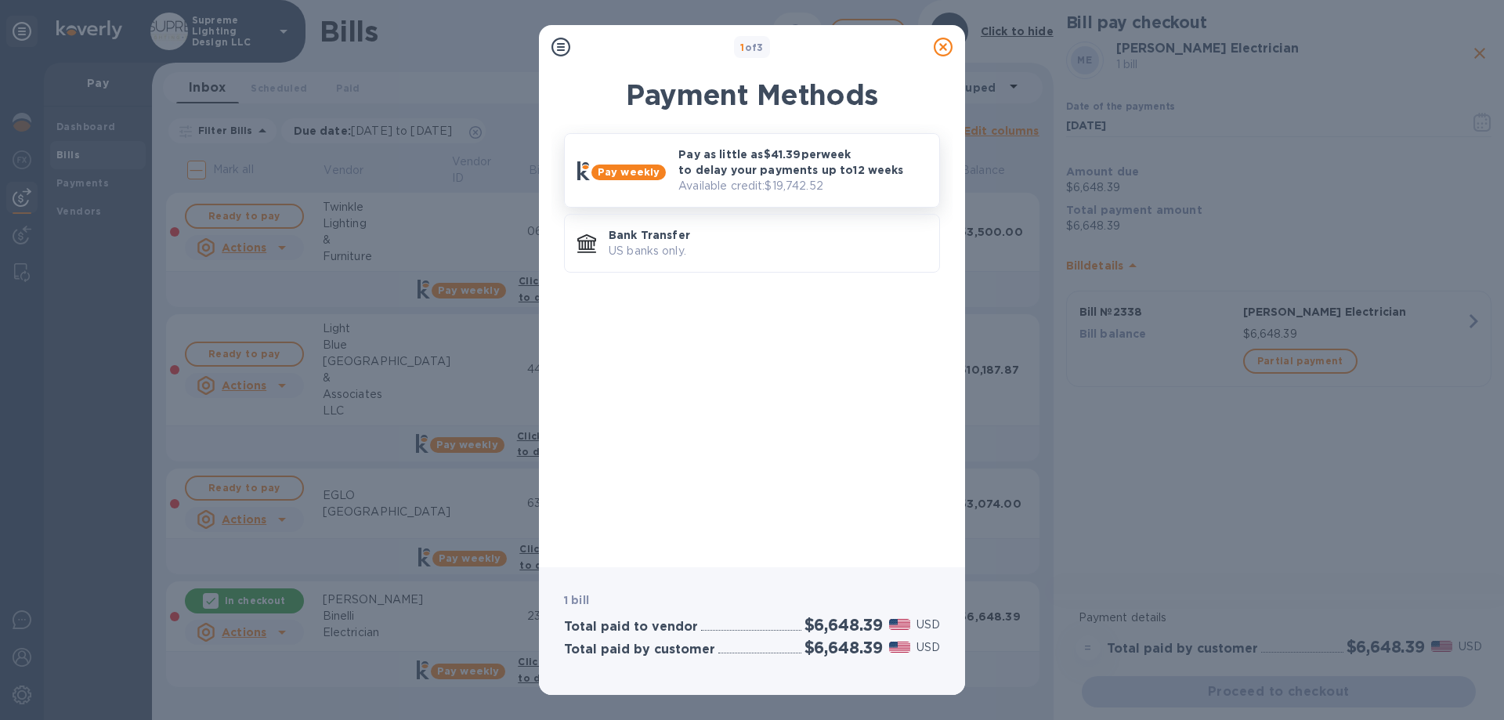
click at [733, 160] on p "Pay as little as $41.39 per week to delay your payments up to 12 weeks" at bounding box center [803, 162] width 248 height 31
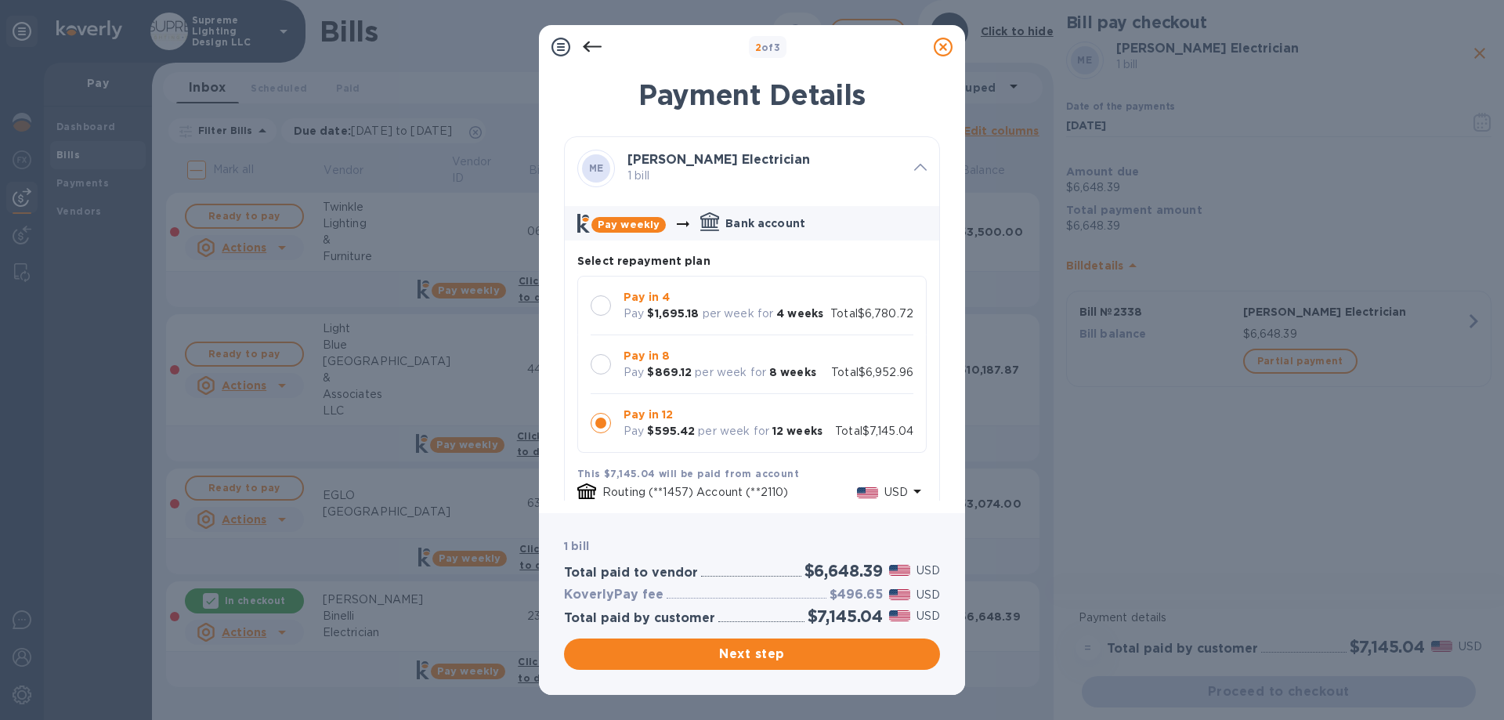
click at [602, 302] on div at bounding box center [601, 305] width 20 height 20
click at [603, 356] on div at bounding box center [601, 364] width 20 height 20
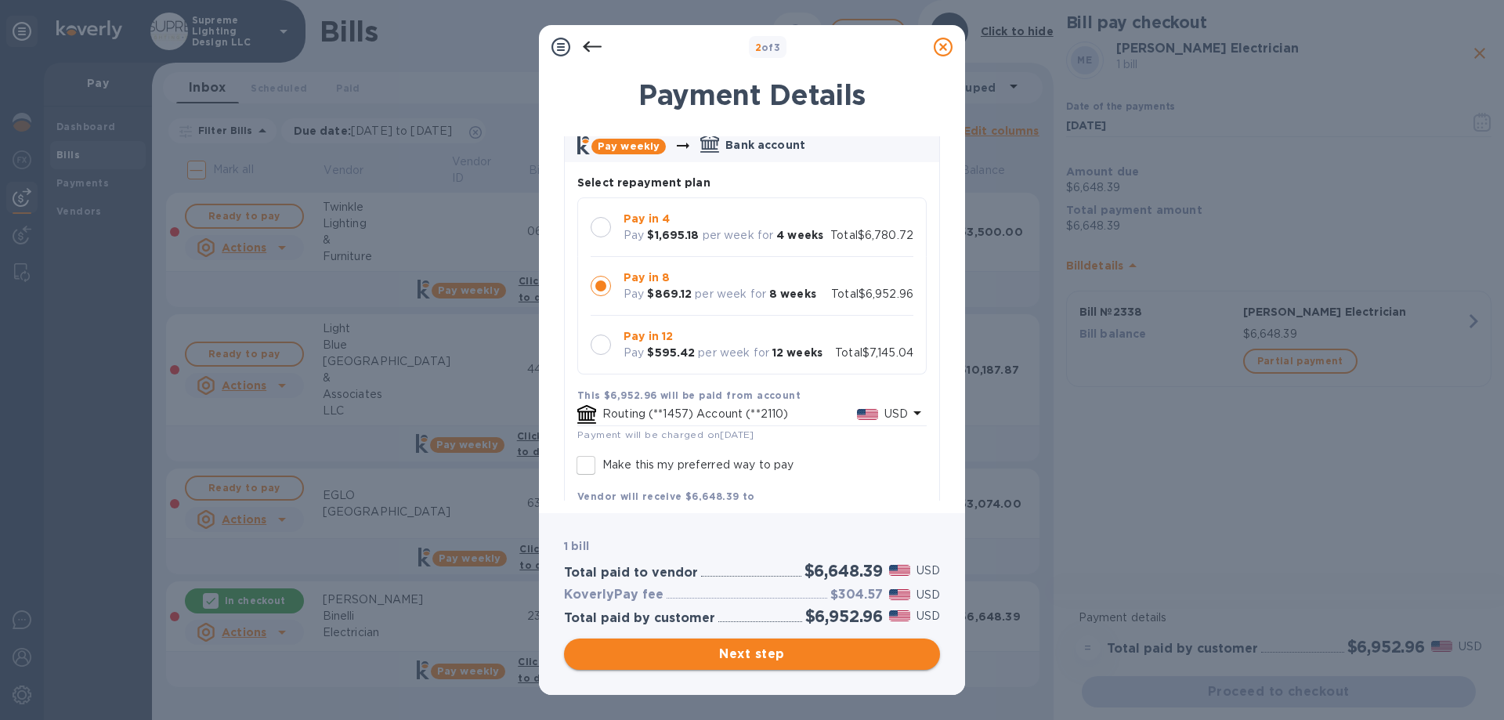
click at [818, 652] on span "Next step" at bounding box center [752, 654] width 351 height 19
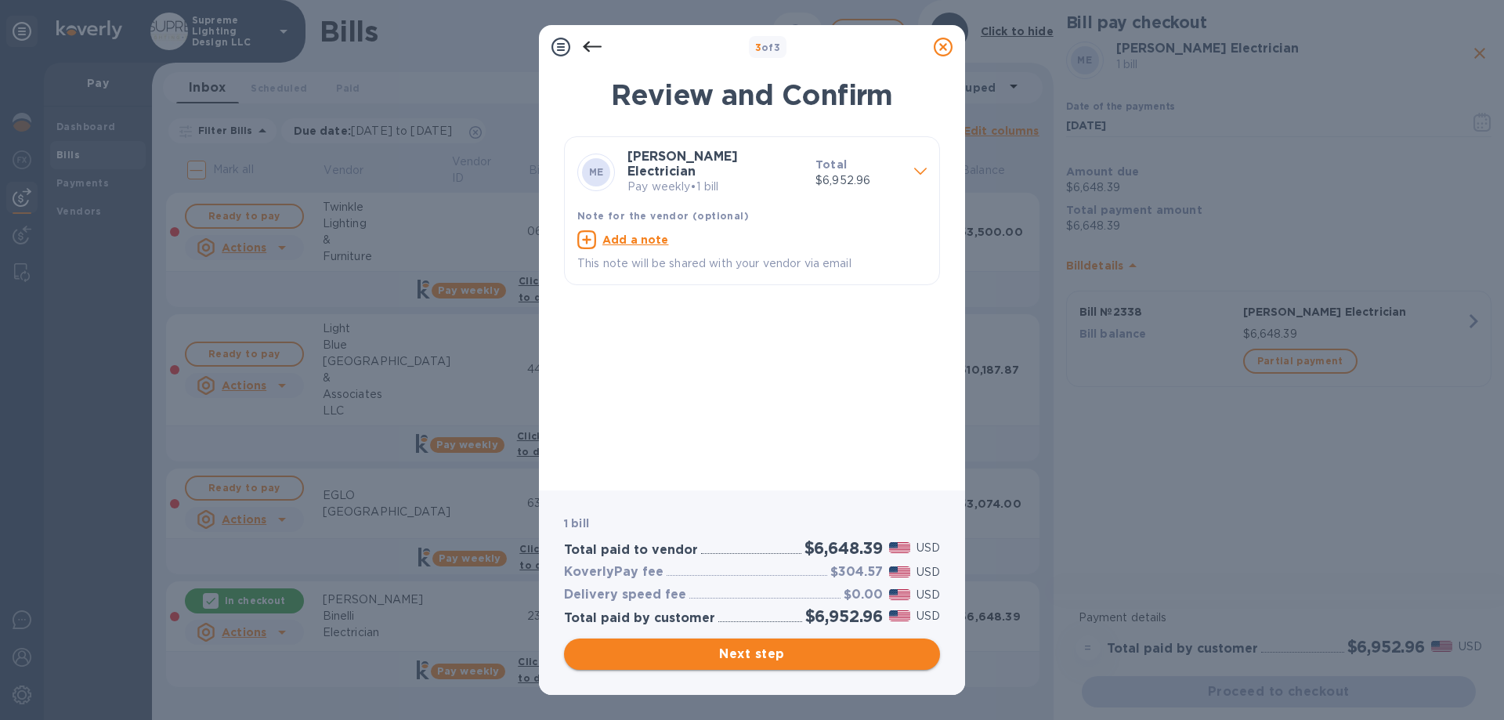
click at [778, 650] on span "Next step" at bounding box center [752, 654] width 351 height 19
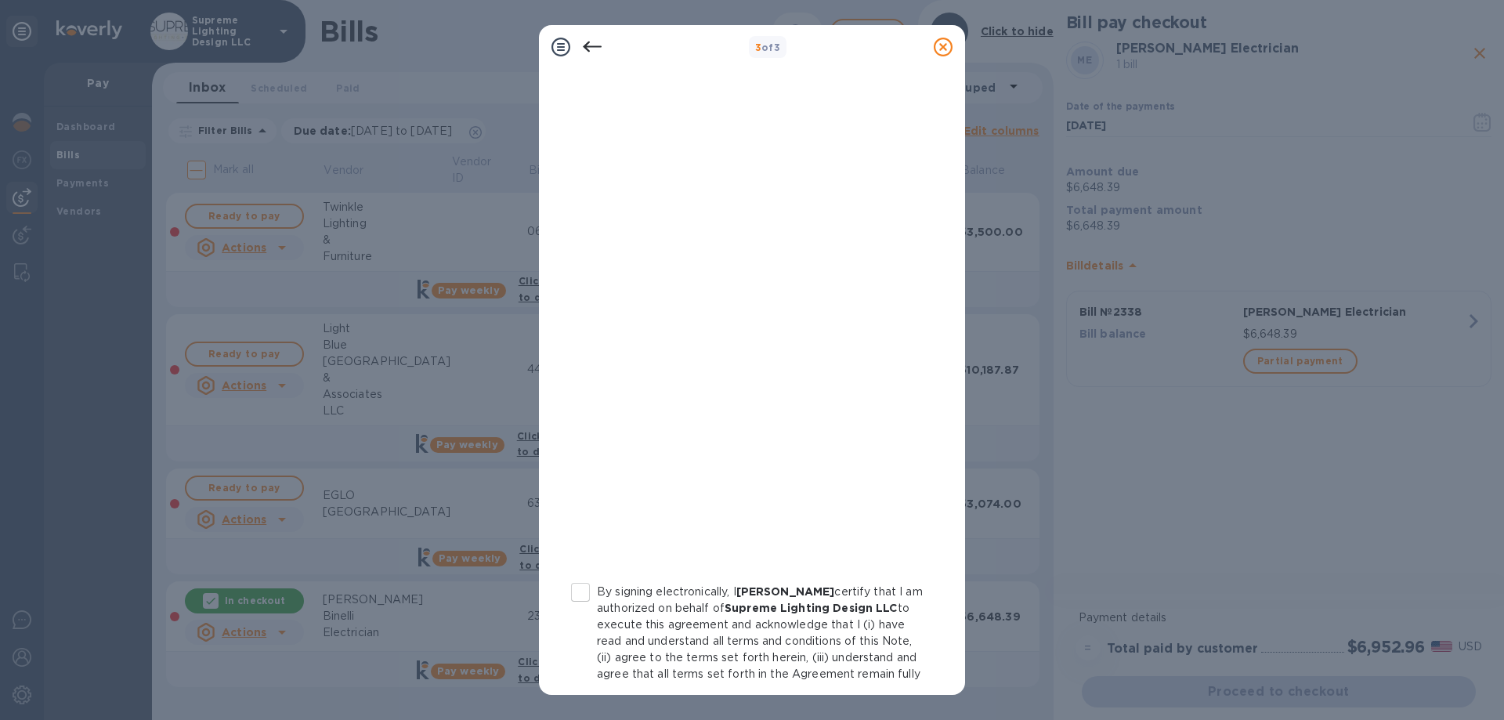
scroll to position [157, 0]
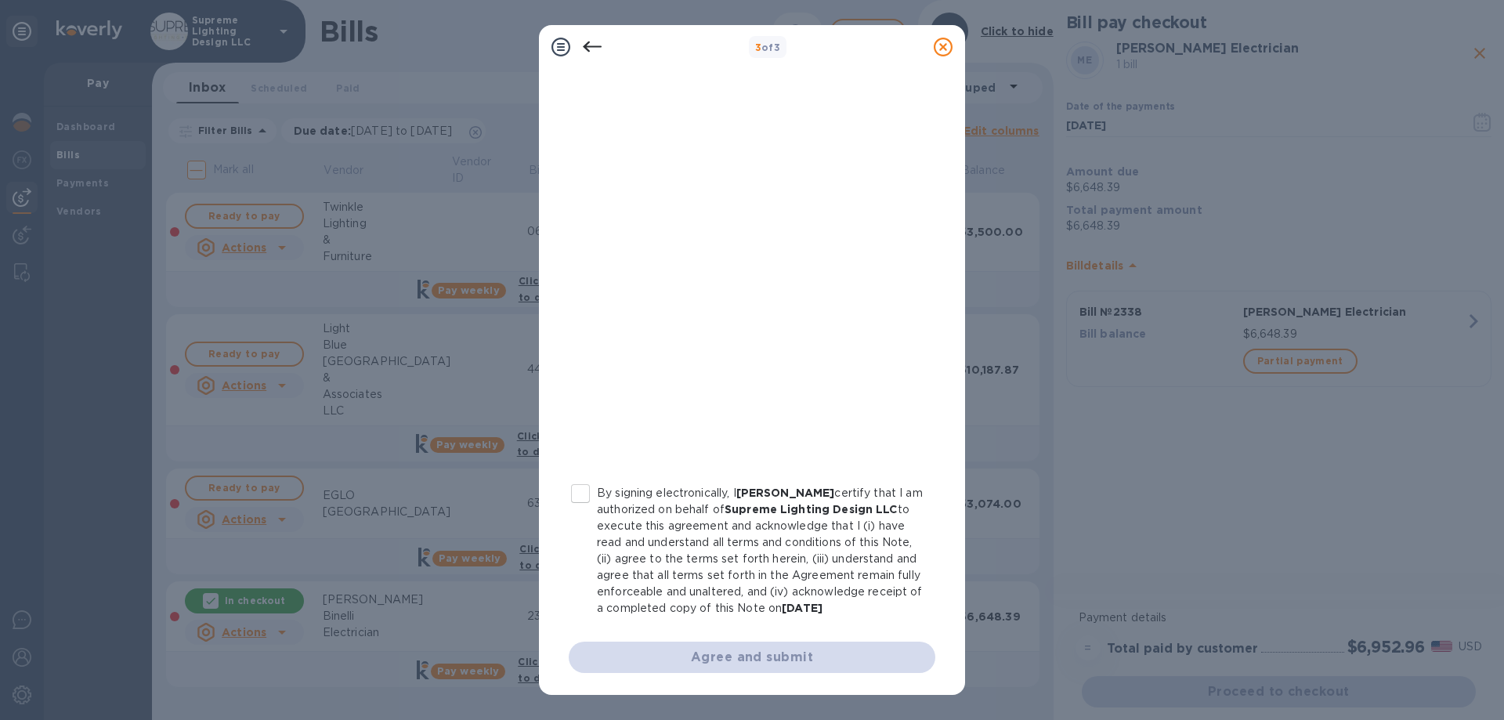
click at [582, 493] on input "By signing electronically, I [PERSON_NAME] certify that I am authorized on beha…" at bounding box center [580, 493] width 33 height 33
checkbox input "true"
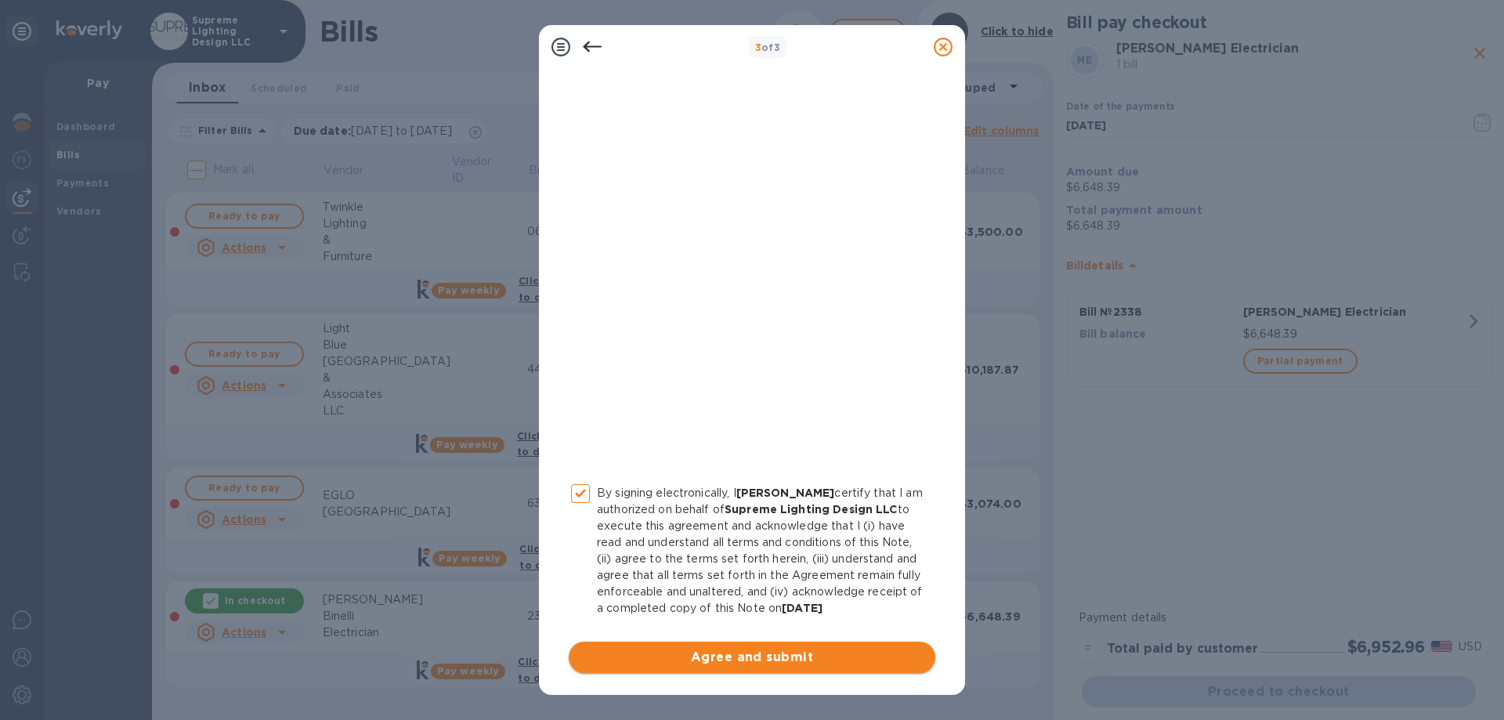
click at [733, 667] on span "Agree and submit" at bounding box center [752, 657] width 342 height 19
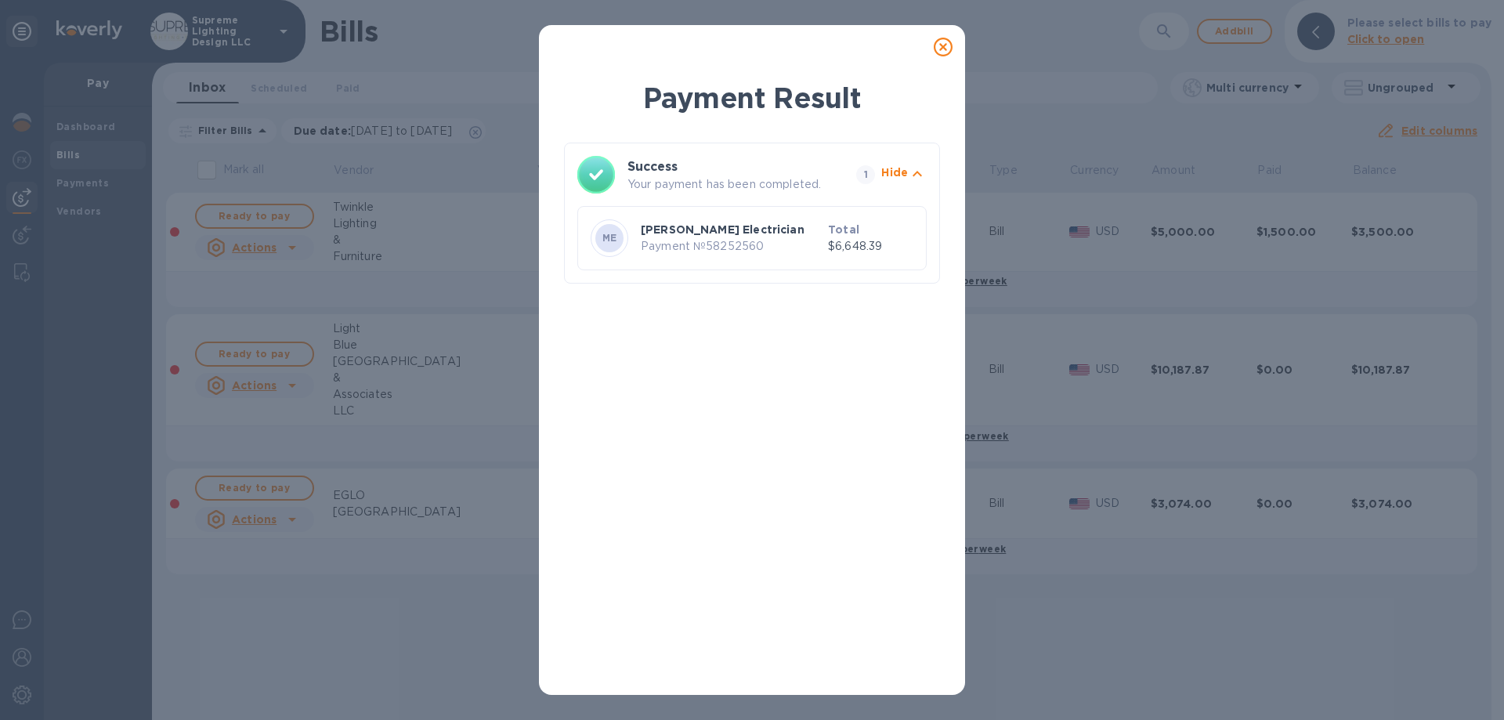
click at [948, 45] on icon at bounding box center [943, 47] width 19 height 19
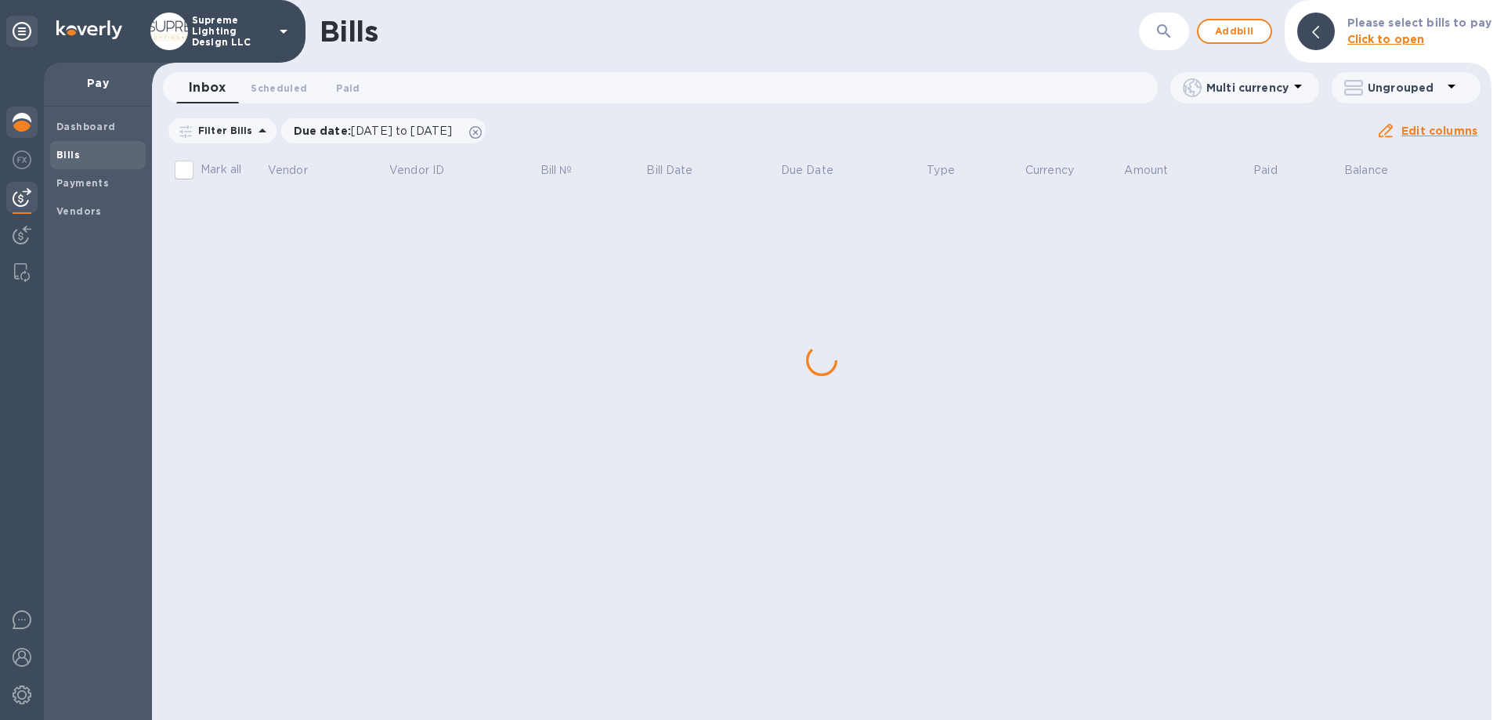
click at [17, 120] on img at bounding box center [22, 122] width 19 height 19
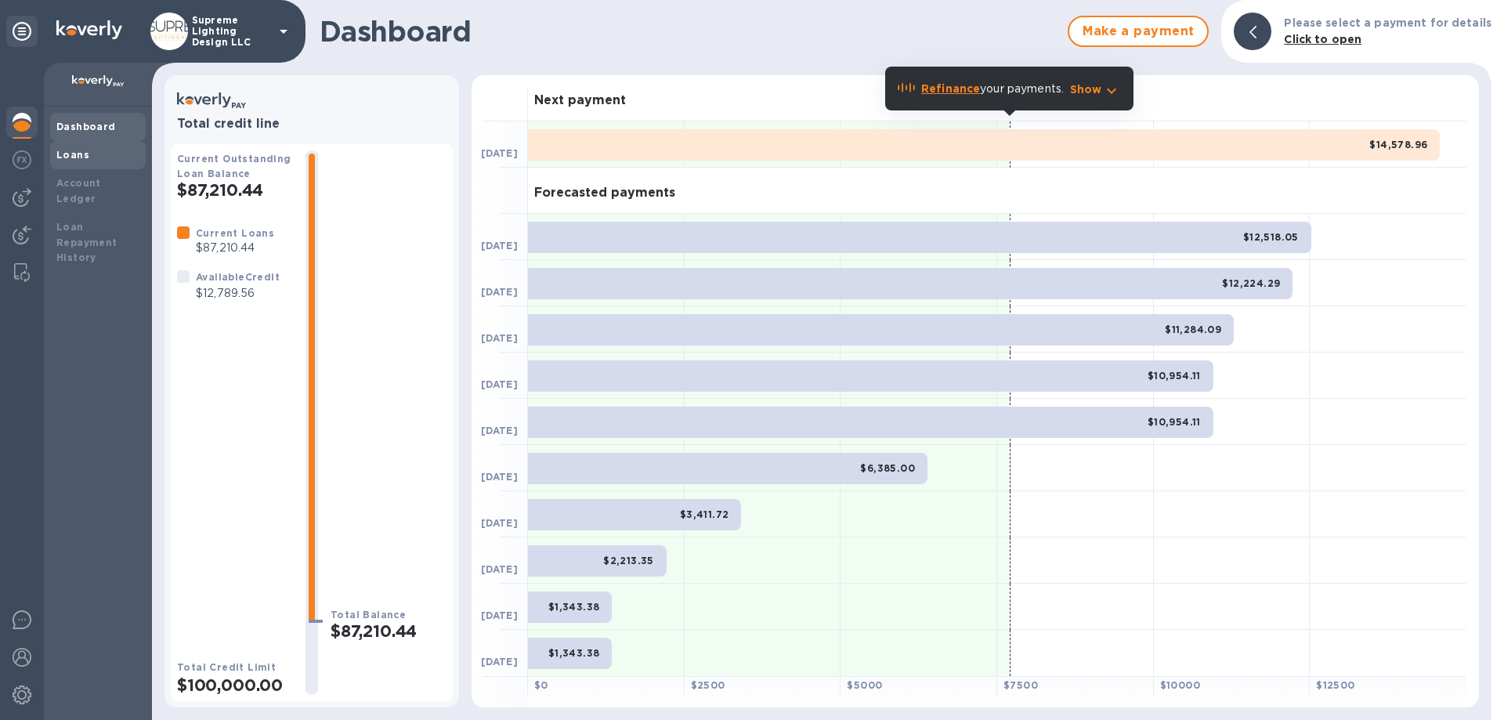
click at [69, 158] on b "Loans" at bounding box center [72, 155] width 33 height 12
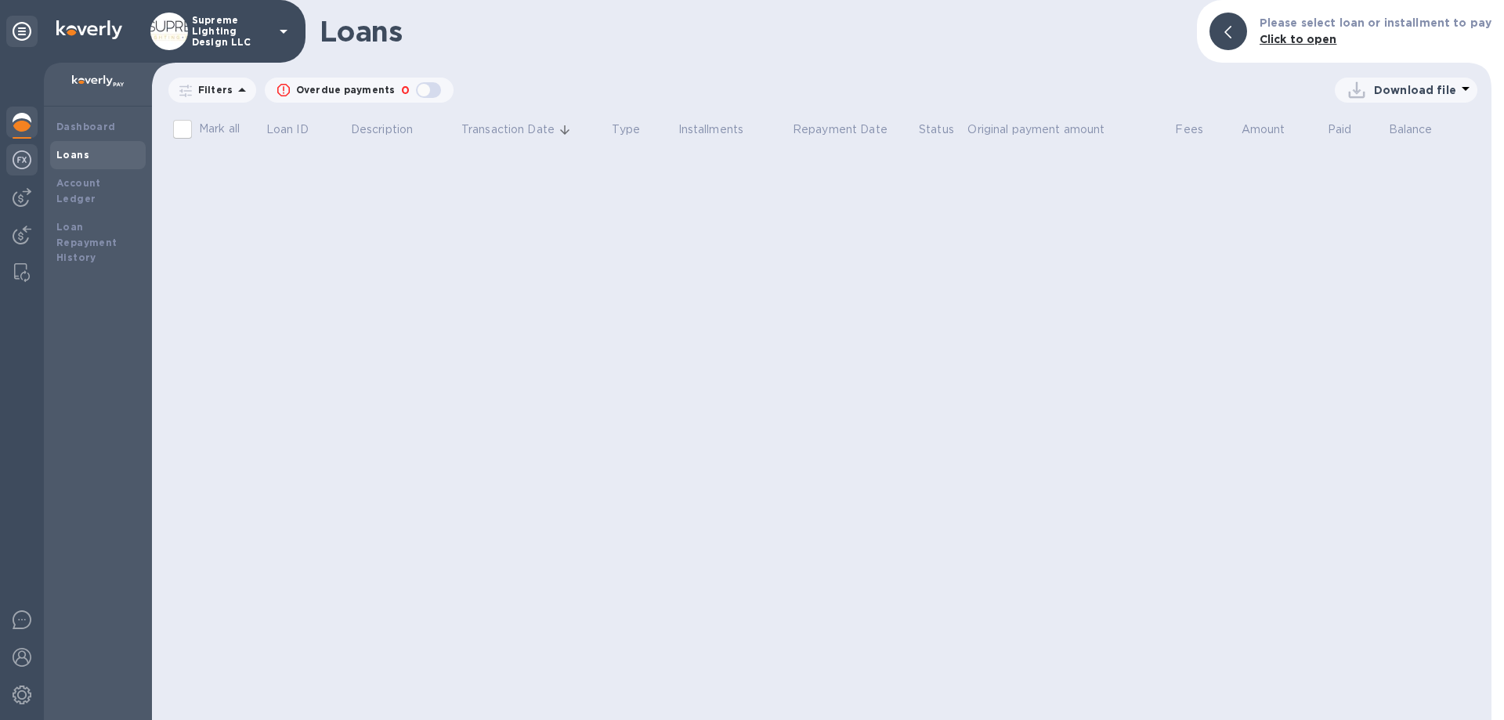
click at [13, 160] on img at bounding box center [22, 159] width 19 height 19
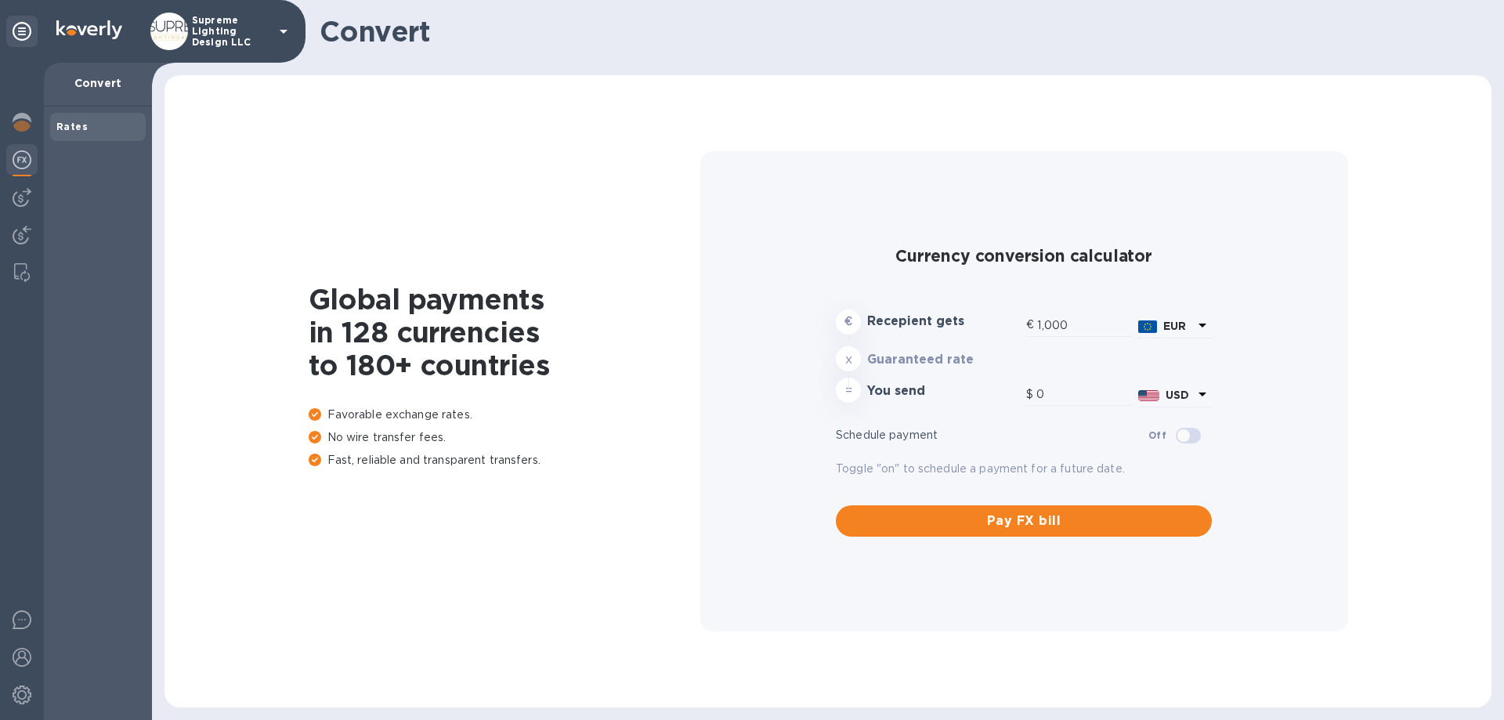
type input "1,170.23"
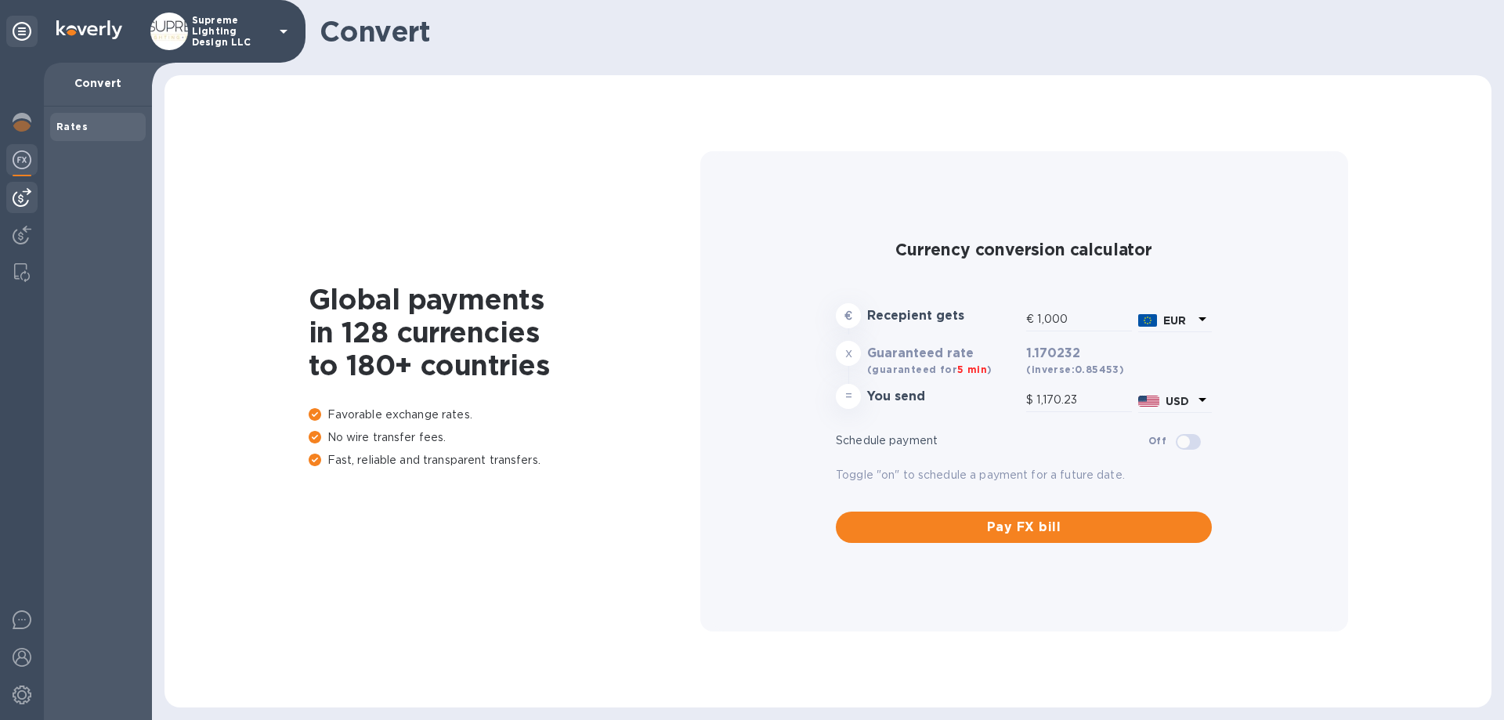
click at [20, 198] on img at bounding box center [22, 197] width 19 height 19
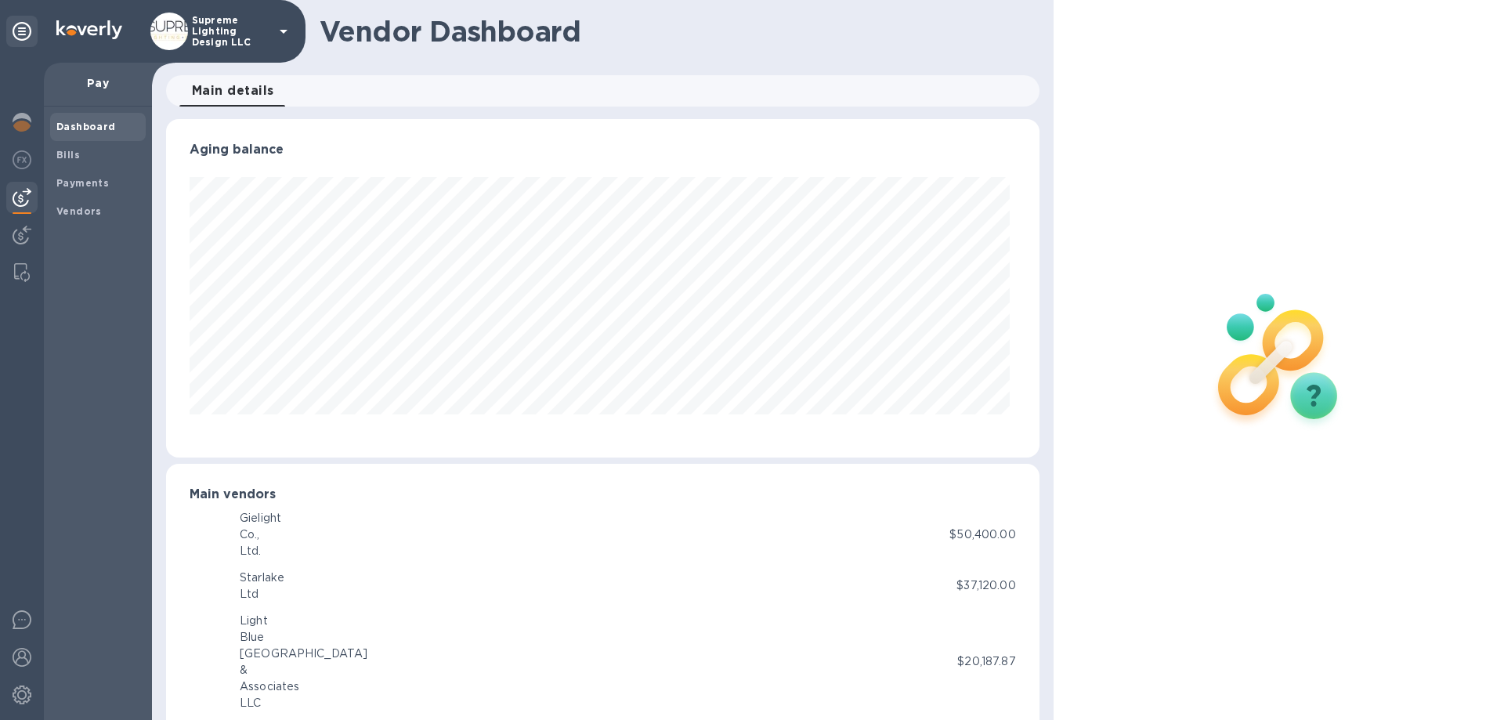
scroll to position [338, 867]
click at [77, 210] on b "Vendors" at bounding box center [78, 211] width 45 height 12
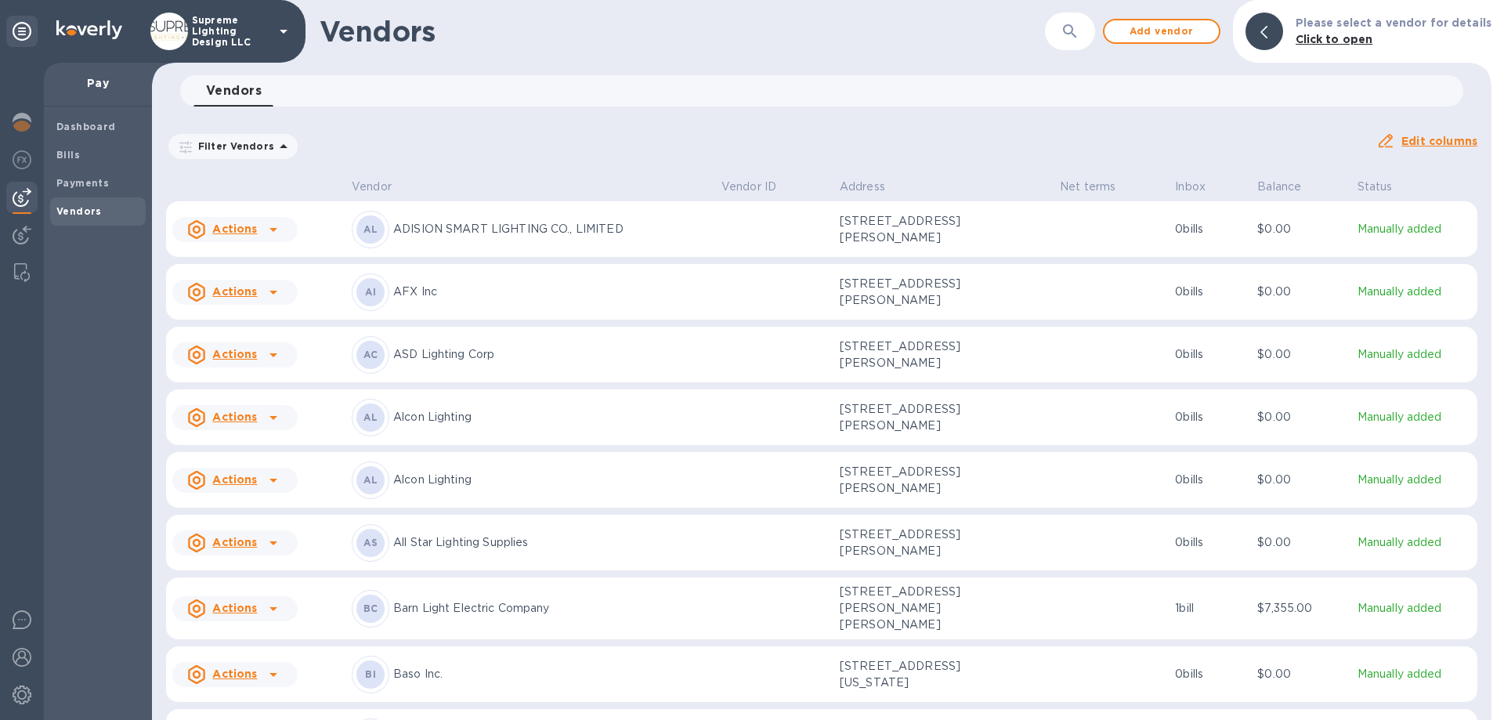
click at [1077, 34] on icon "button" at bounding box center [1069, 30] width 13 height 13
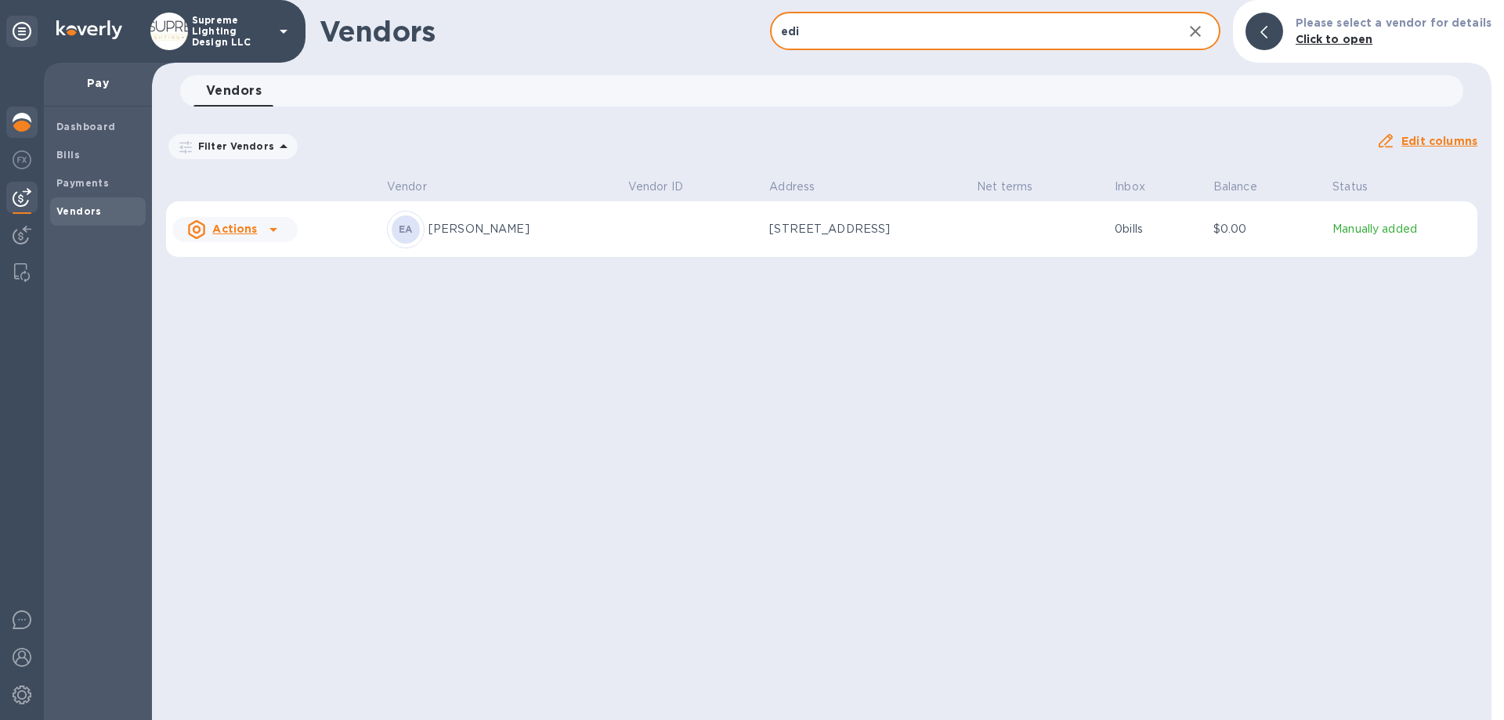
type input "edi"
click at [20, 121] on img at bounding box center [22, 122] width 19 height 19
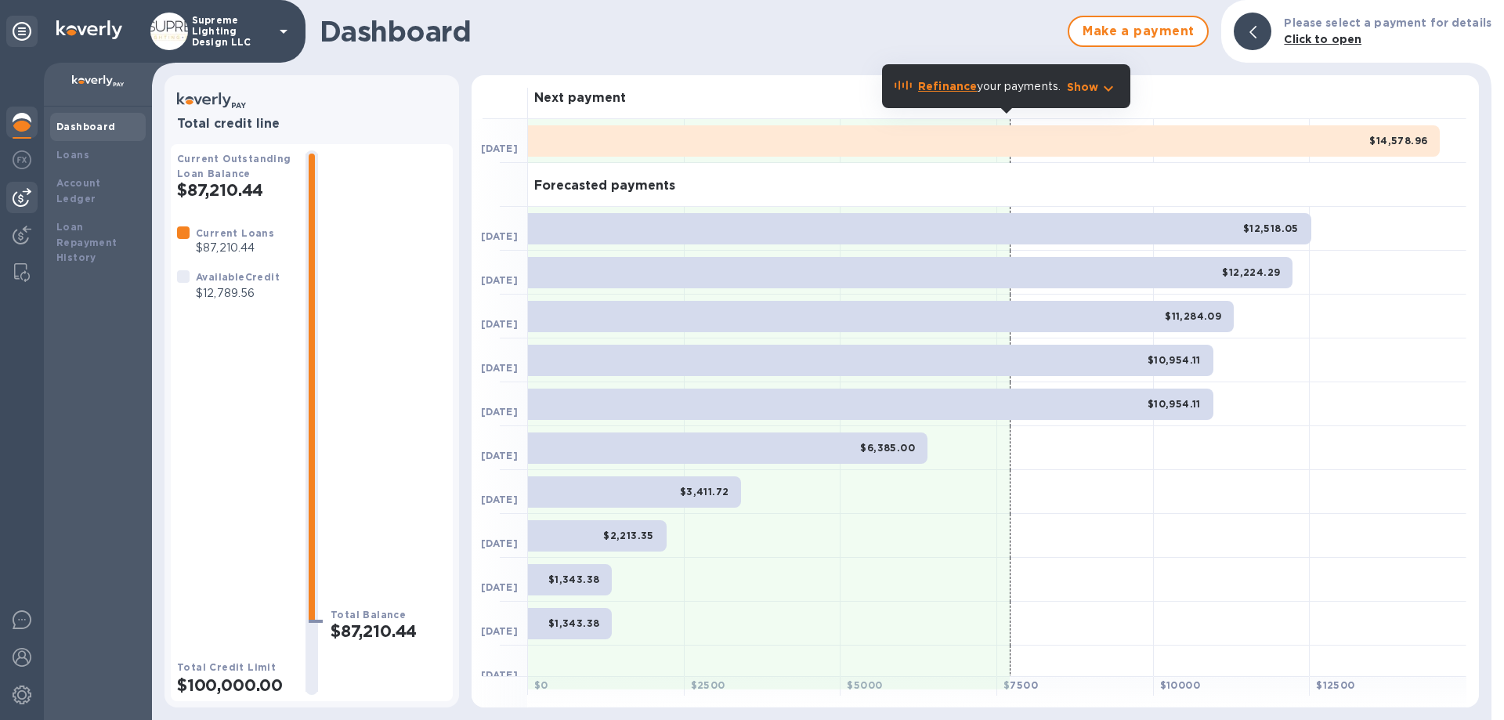
click at [33, 203] on div at bounding box center [21, 197] width 31 height 31
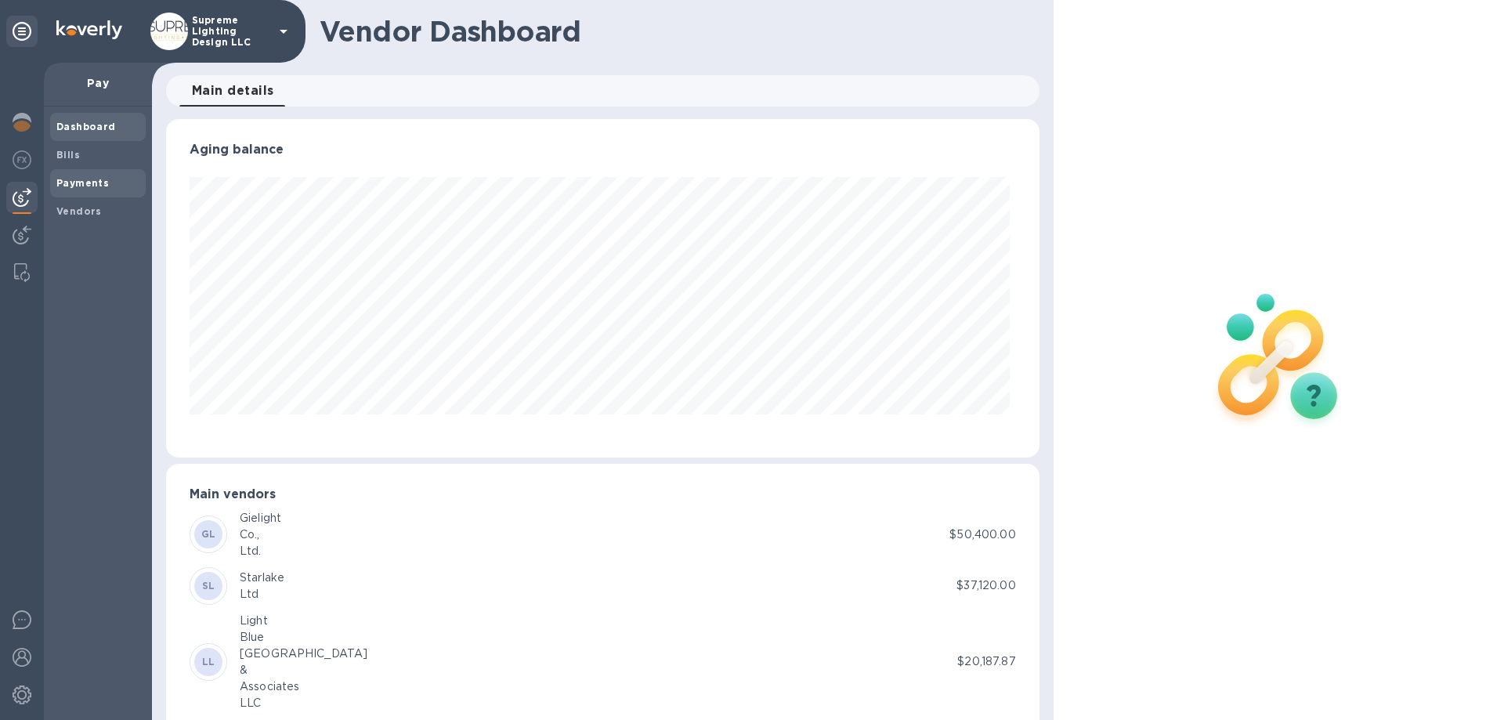
scroll to position [338, 867]
click at [83, 210] on b "Vendors" at bounding box center [78, 211] width 45 height 12
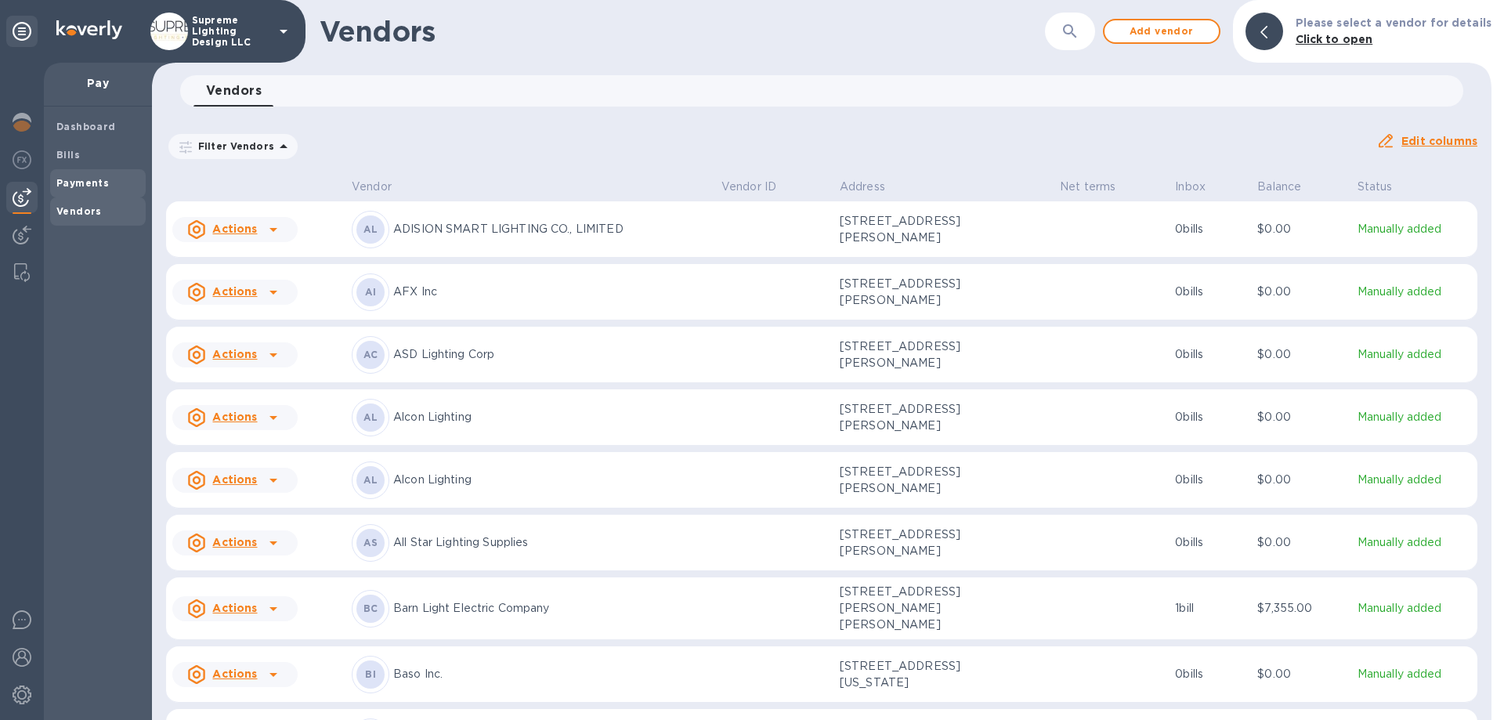
click at [93, 179] on b "Payments" at bounding box center [82, 183] width 52 height 12
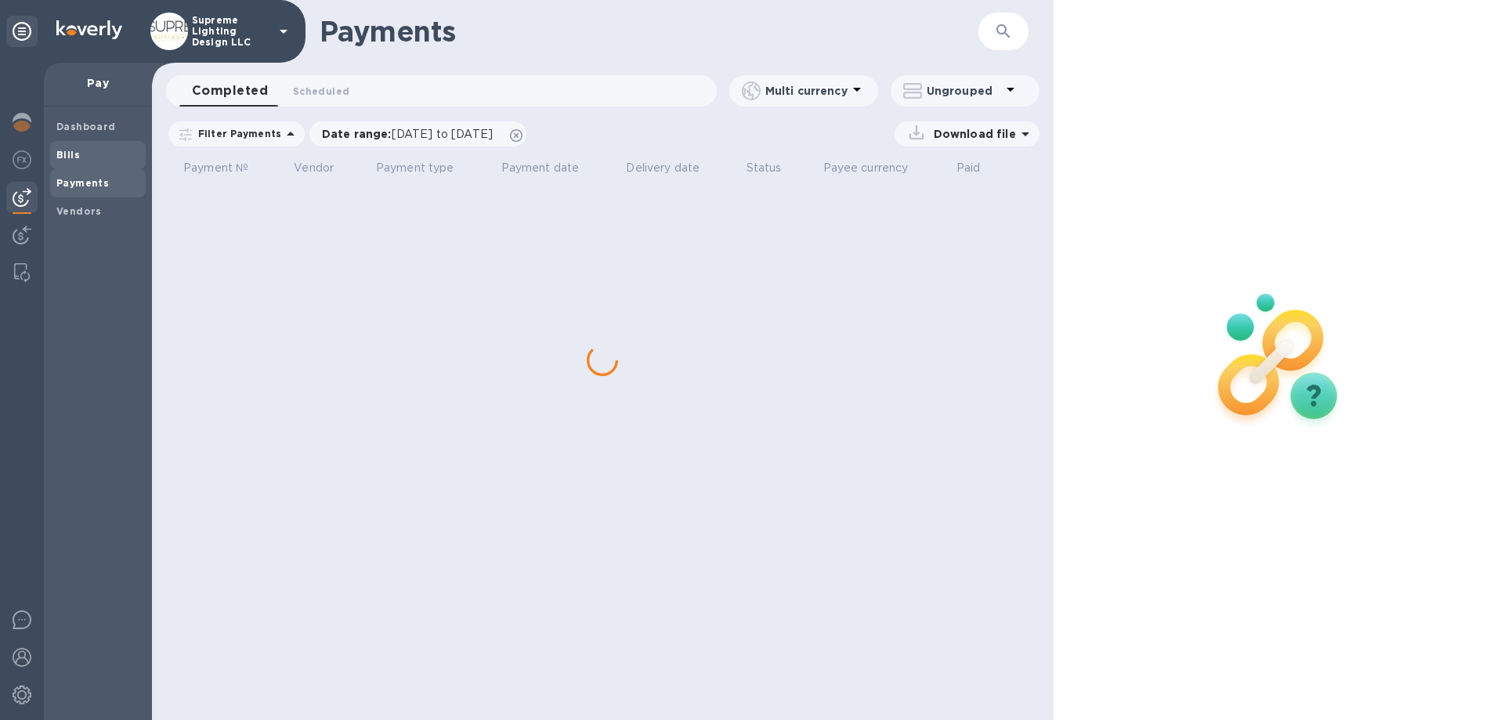
click at [84, 160] on span "Bills" at bounding box center [97, 155] width 83 height 16
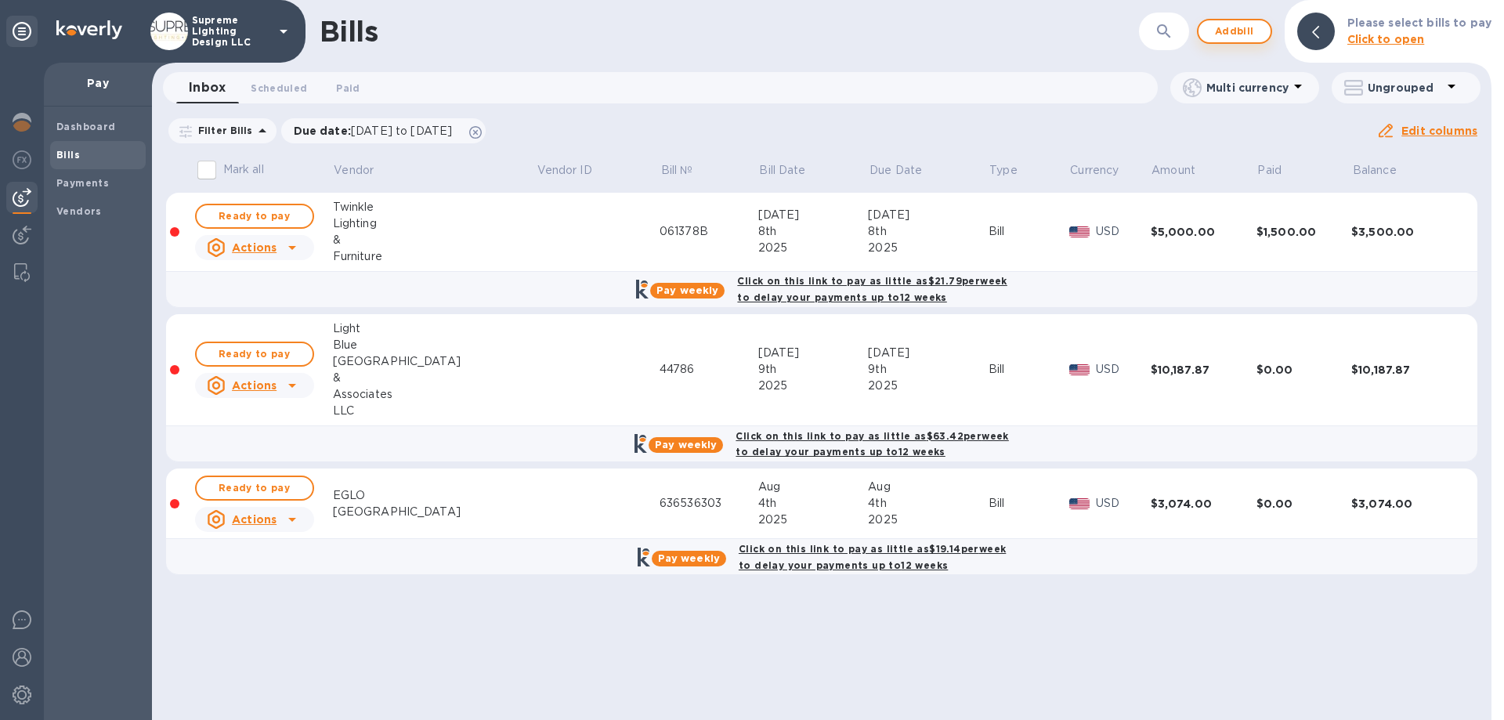
click at [1223, 28] on span "Add bill" at bounding box center [1234, 31] width 47 height 19
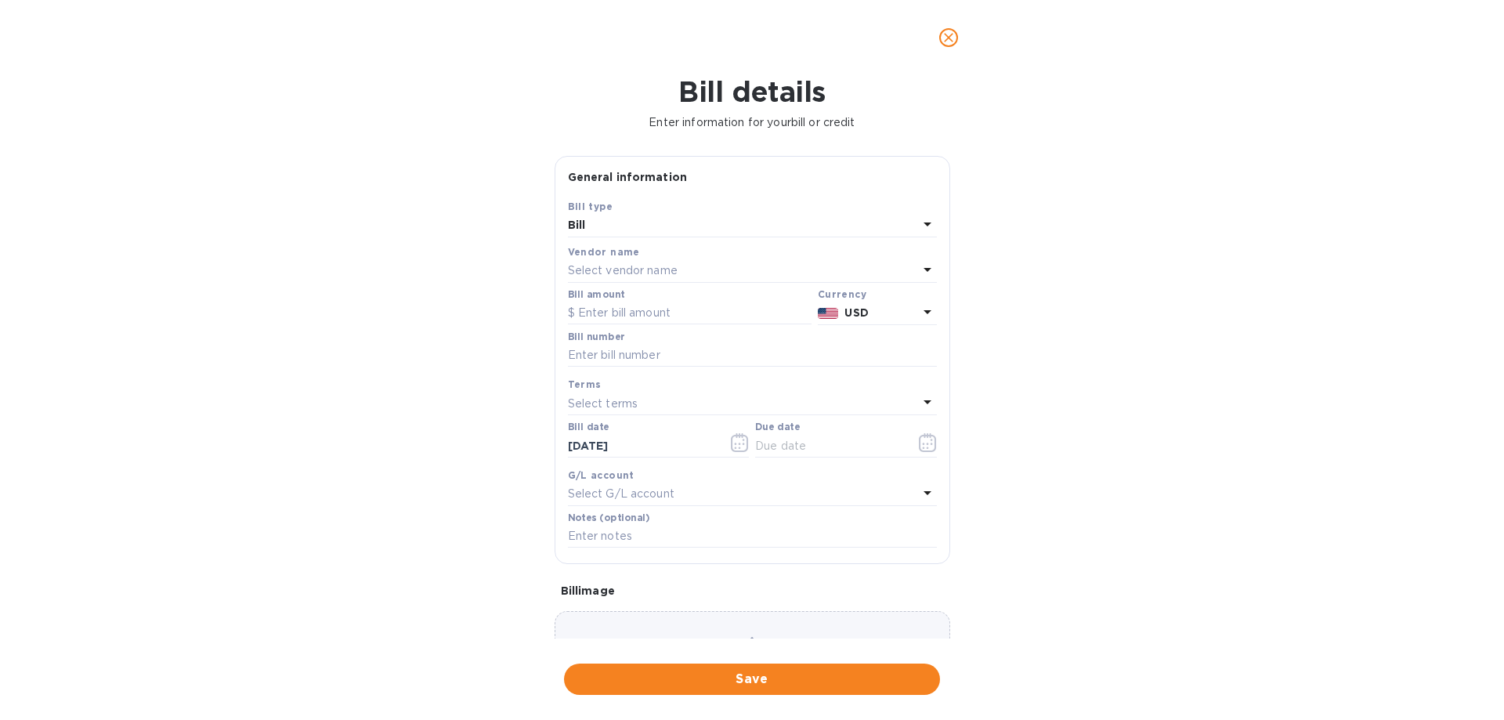
click at [613, 272] on p "Select vendor name" at bounding box center [623, 270] width 110 height 16
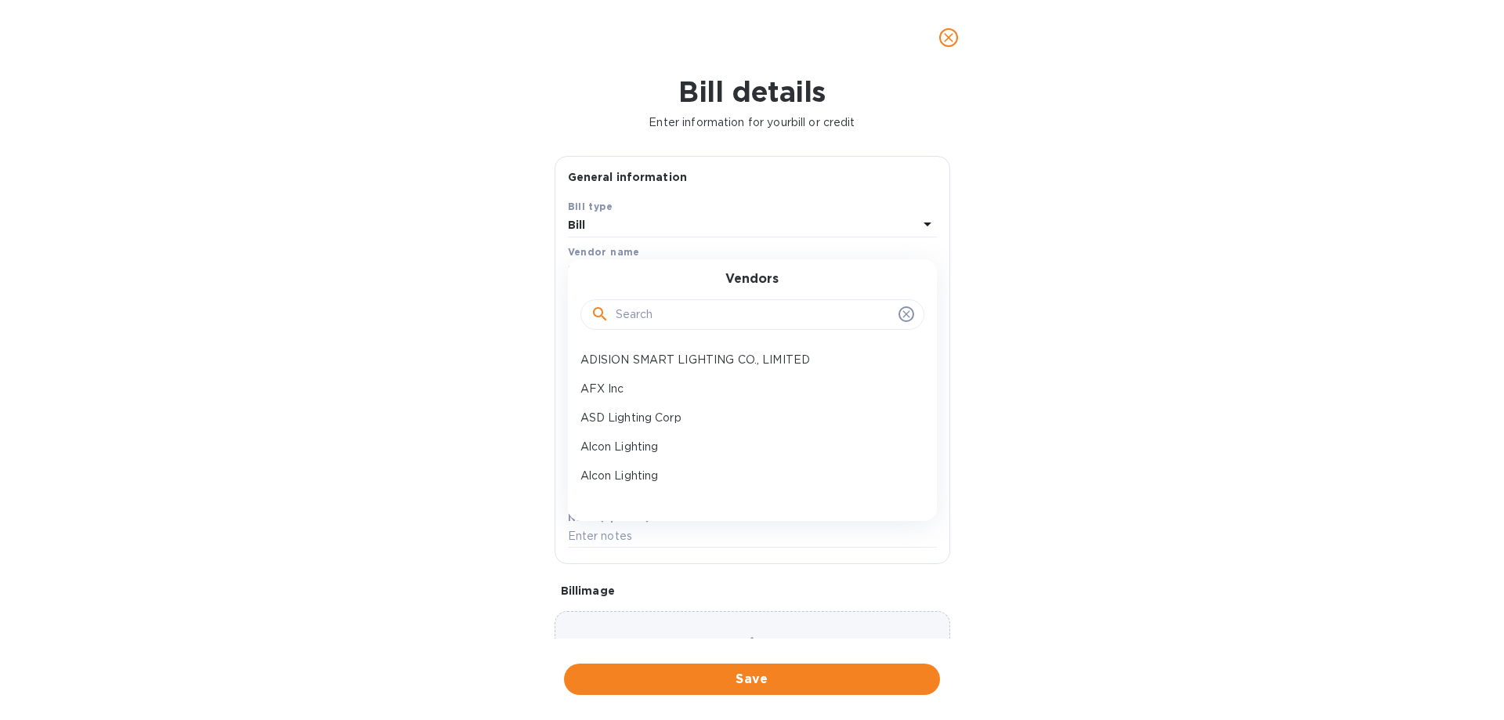
click at [653, 320] on input "text" at bounding box center [754, 315] width 277 height 24
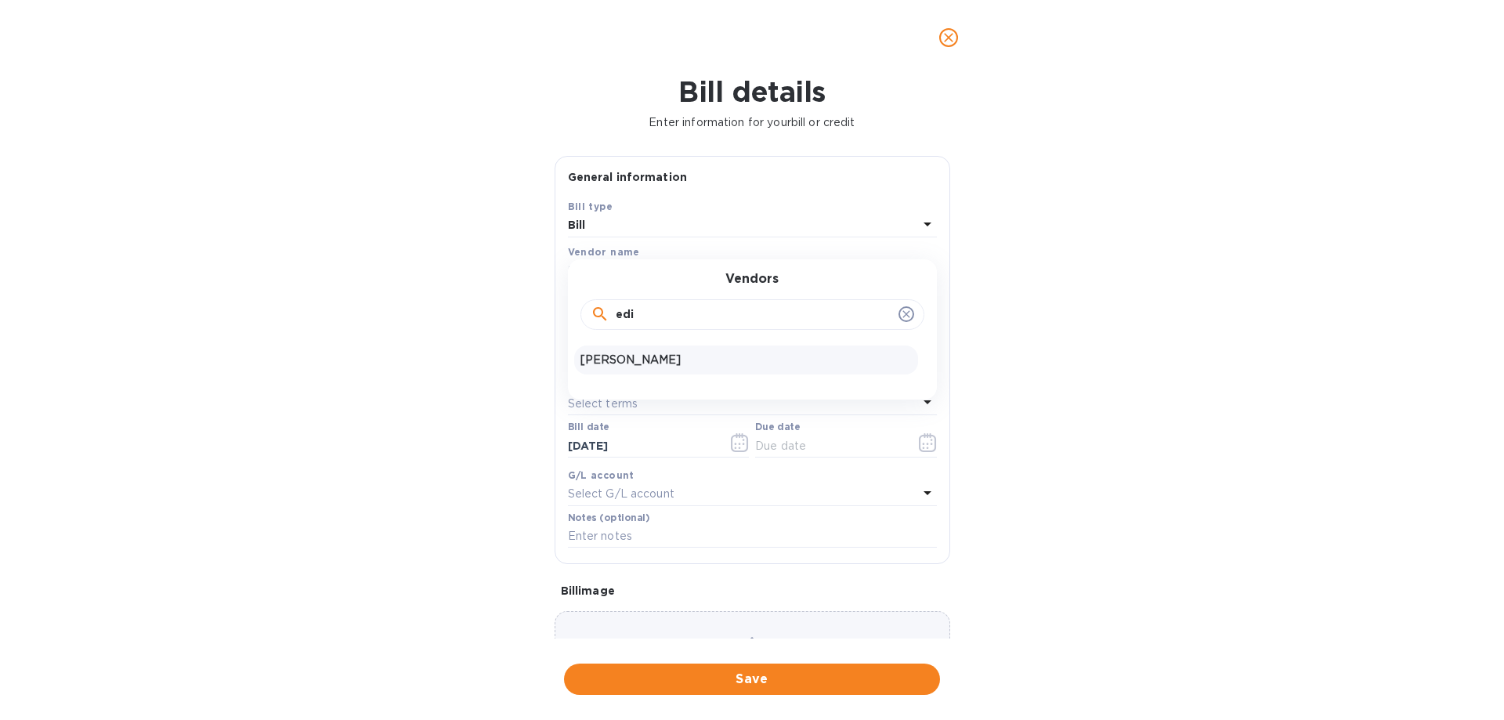
type input "edi"
click at [654, 354] on p "[PERSON_NAME]" at bounding box center [746, 360] width 331 height 16
click at [594, 309] on input "text" at bounding box center [690, 314] width 244 height 24
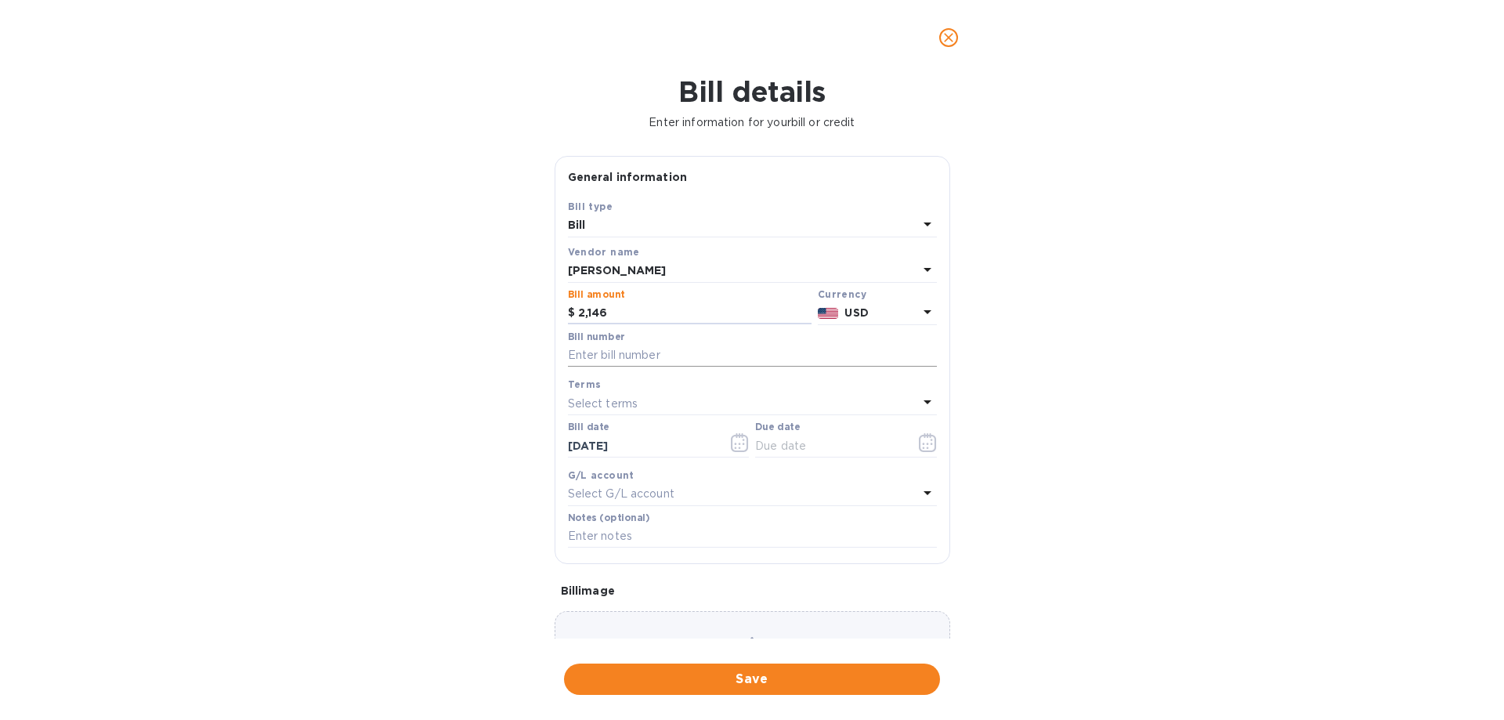
type input "2,146"
click at [641, 353] on input "text" at bounding box center [752, 356] width 369 height 24
click at [588, 349] on input "text" at bounding box center [752, 356] width 369 height 24
type input "08152025"
click at [924, 440] on icon "button" at bounding box center [928, 442] width 18 height 19
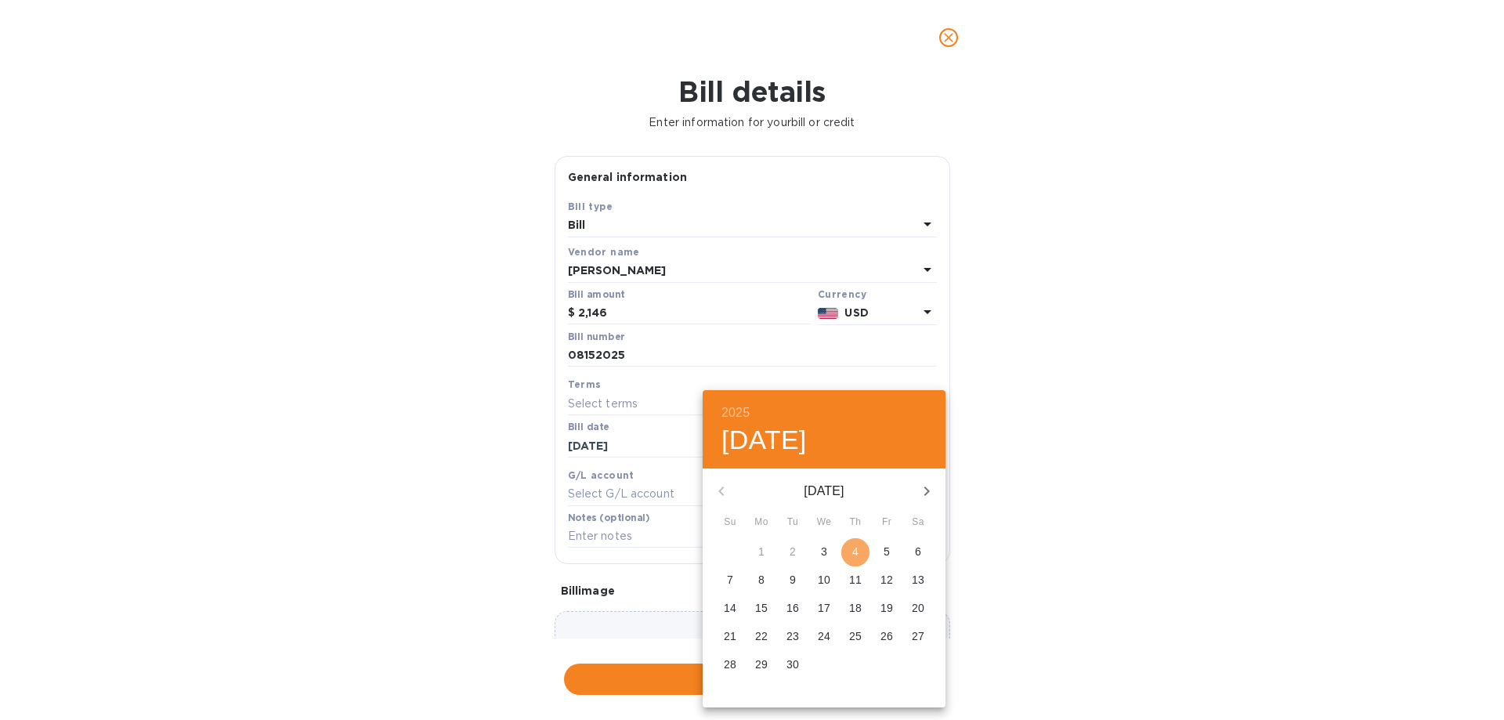
click at [860, 555] on span "4" at bounding box center [856, 552] width 28 height 16
type input "[DATE]"
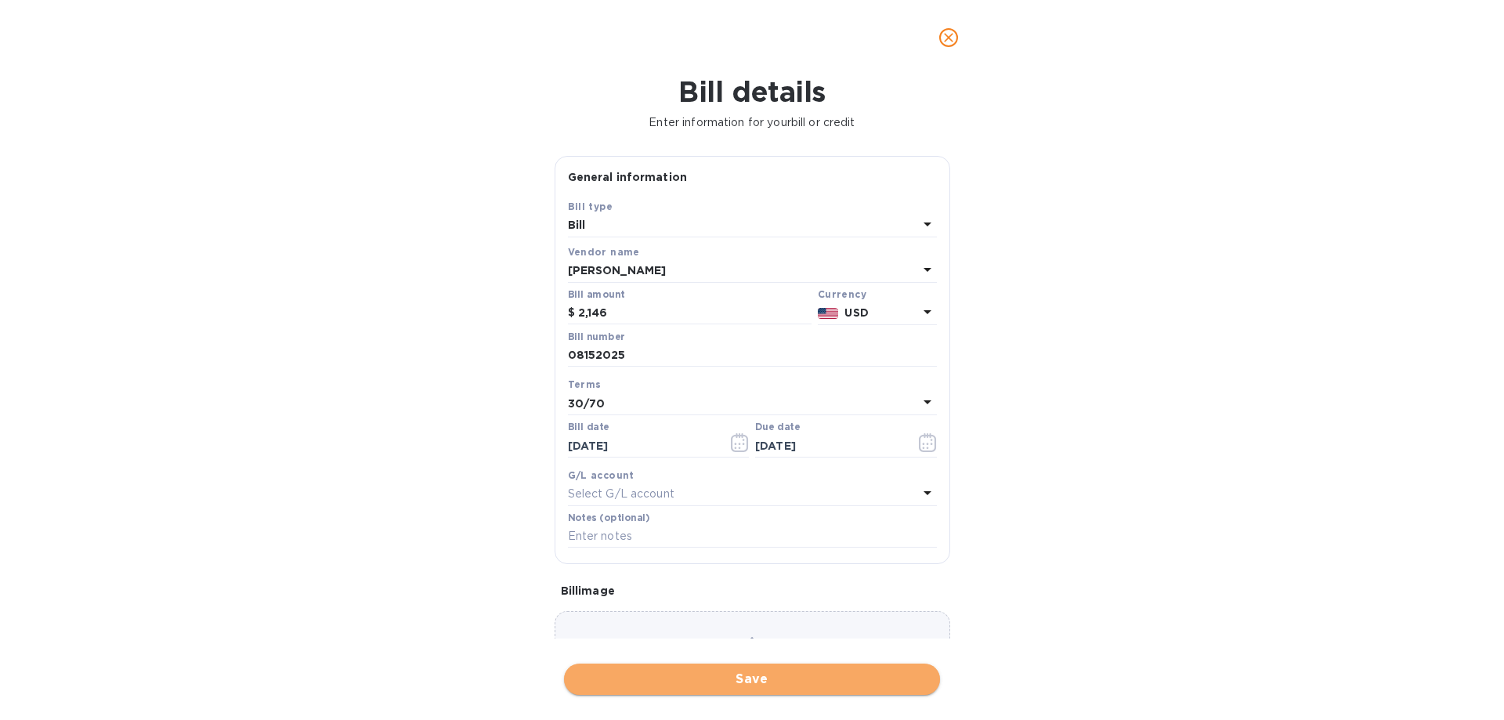
click at [772, 678] on span "Save" at bounding box center [752, 679] width 351 height 19
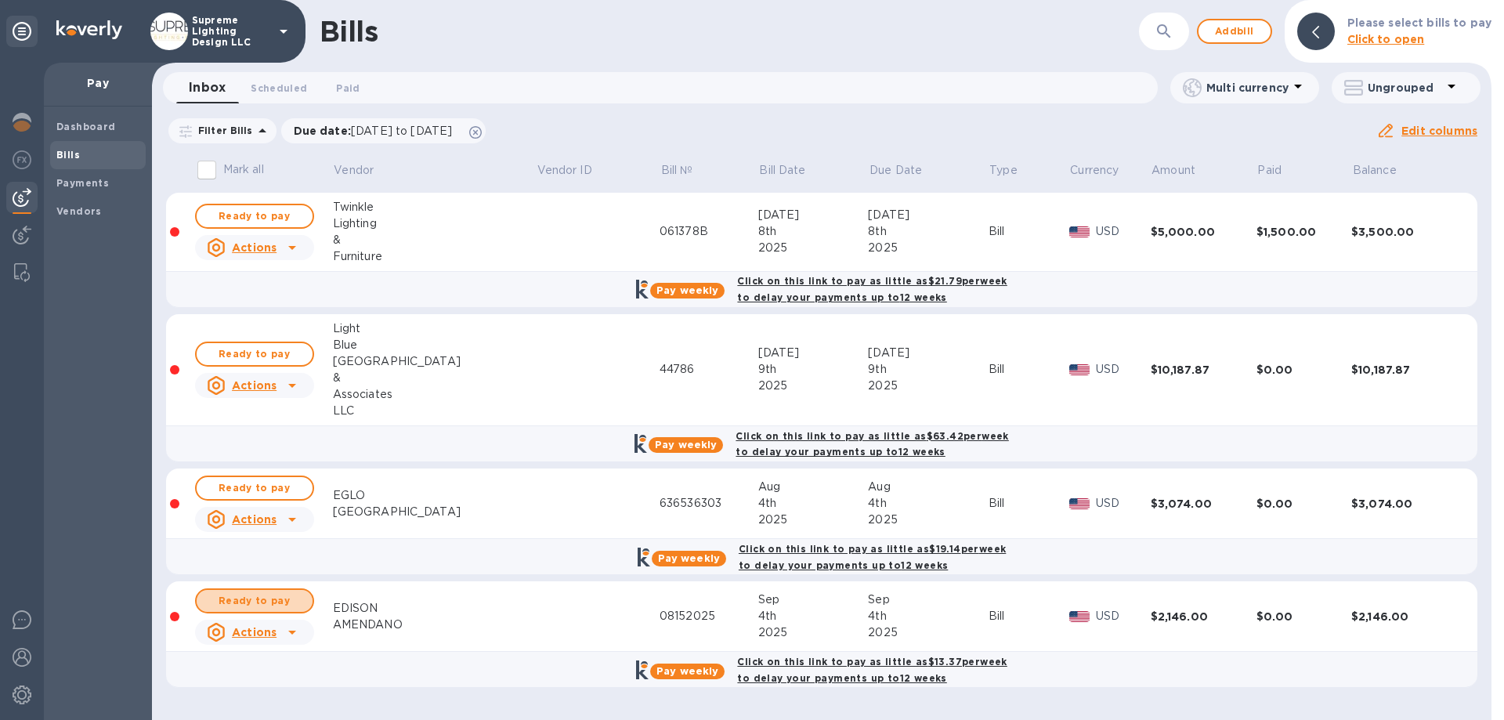
click at [262, 603] on span "Ready to pay" at bounding box center [254, 601] width 91 height 19
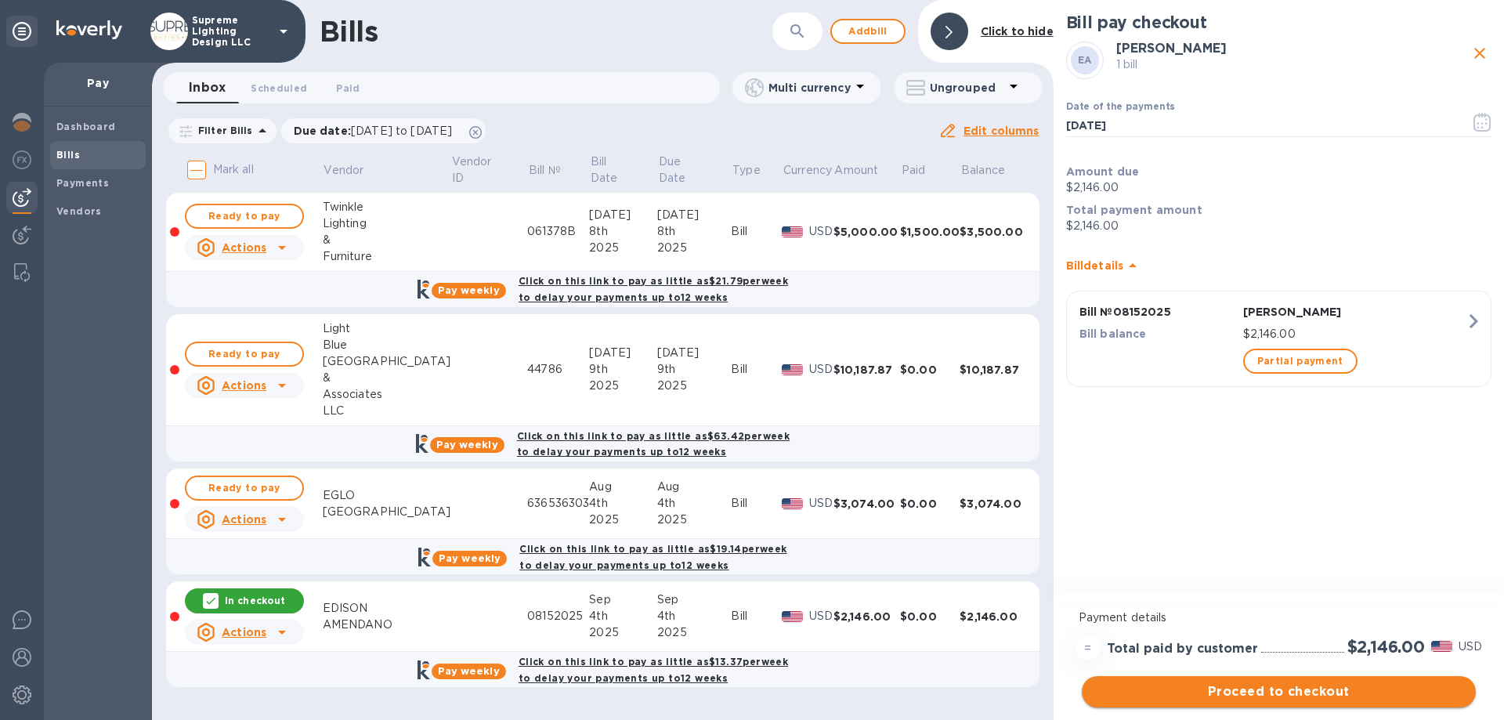
click at [1287, 692] on span "Proceed to checkout" at bounding box center [1279, 691] width 369 height 19
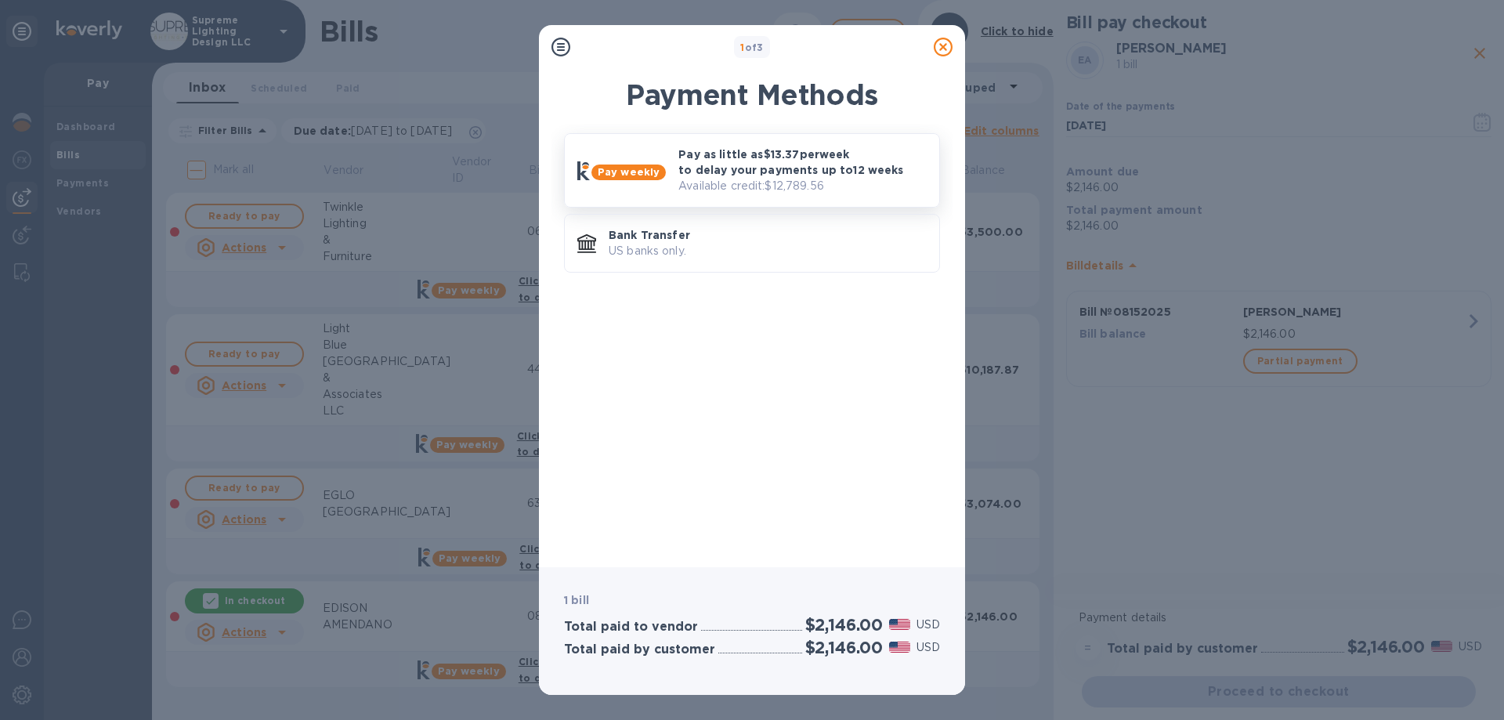
click at [814, 186] on p "Available credit: $12,789.56" at bounding box center [803, 186] width 248 height 16
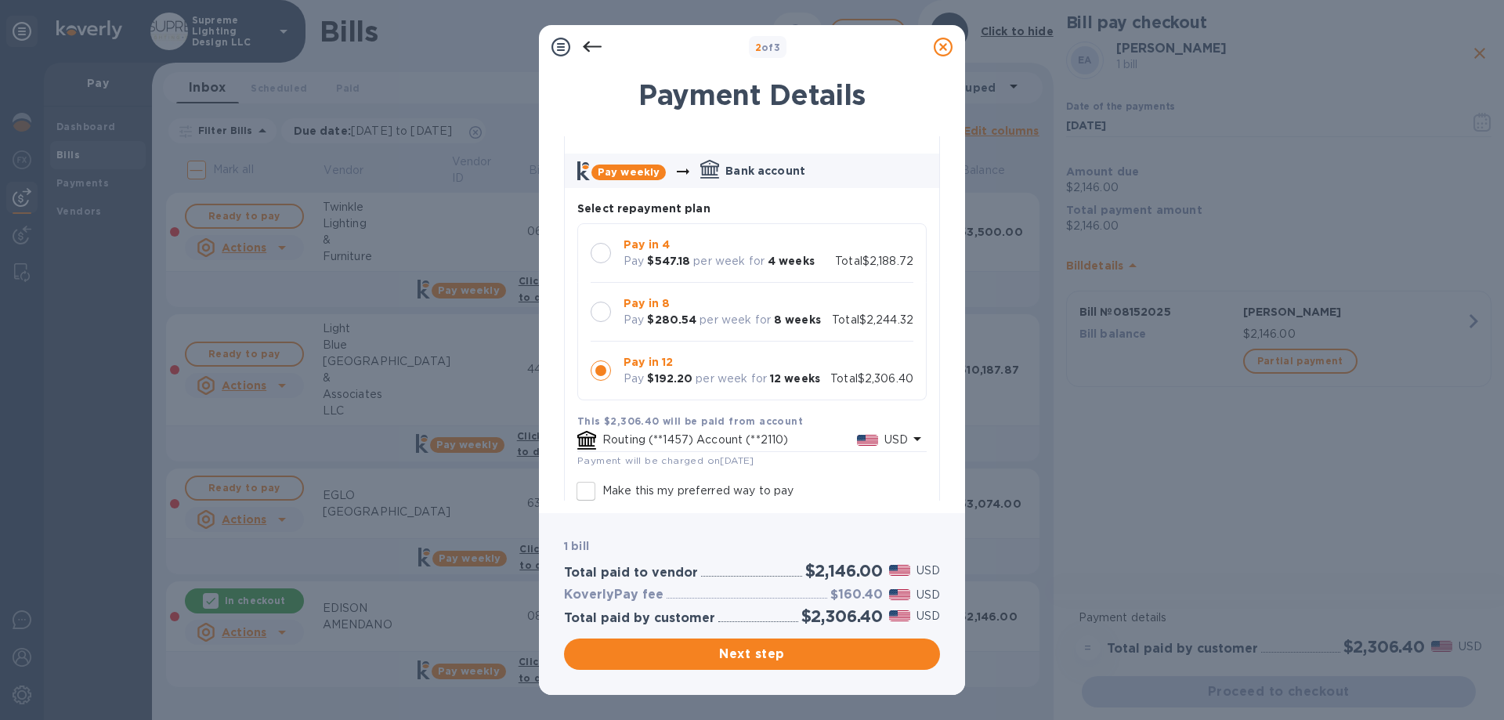
scroll to position [78, 0]
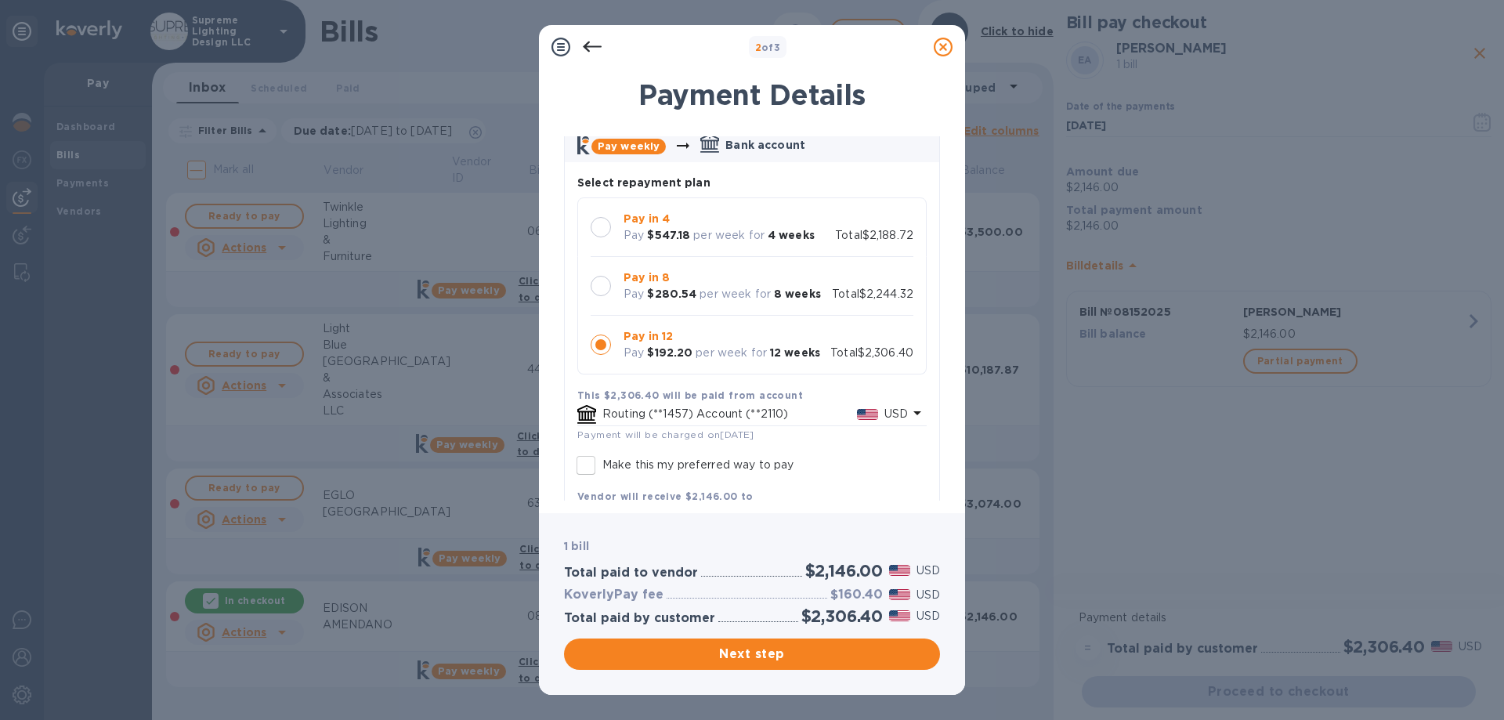
click at [604, 286] on div at bounding box center [601, 286] width 20 height 20
click at [756, 653] on span "Next step" at bounding box center [752, 654] width 351 height 19
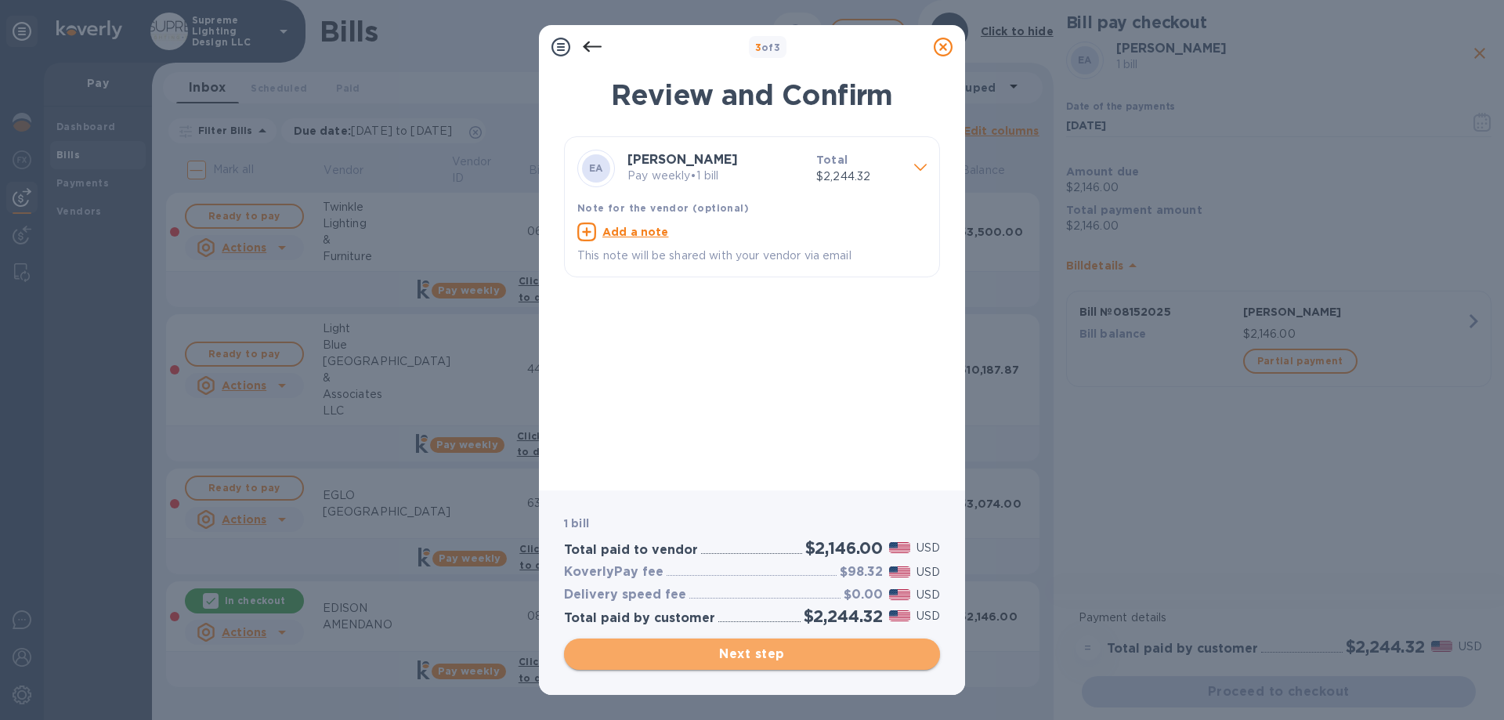
click at [761, 655] on span "Next step" at bounding box center [752, 654] width 351 height 19
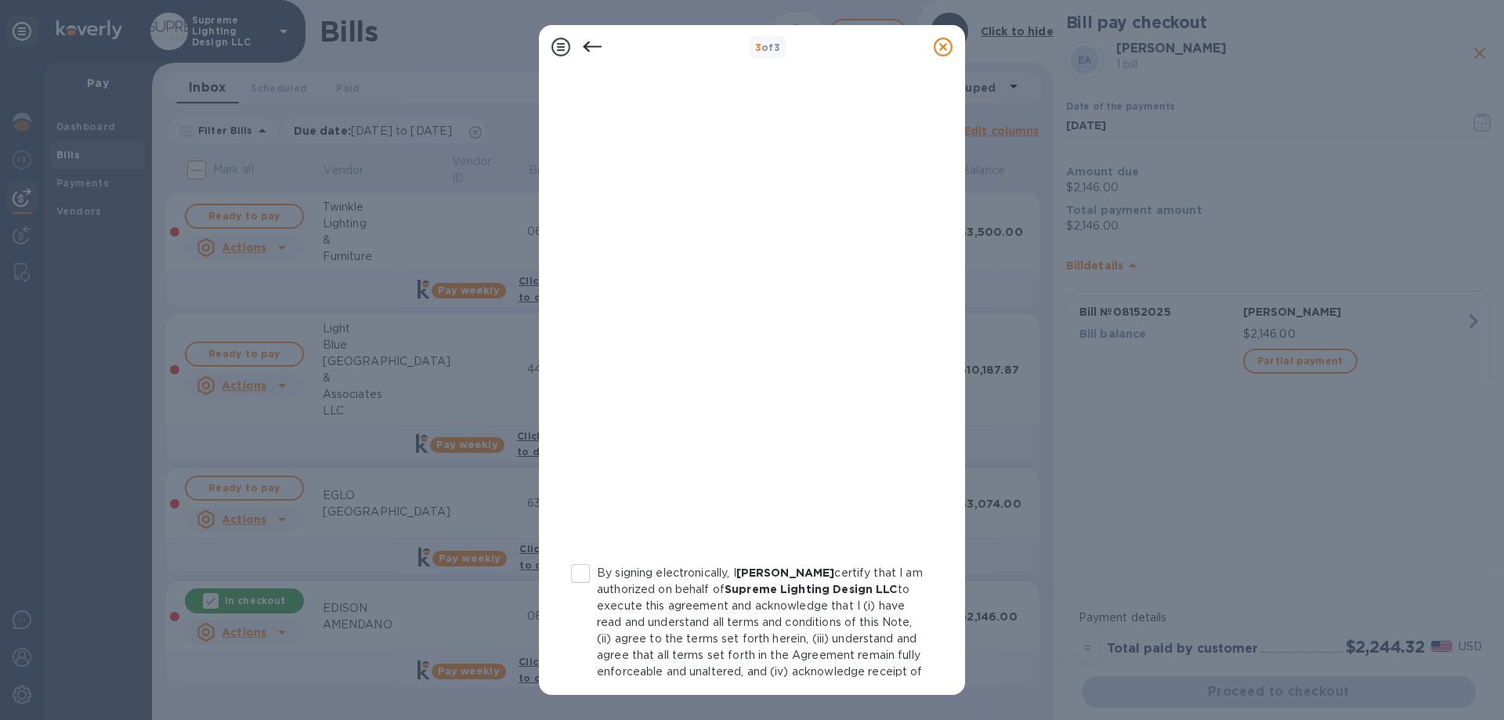
scroll to position [157, 0]
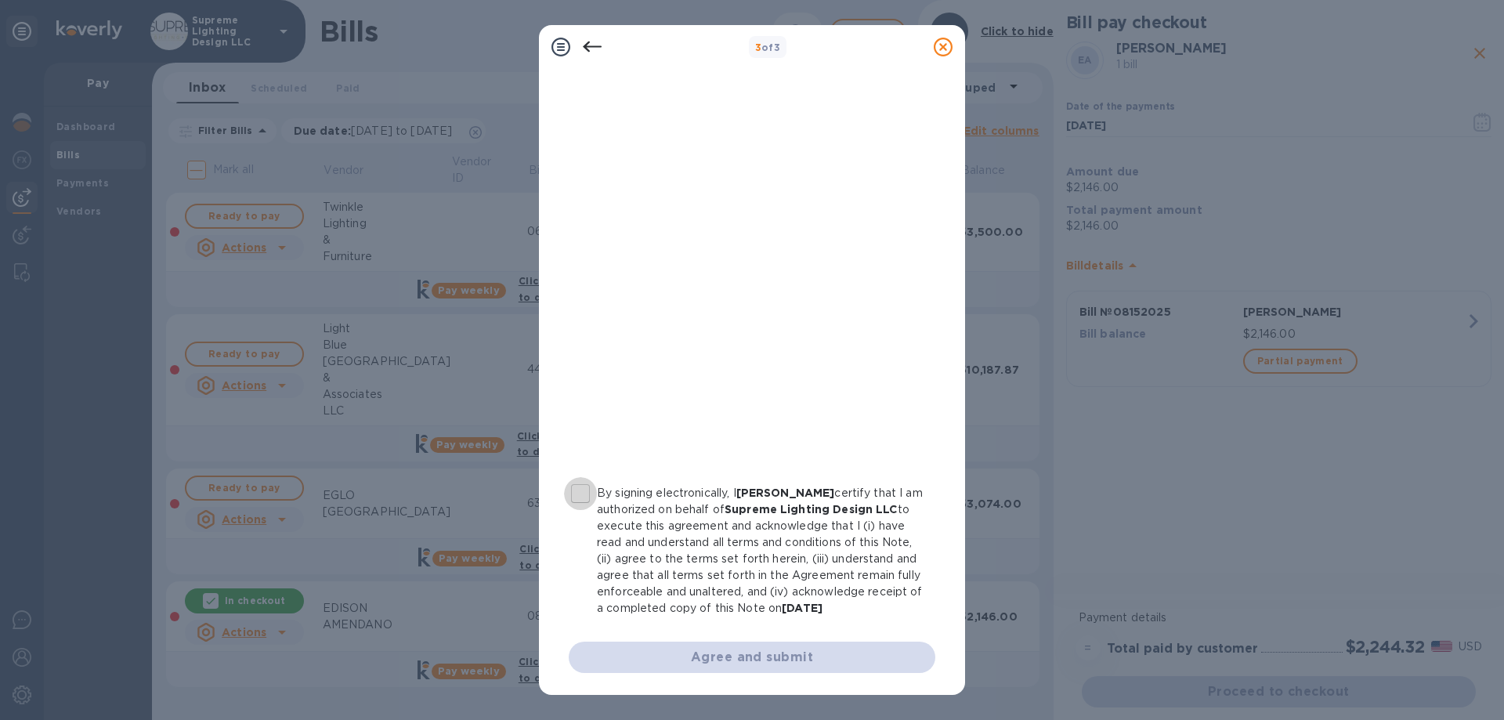
click at [575, 487] on input "By signing electronically, I [PERSON_NAME] certify that I am authorized on beha…" at bounding box center [580, 493] width 33 height 33
checkbox input "true"
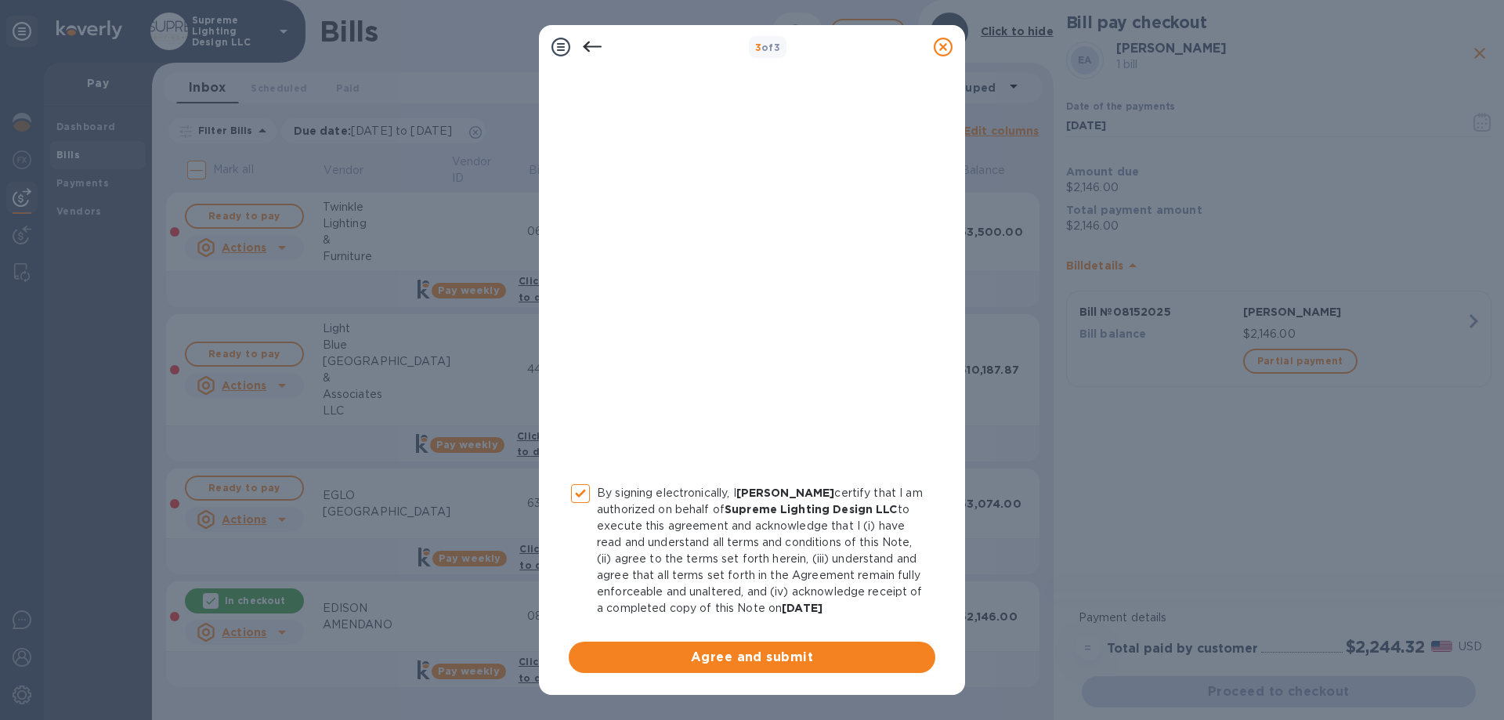
scroll to position [172, 0]
click at [725, 656] on span "Agree and submit" at bounding box center [752, 657] width 342 height 19
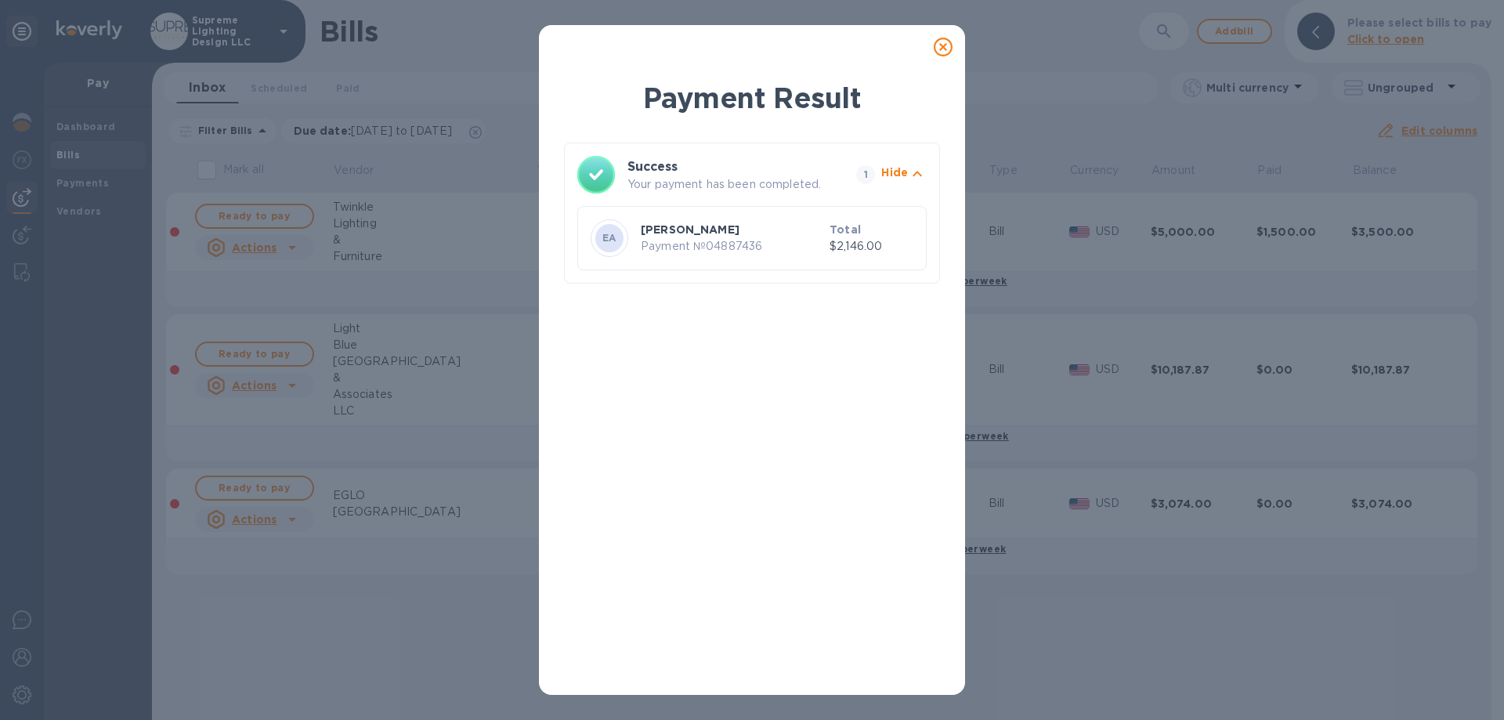
click at [940, 48] on icon at bounding box center [943, 47] width 19 height 19
